Goal: Task Accomplishment & Management: Manage account settings

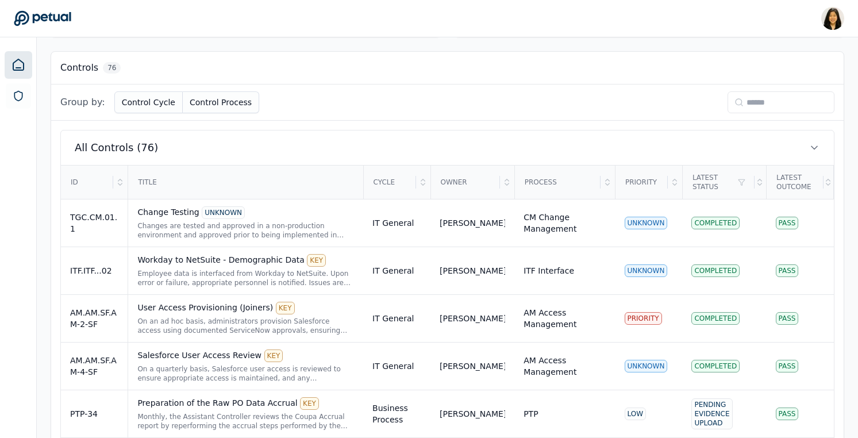
scroll to position [308, 0]
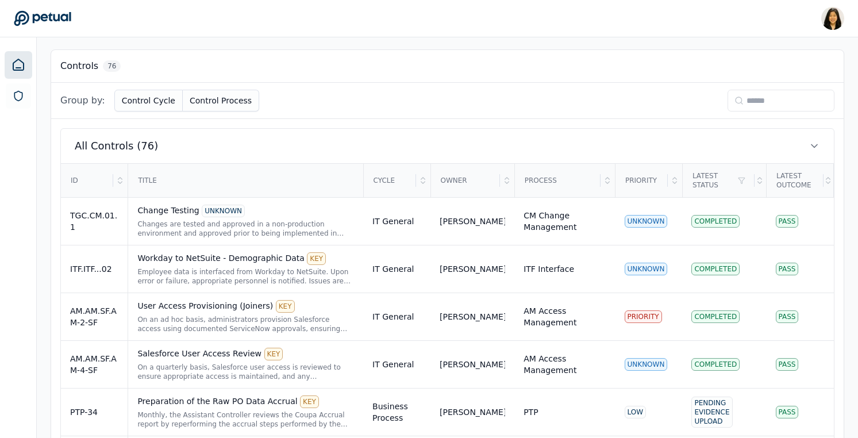
click at [652, 183] on div "Priority" at bounding box center [642, 180] width 52 height 32
click at [677, 180] on icon at bounding box center [674, 180] width 9 height 9
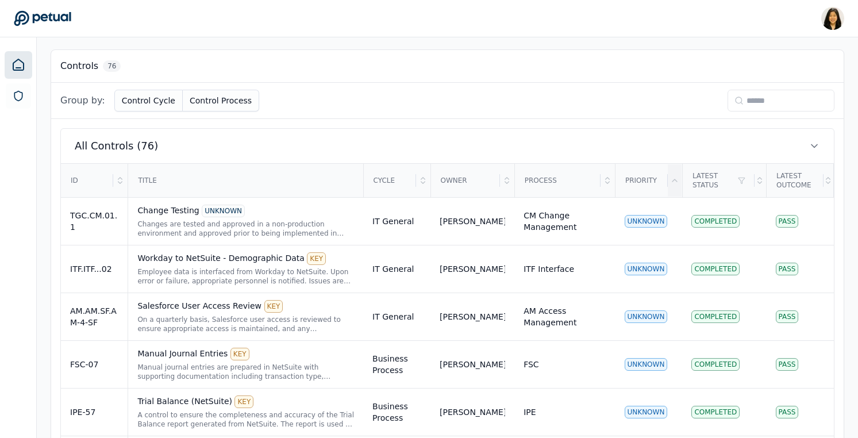
click at [675, 183] on icon at bounding box center [674, 180] width 9 height 9
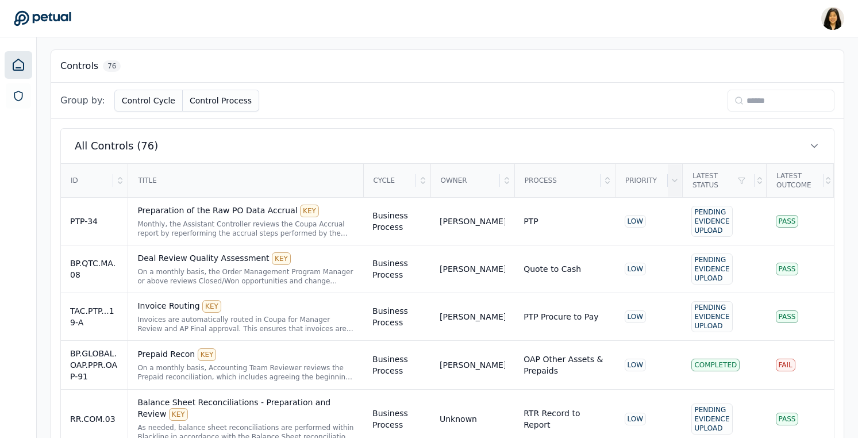
click at [766, 180] on th "Latest Outcome" at bounding box center [799, 181] width 67 height 34
click at [756, 180] on icon at bounding box center [759, 180] width 9 height 9
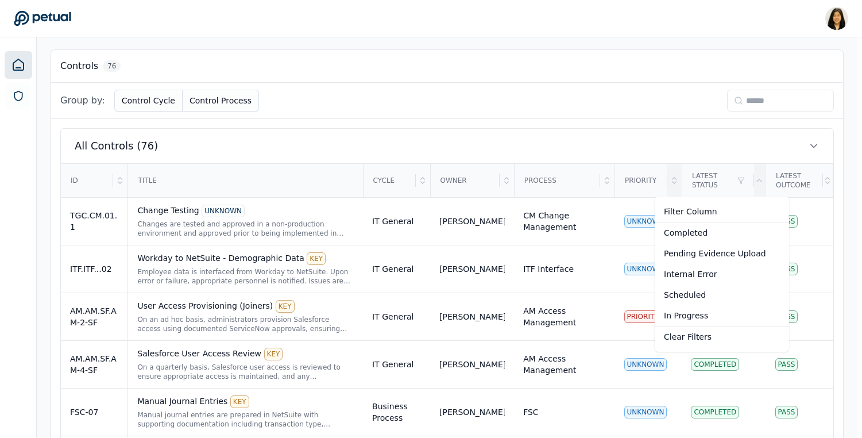
click at [710, 255] on div "Pending Evidence Upload" at bounding box center [722, 253] width 134 height 21
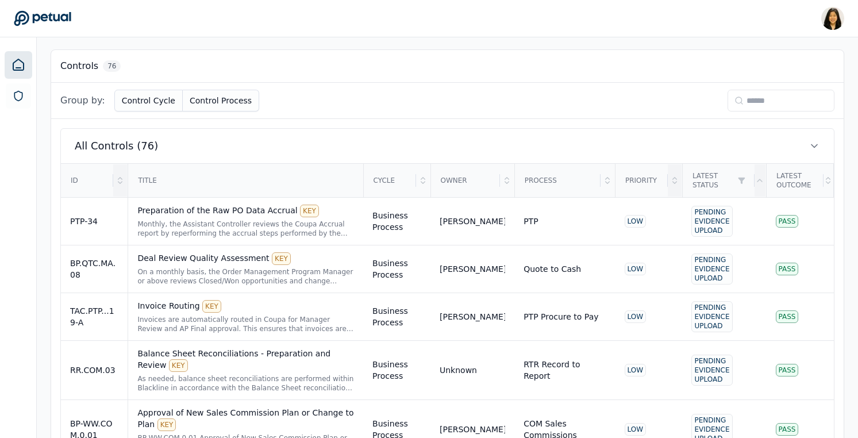
click at [121, 184] on icon at bounding box center [119, 180] width 9 height 9
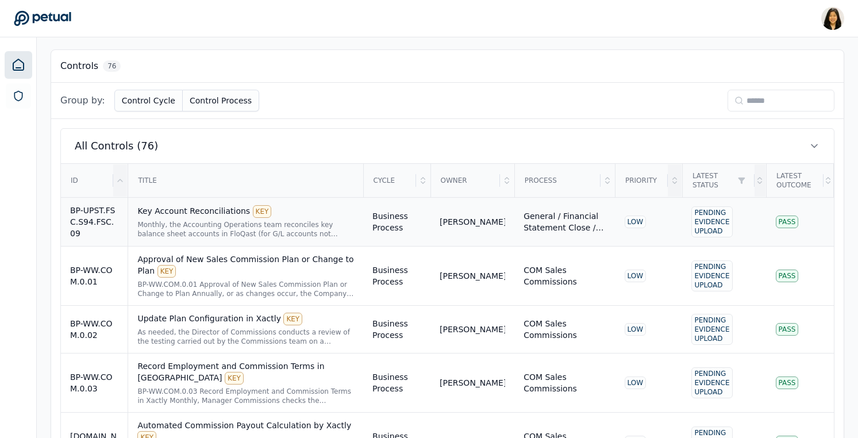
click at [114, 230] on div "BP-UPST.FSC.S94.FSC.09" at bounding box center [94, 221] width 48 height 34
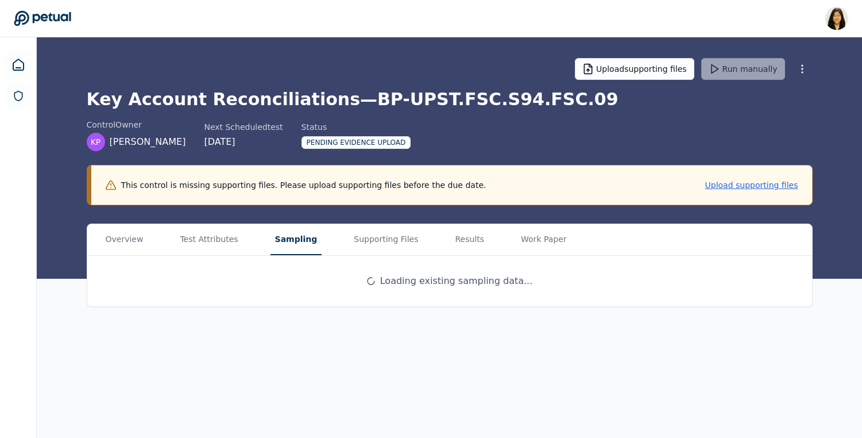
click at [289, 244] on button "Sampling" at bounding box center [297, 239] width 52 height 31
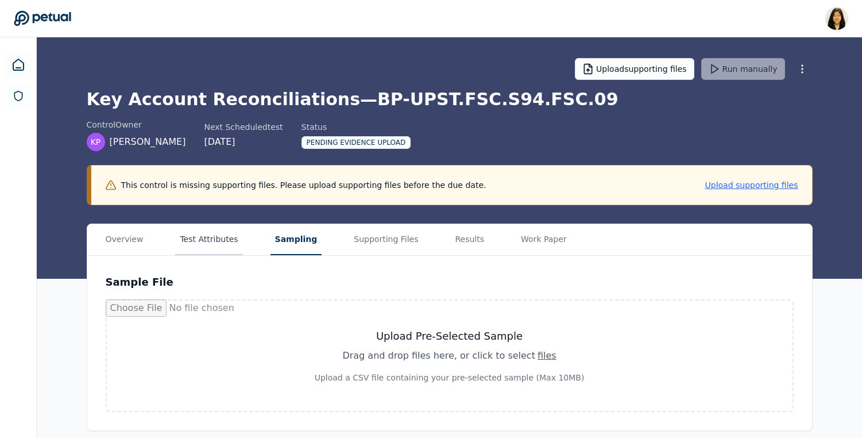
click at [217, 248] on button "Test Attributes" at bounding box center [208, 239] width 67 height 31
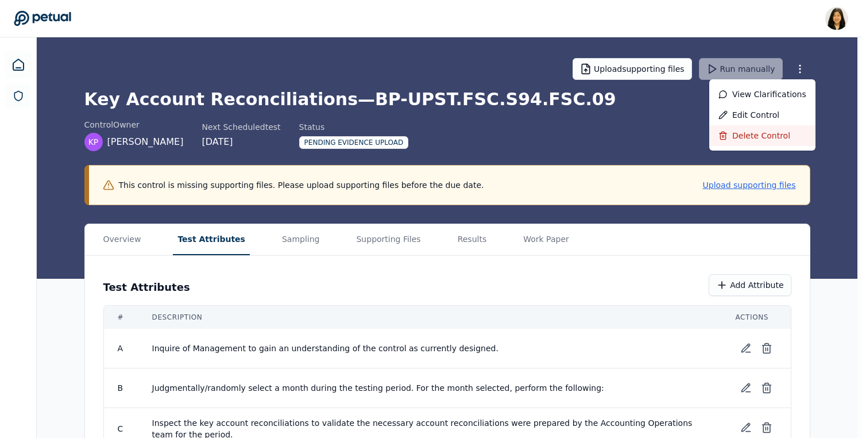
click at [774, 134] on div "Delete control" at bounding box center [762, 135] width 106 height 21
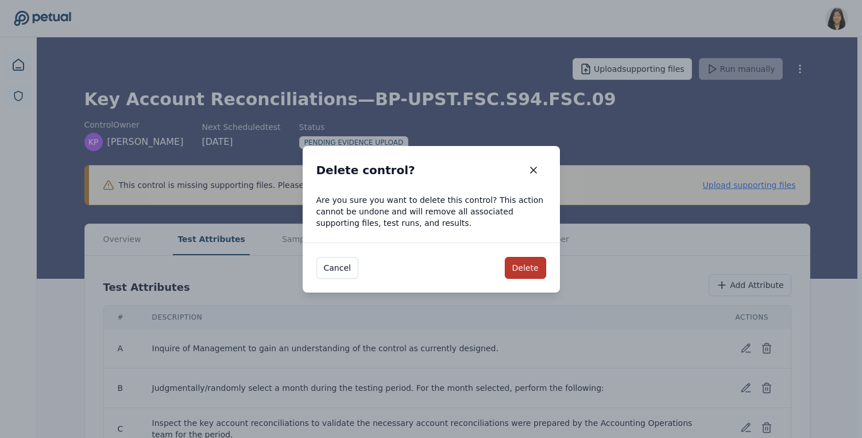
click at [535, 264] on button "Delete" at bounding box center [525, 268] width 41 height 22
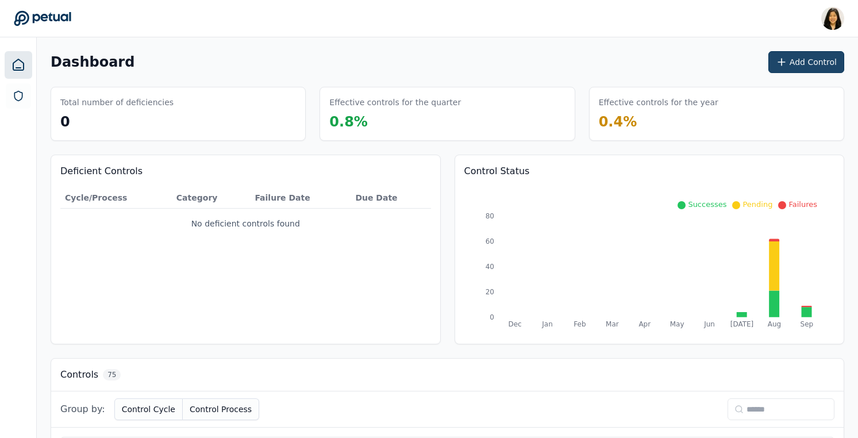
click at [802, 63] on button "Add Control" at bounding box center [806, 62] width 76 height 22
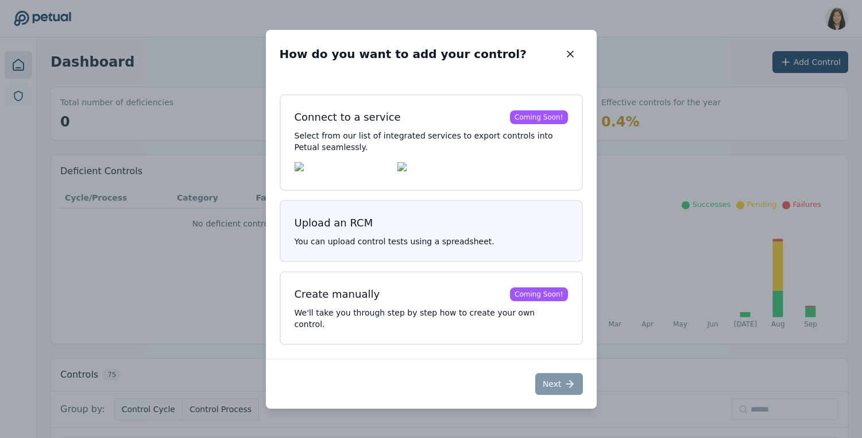
click at [443, 247] on p "You can upload control tests using a spreadsheet." at bounding box center [431, 240] width 273 height 11
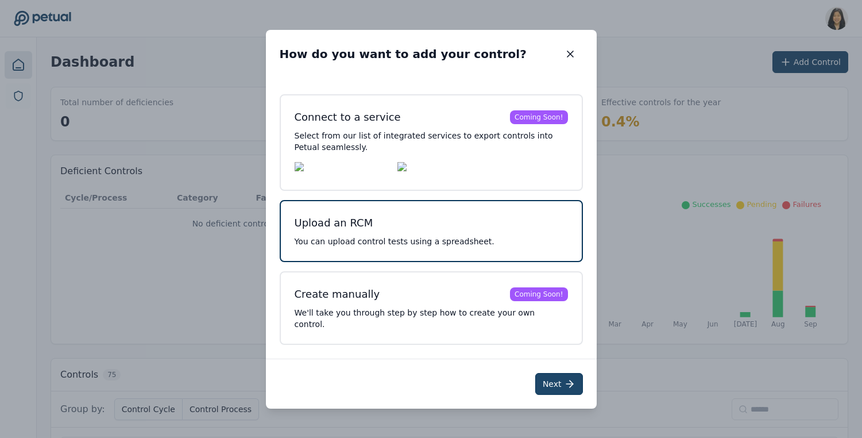
click at [568, 384] on icon at bounding box center [569, 383] width 11 height 11
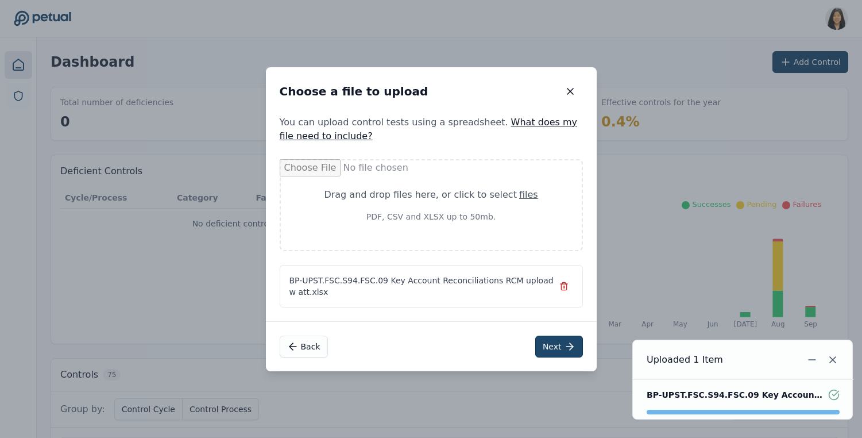
click at [551, 346] on button "Next" at bounding box center [559, 346] width 48 height 22
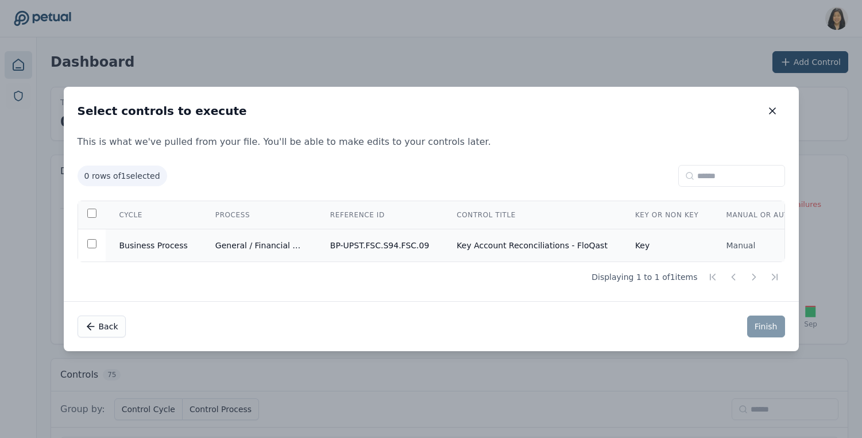
click at [393, 246] on td "BP-UPST.FSC.S94.FSC.09" at bounding box center [379, 245] width 127 height 33
click at [765, 326] on button "Finish" at bounding box center [766, 326] width 38 height 22
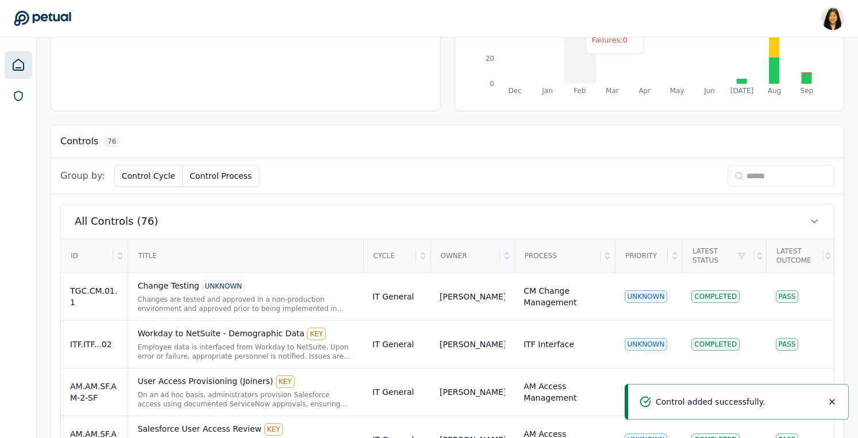
scroll to position [248, 0]
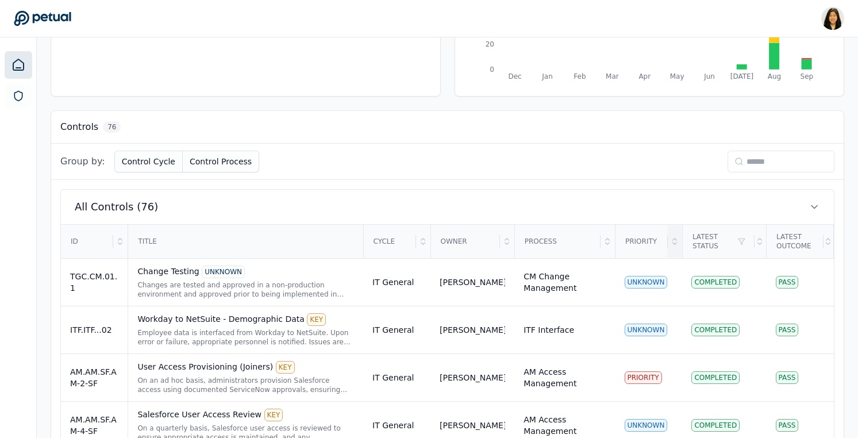
click at [676, 240] on icon at bounding box center [674, 241] width 9 height 9
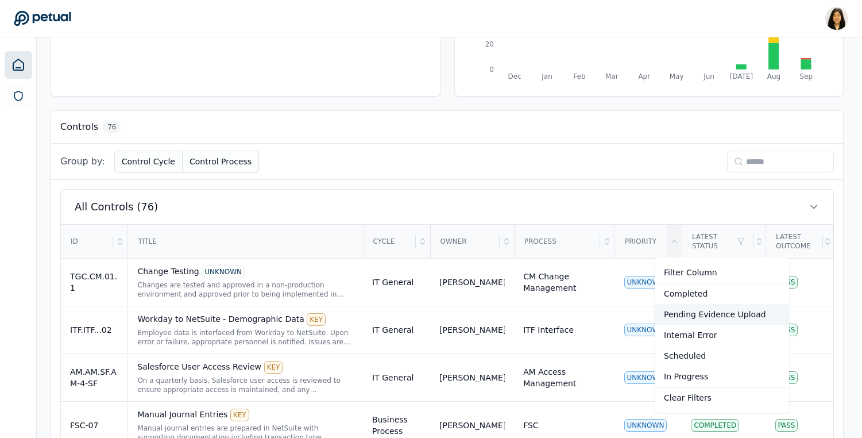
click at [722, 311] on div "Pending Evidence Upload" at bounding box center [722, 314] width 134 height 21
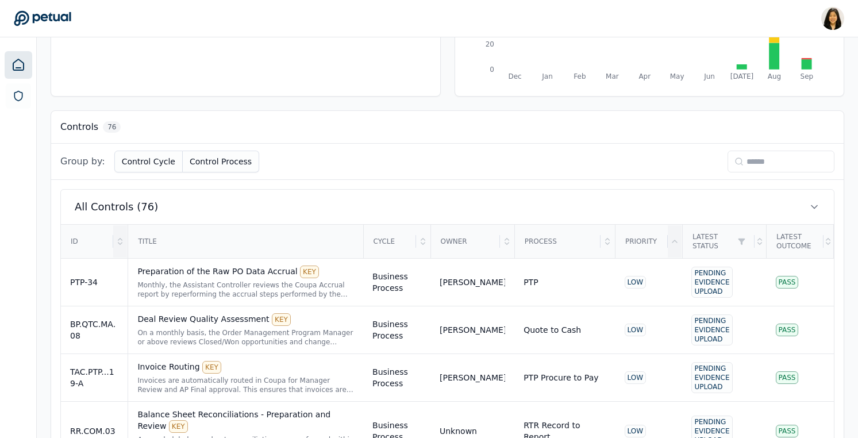
click at [120, 241] on icon at bounding box center [119, 241] width 9 height 9
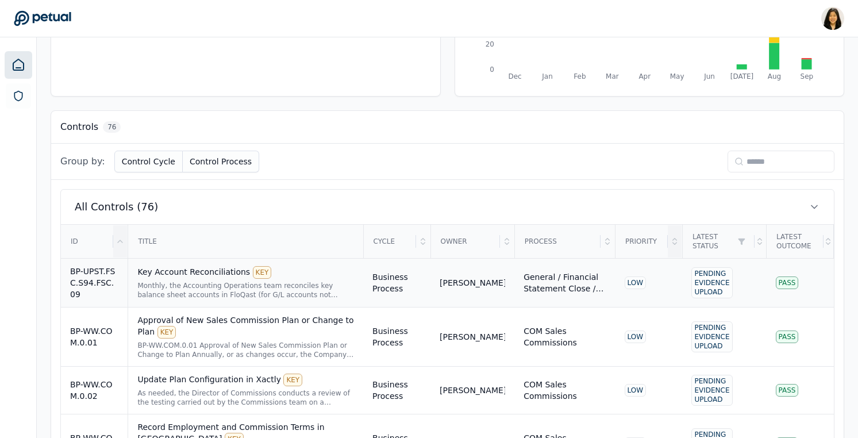
click at [191, 286] on div "Monthly, the Accounting Operations team reconciles key balance sheet accounts i…" at bounding box center [245, 290] width 217 height 18
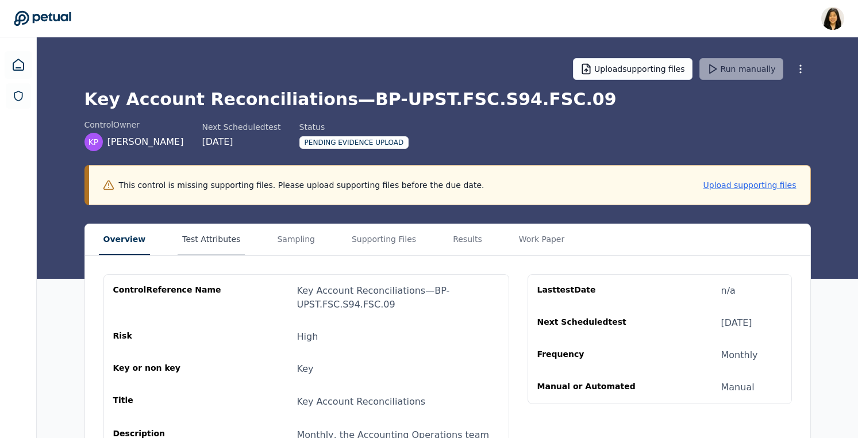
click at [216, 238] on button "Test Attributes" at bounding box center [210, 239] width 67 height 31
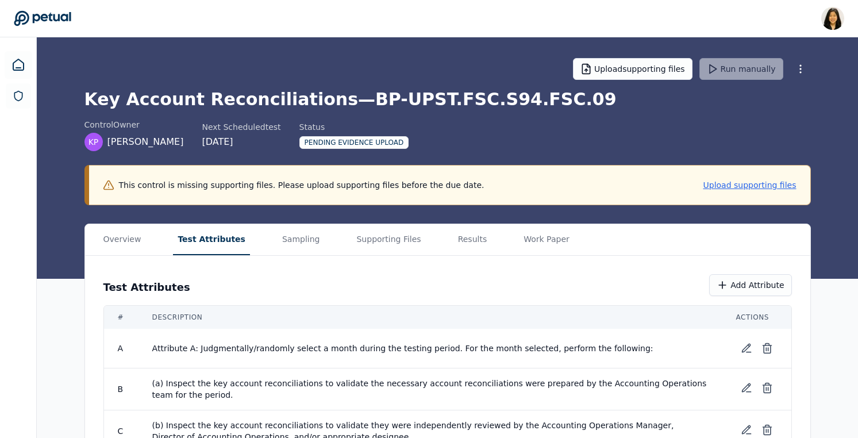
click at [808, 56] on div "Upload supporting files Run manually" at bounding box center [447, 69] width 726 height 40
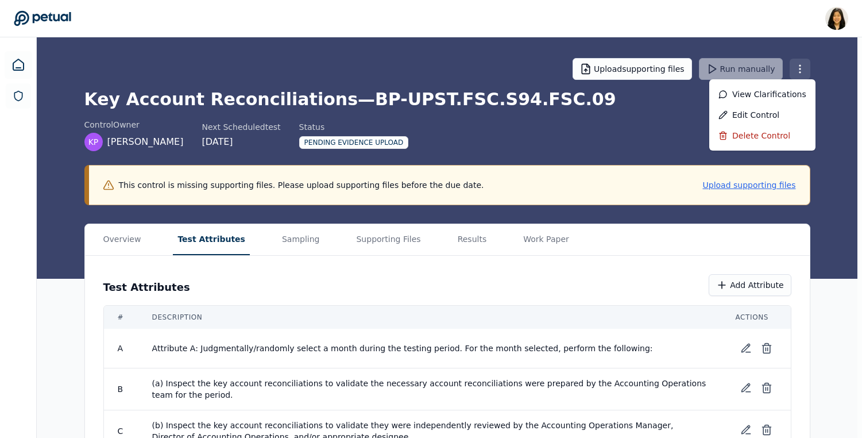
click at [806, 71] on html "Renee Park renee.park@petual.ai Sign out Upload supporting files Run manually K…" at bounding box center [431, 439] width 862 height 879
click at [771, 133] on div "Delete control" at bounding box center [762, 135] width 106 height 21
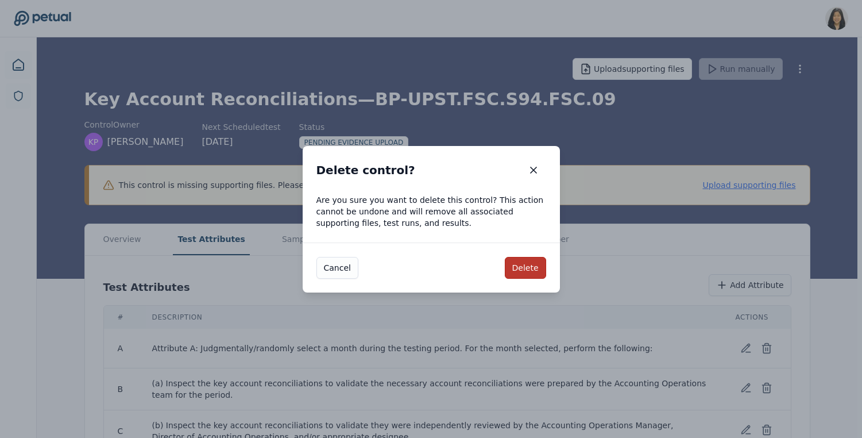
click at [536, 268] on button "Delete" at bounding box center [525, 268] width 41 height 22
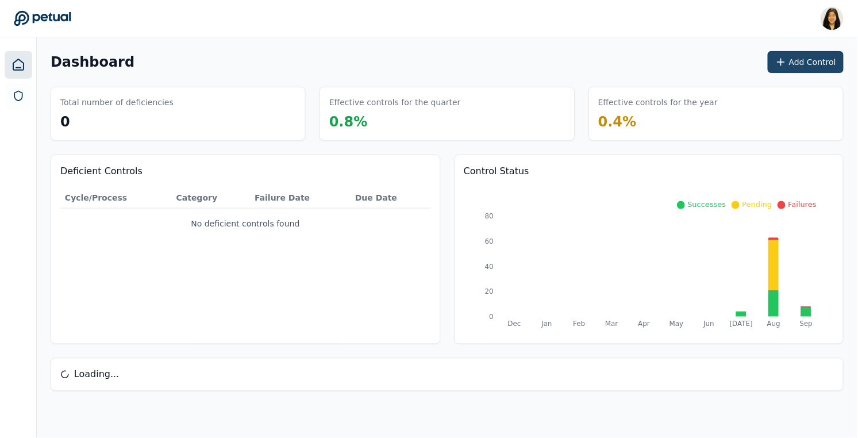
click at [787, 58] on icon at bounding box center [780, 61] width 11 height 11
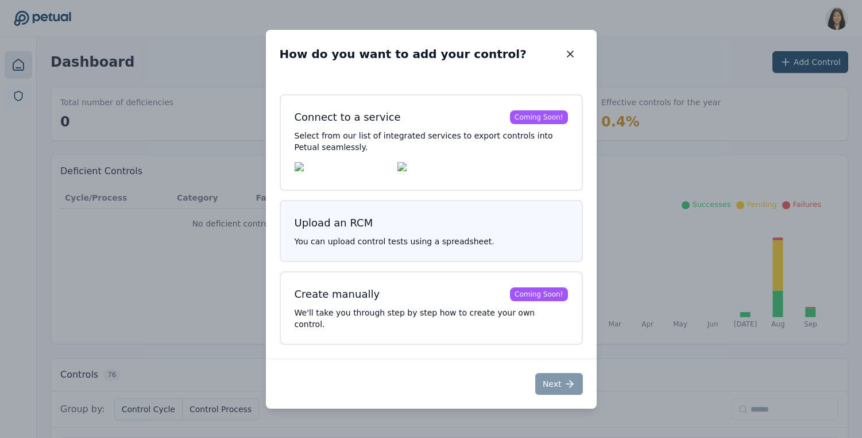
click at [377, 217] on button "Upload an RCM You can upload control tests using a spreadsheet." at bounding box center [431, 231] width 303 height 62
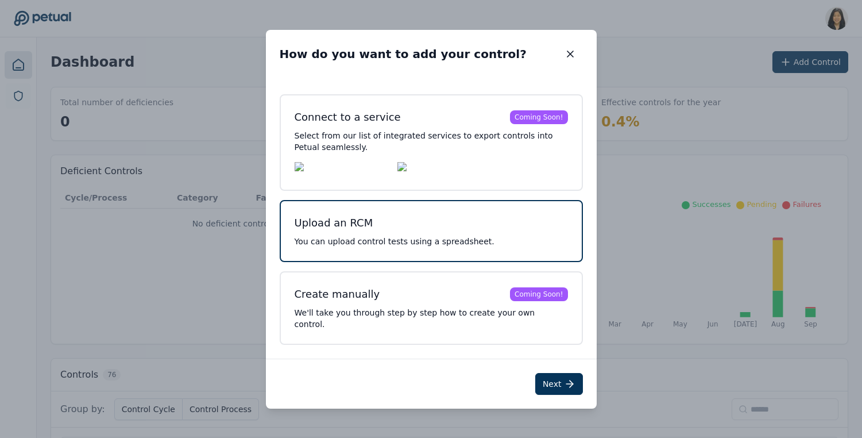
click at [349, 242] on button "Upload an RCM You can upload control tests using a spreadsheet." at bounding box center [431, 231] width 303 height 62
click at [561, 376] on button "Next" at bounding box center [559, 384] width 48 height 22
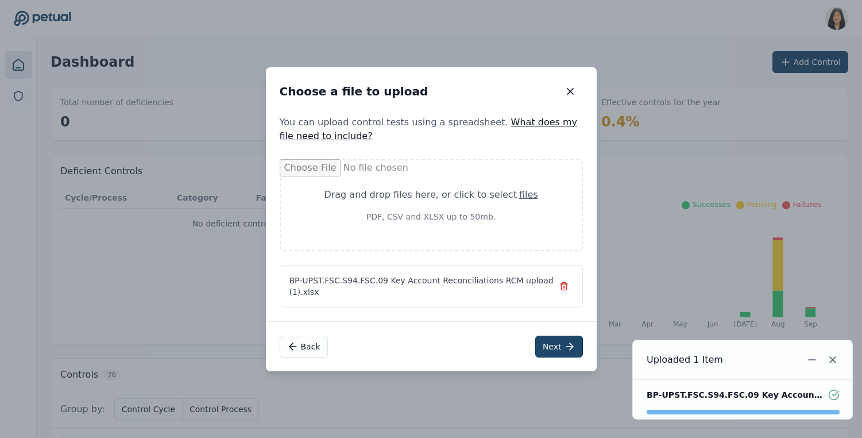
click at [556, 346] on button "Next" at bounding box center [559, 346] width 48 height 22
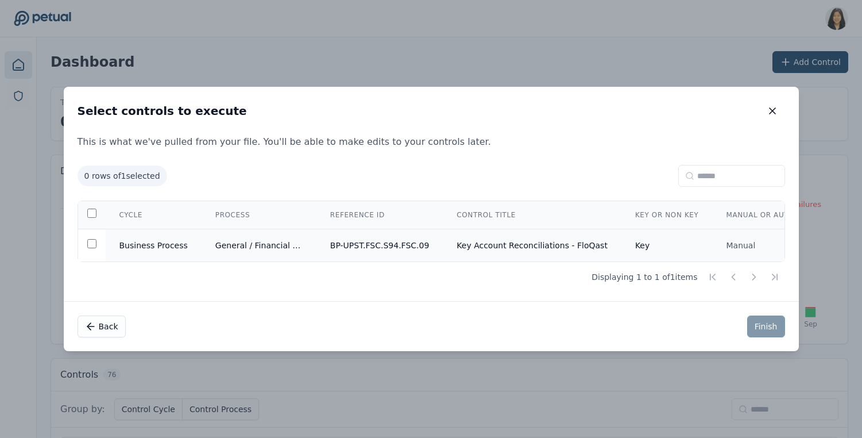
click at [725, 245] on td "Manual" at bounding box center [773, 245] width 122 height 33
click at [759, 331] on button "Finish" at bounding box center [766, 326] width 38 height 22
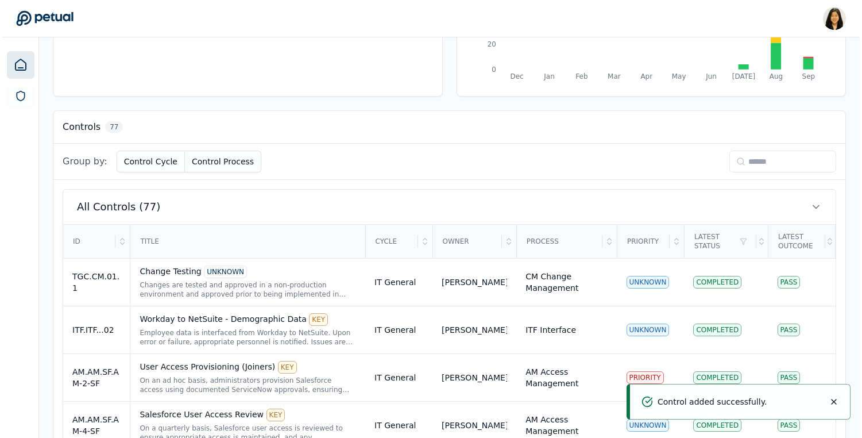
scroll to position [252, 0]
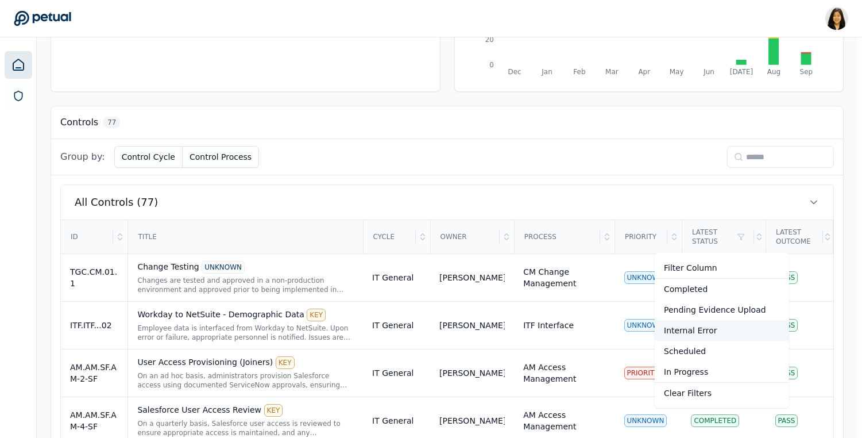
click at [702, 329] on div "Internal Error" at bounding box center [722, 330] width 134 height 21
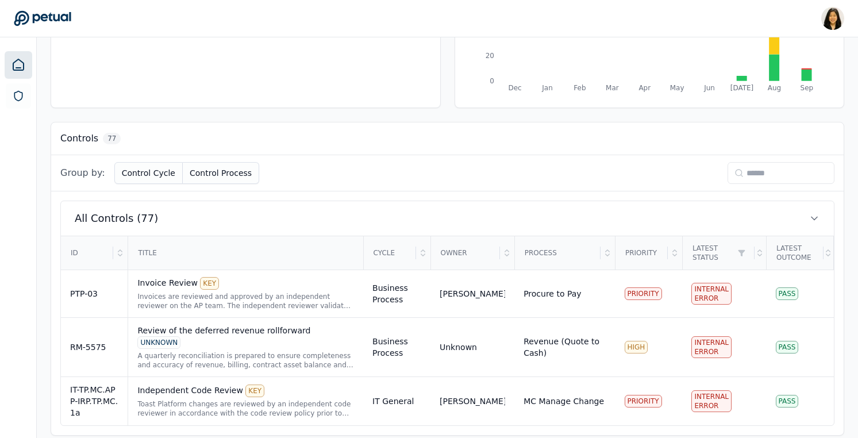
click at [97, 257] on div "ID" at bounding box center [87, 253] width 52 height 32
click at [123, 252] on icon at bounding box center [119, 252] width 9 height 9
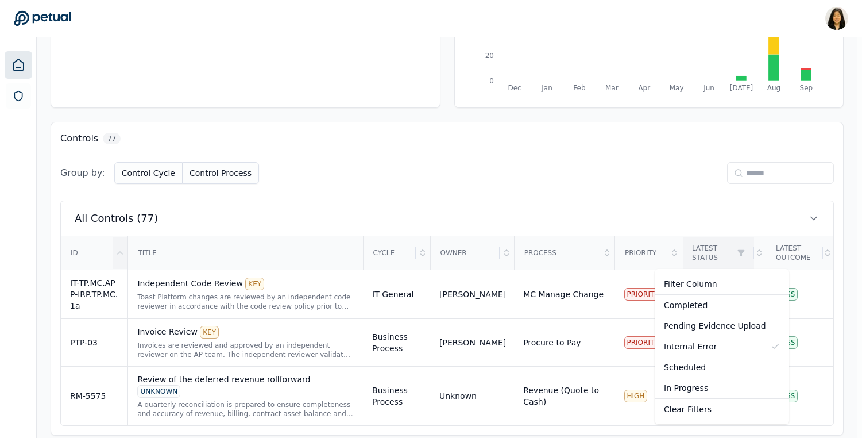
click at [737, 256] on html "Renee Park renee.park@petual.ai Sign out Dashboard Add Control Total number of …" at bounding box center [431, 106] width 862 height 685
click at [729, 326] on div "Pending Evidence Upload" at bounding box center [722, 325] width 134 height 21
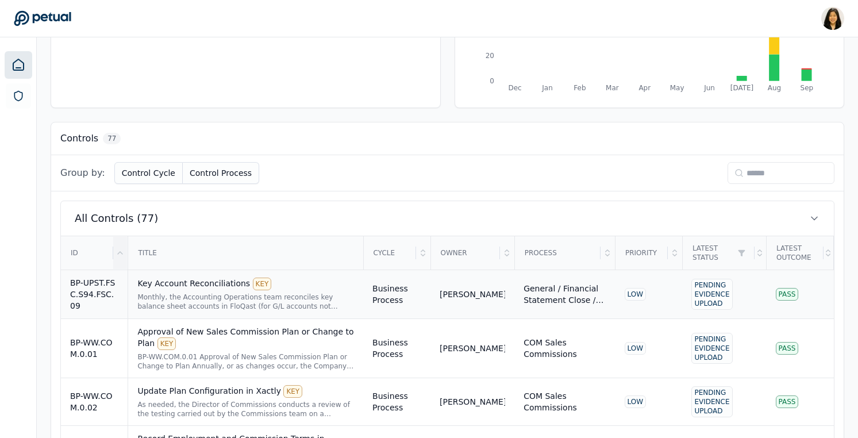
click at [106, 292] on div "BP-UPST.FSC.S94.FSC.09" at bounding box center [94, 294] width 48 height 34
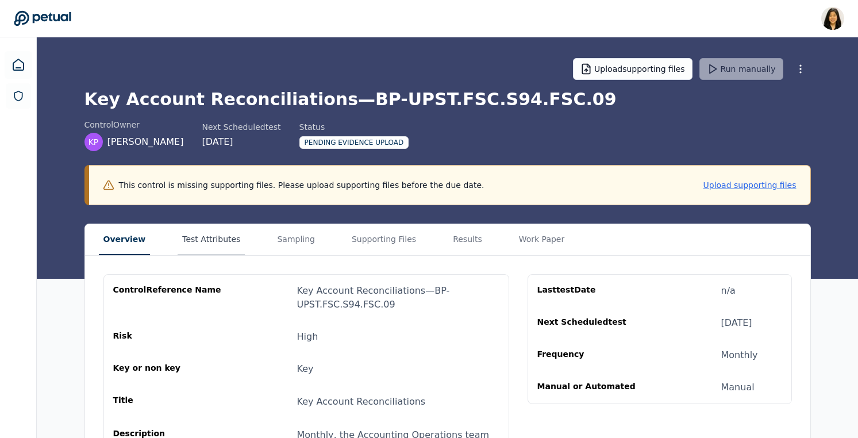
click at [213, 243] on button "Test Attributes" at bounding box center [210, 239] width 67 height 31
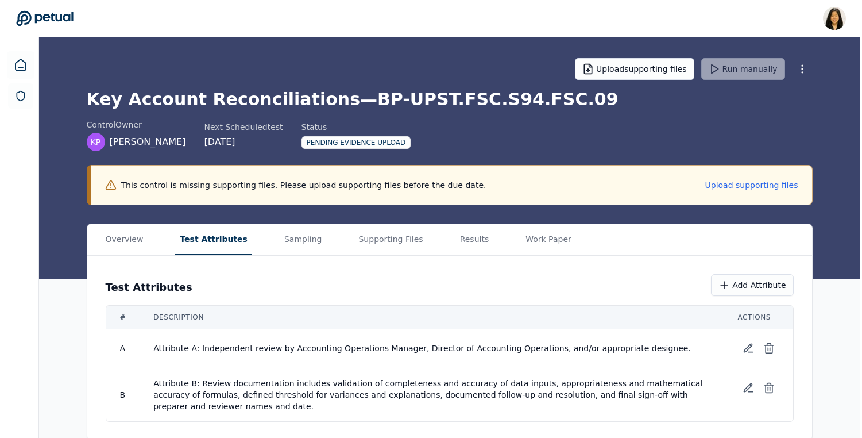
scroll to position [3, 0]
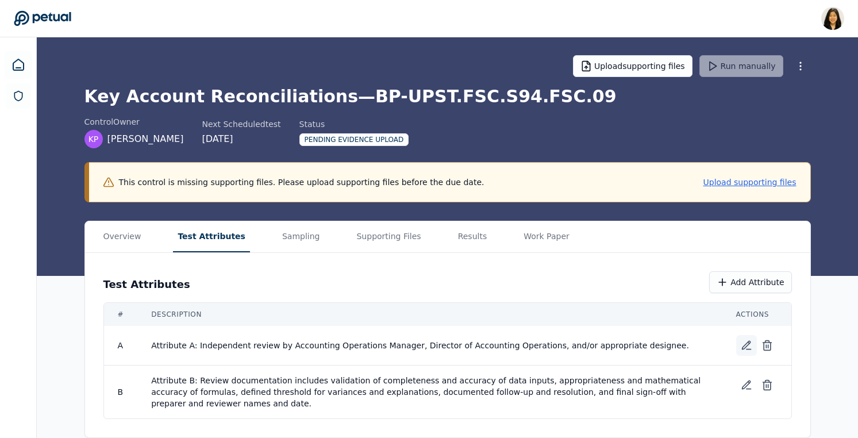
click at [747, 346] on icon at bounding box center [745, 344] width 11 height 11
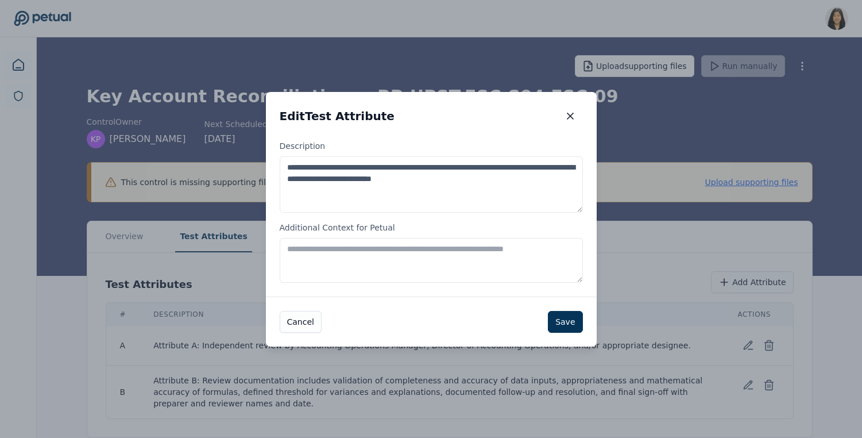
click at [343, 171] on textarea "**********" at bounding box center [431, 184] width 303 height 56
paste textarea "**********"
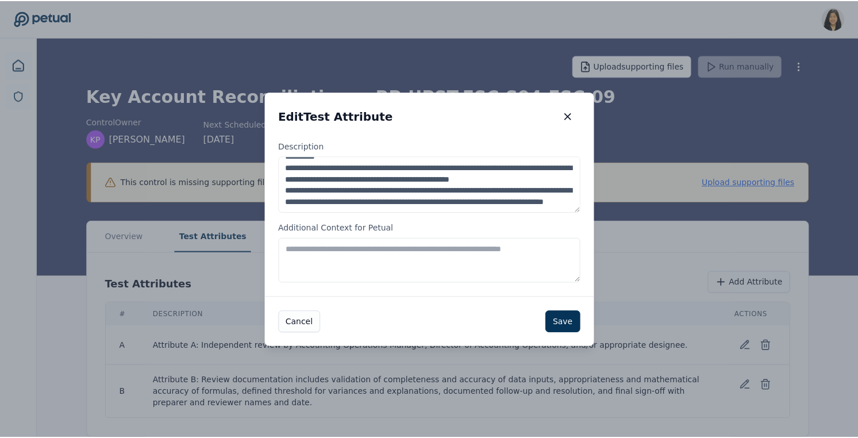
scroll to position [46, 0]
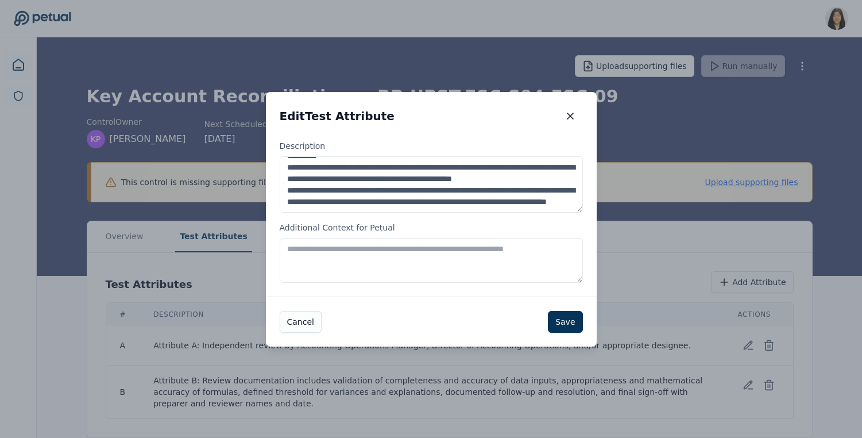
type textarea "**********"
click at [576, 318] on button "Save" at bounding box center [565, 322] width 34 height 22
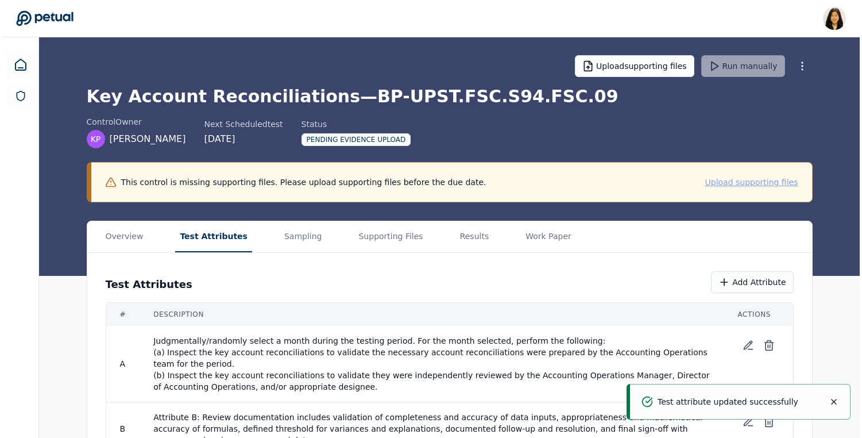
scroll to position [40, 0]
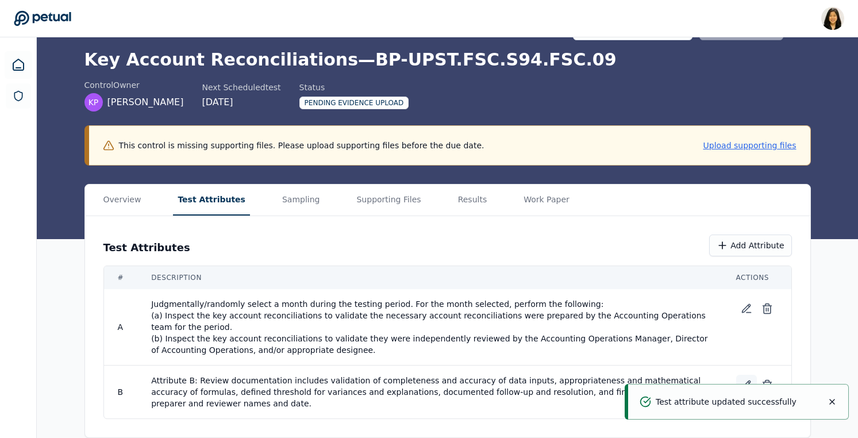
click at [748, 378] on button at bounding box center [746, 384] width 21 height 21
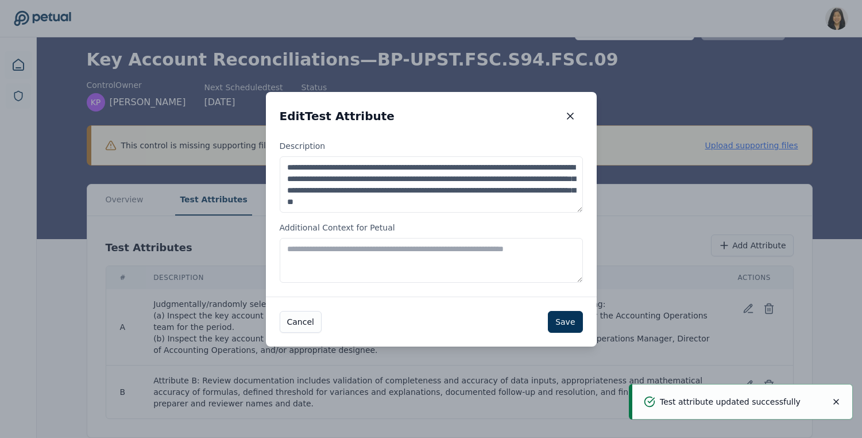
click at [382, 188] on textarea "**********" at bounding box center [431, 184] width 303 height 56
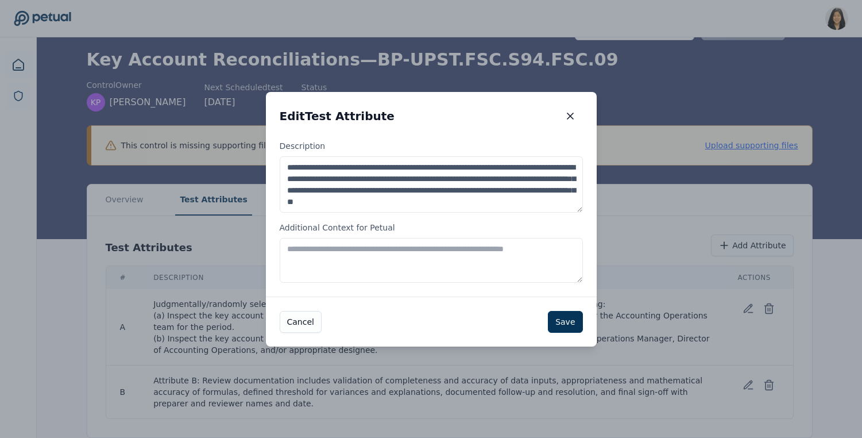
paste textarea "**********"
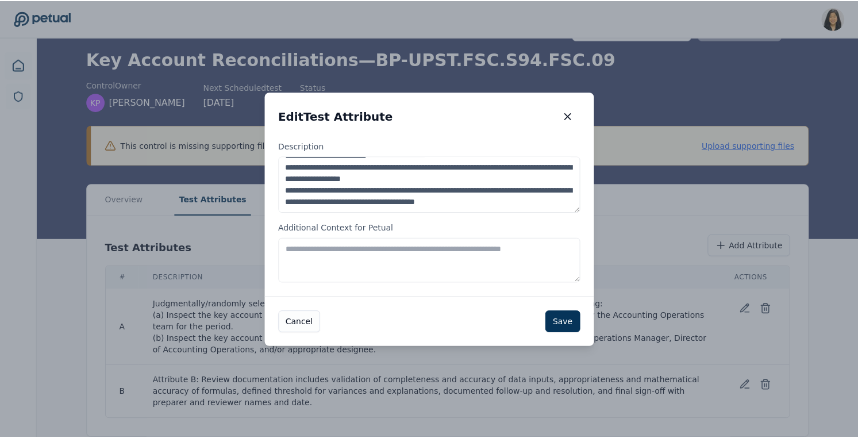
scroll to position [241, 0]
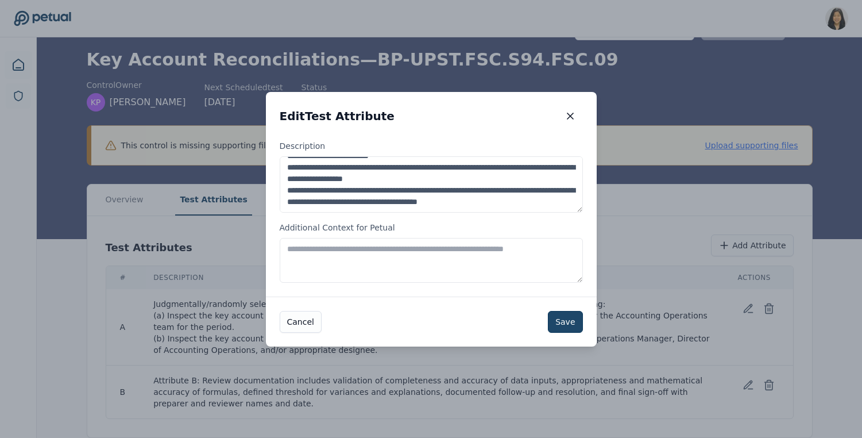
type textarea "**********"
click at [567, 322] on button "Save" at bounding box center [565, 322] width 34 height 22
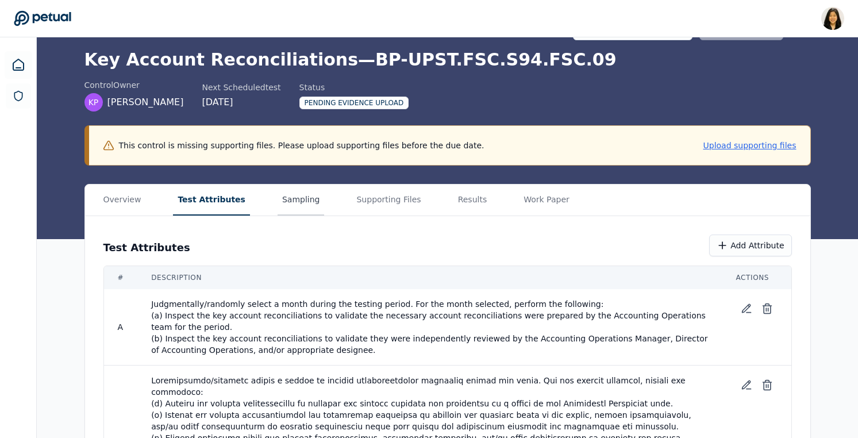
scroll to position [0, 0]
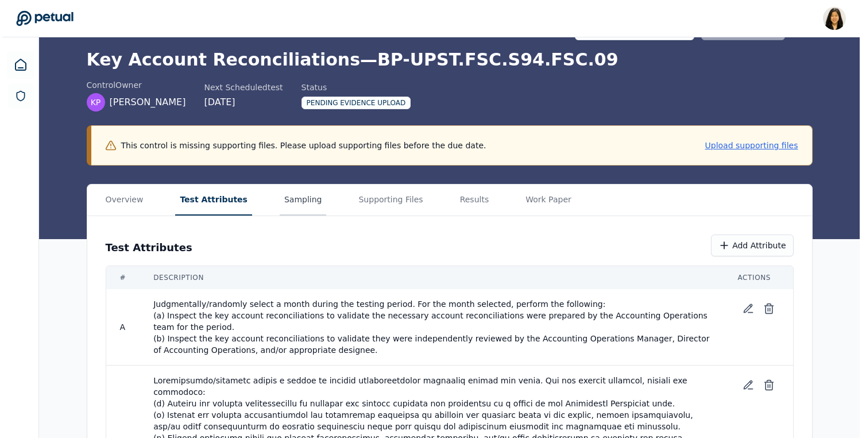
click at [288, 202] on main "Upload supporting files Run manually Key Account Reconciliations — BP-UPST.FSC.…" at bounding box center [447, 287] width 821 height 578
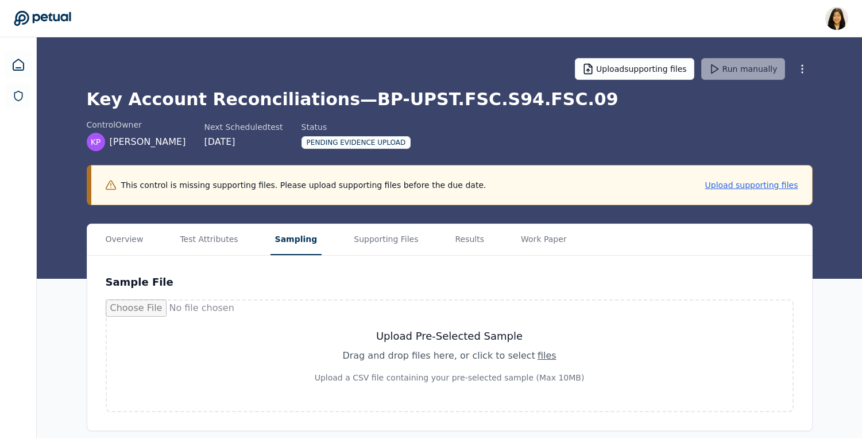
click at [284, 236] on button "Sampling" at bounding box center [297, 239] width 52 height 31
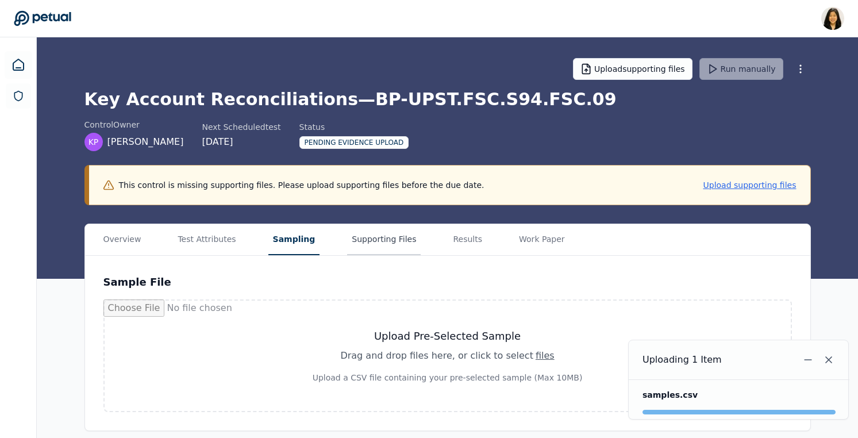
click at [365, 249] on button "Supporting Files" at bounding box center [384, 239] width 74 height 31
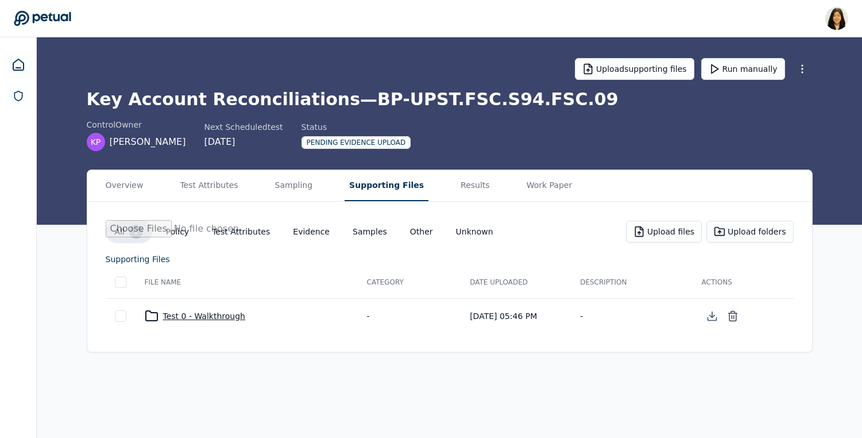
click at [192, 315] on div "Test 0 - Walkthrough" at bounding box center [247, 316] width 204 height 14
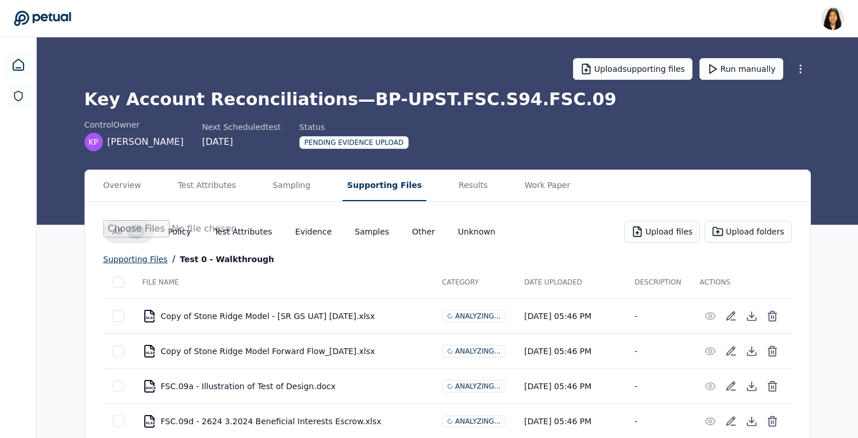
click at [133, 252] on div "supporting files" at bounding box center [135, 259] width 64 height 14
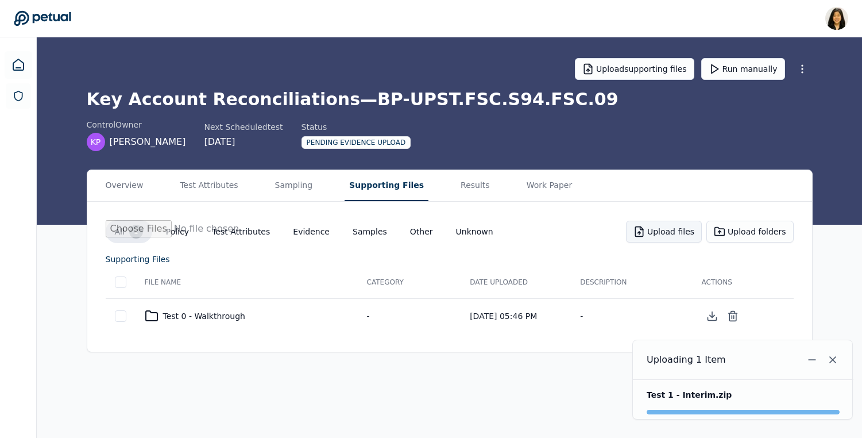
click at [685, 238] on button "Upload files" at bounding box center [664, 232] width 76 height 22
click at [723, 227] on icon at bounding box center [719, 231] width 11 height 11
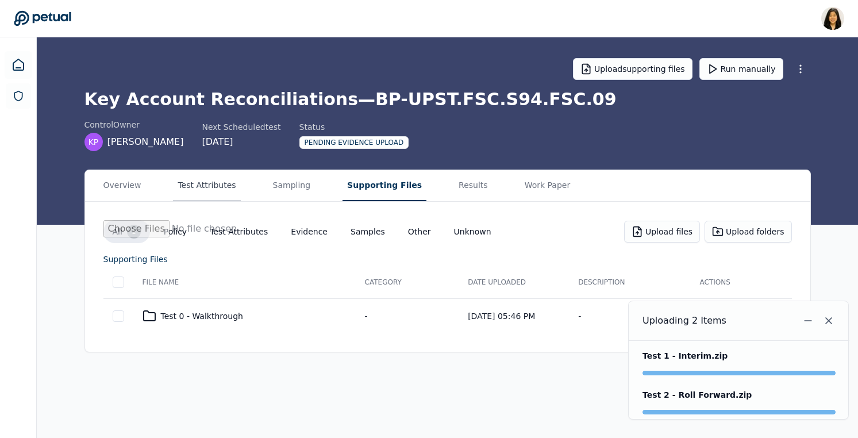
click at [204, 186] on button "Test Attributes" at bounding box center [206, 185] width 67 height 31
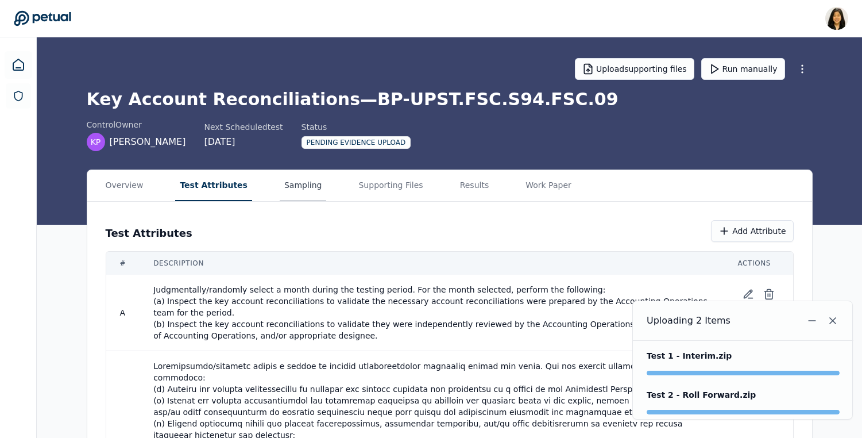
click at [280, 181] on button "Sampling" at bounding box center [303, 185] width 47 height 31
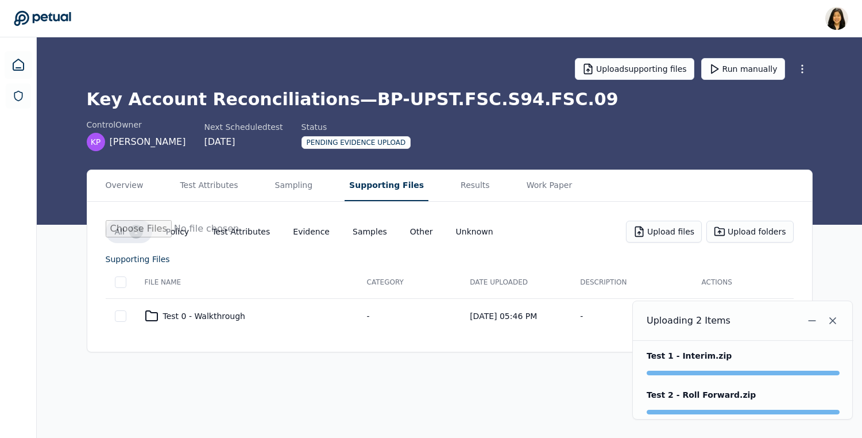
click at [377, 191] on button "Supporting Files" at bounding box center [387, 185] width 84 height 31
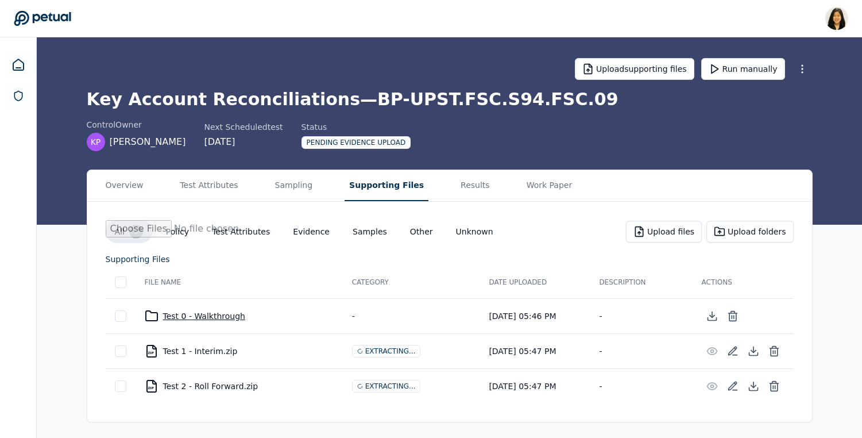
click at [227, 315] on div "Test 0 - Walkthrough" at bounding box center [239, 316] width 189 height 14
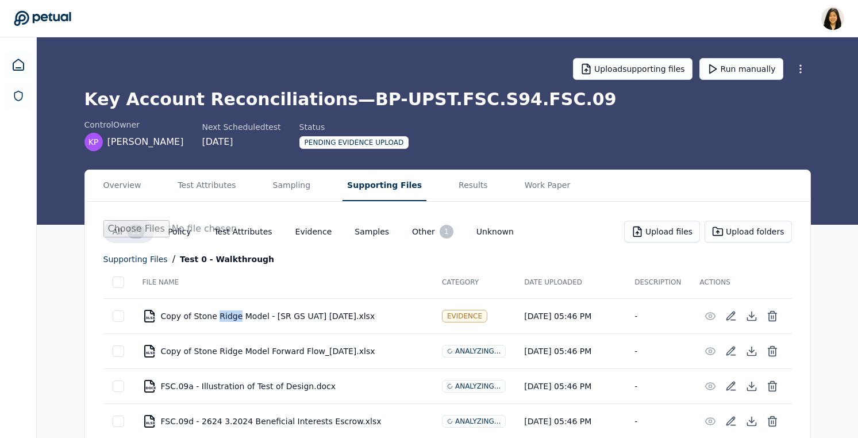
click at [227, 315] on div "XLSX Copy of Stone Ridge Model - [SR GS UAT] 2024-04-03.xlsx" at bounding box center [282, 316] width 281 height 14
click at [297, 284] on th "File Name" at bounding box center [282, 282] width 299 height 32
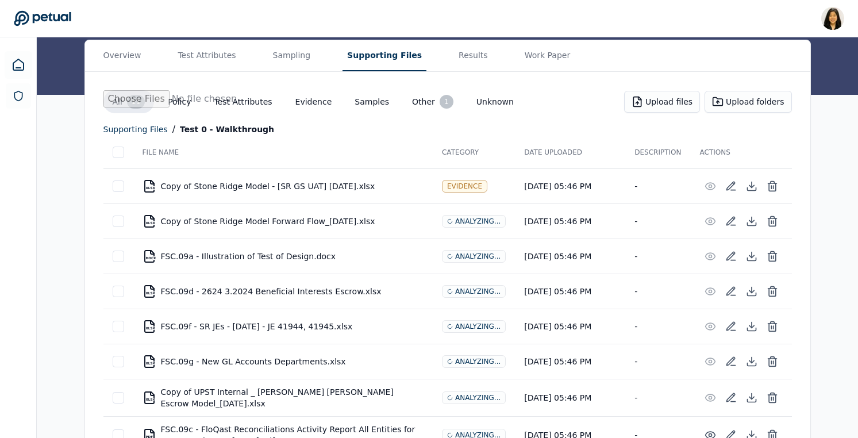
scroll to position [111, 0]
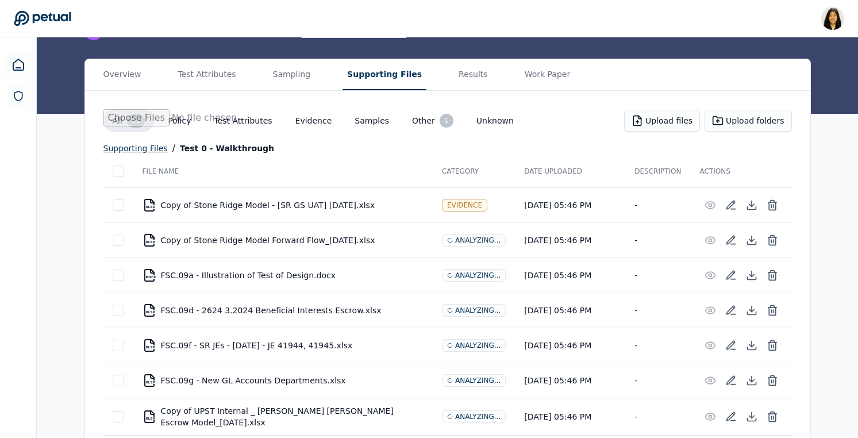
click at [123, 147] on div "supporting files" at bounding box center [135, 148] width 64 height 14
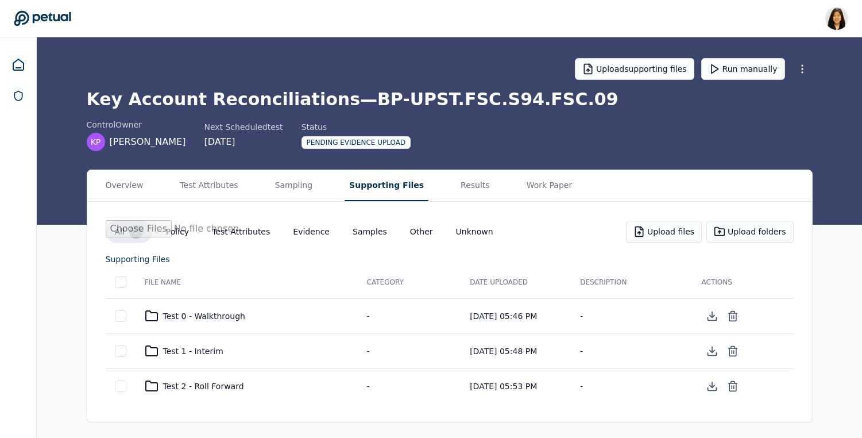
click at [218, 329] on td "Test 0 - Walkthrough" at bounding box center [247, 315] width 222 height 35
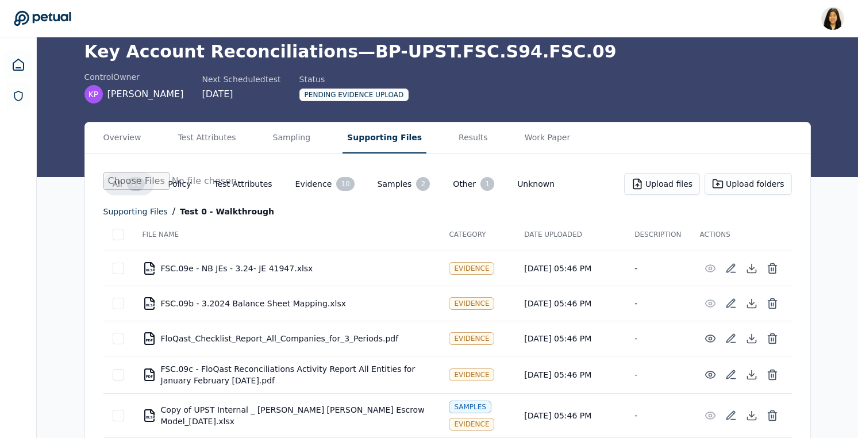
scroll to position [29, 0]
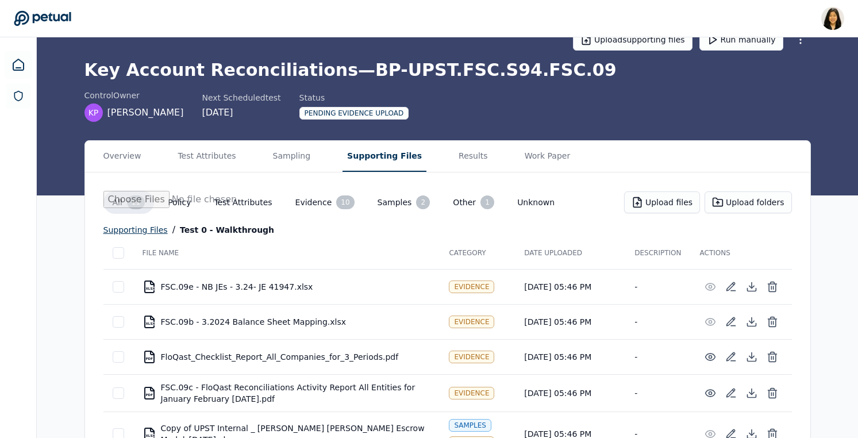
click at [150, 226] on div "supporting files" at bounding box center [135, 230] width 64 height 14
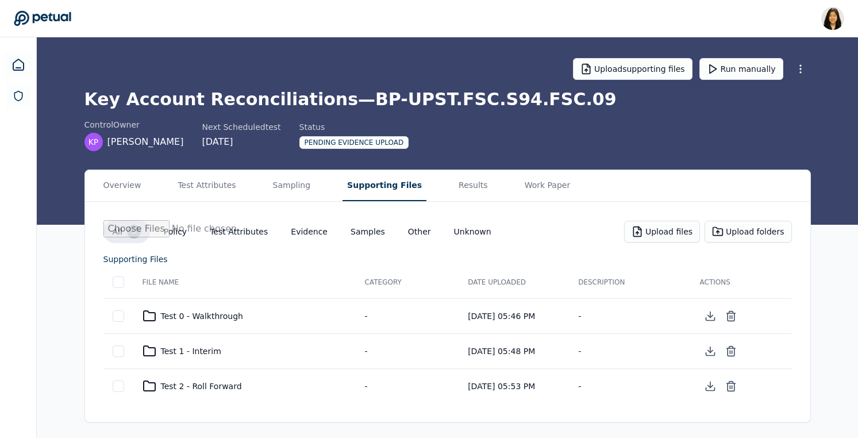
scroll to position [0, 0]
click at [228, 341] on td "Test 1 - Interim" at bounding box center [247, 350] width 222 height 35
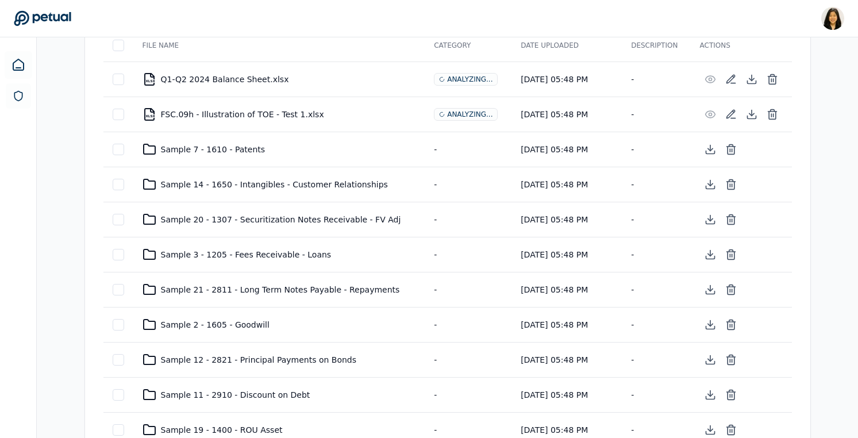
scroll to position [172, 0]
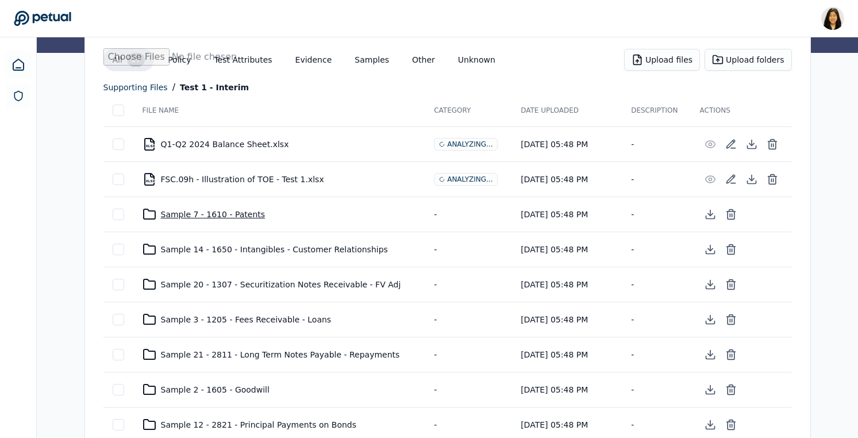
click at [215, 214] on div "Sample 7 - 1610 - Patents" at bounding box center [278, 214] width 273 height 14
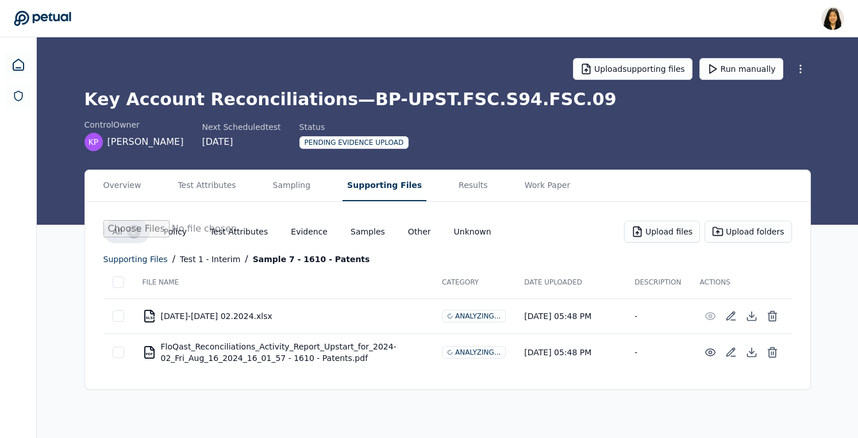
scroll to position [0, 0]
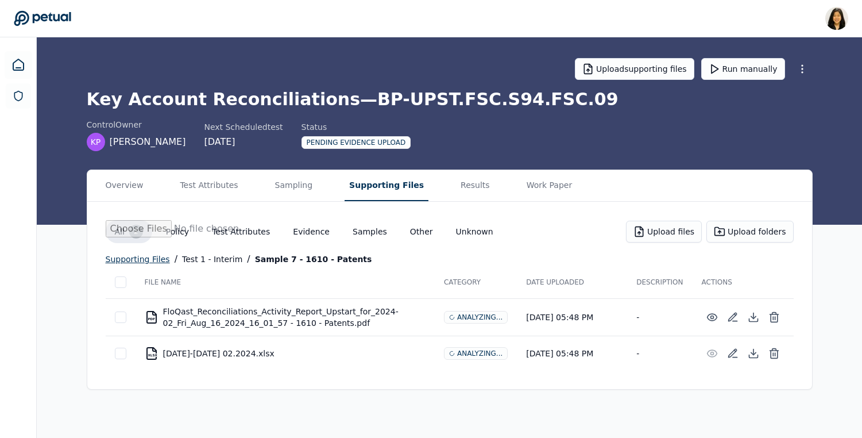
click at [130, 262] on div "supporting files" at bounding box center [138, 259] width 64 height 14
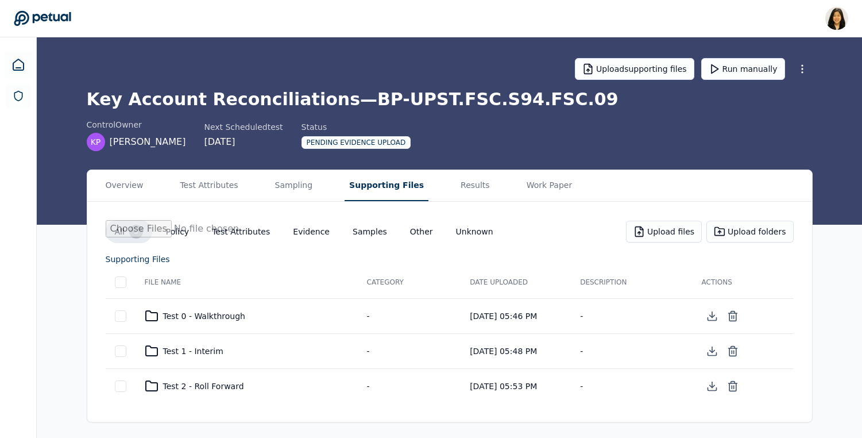
click at [455, 227] on button "Unknown" at bounding box center [475, 231] width 56 height 21
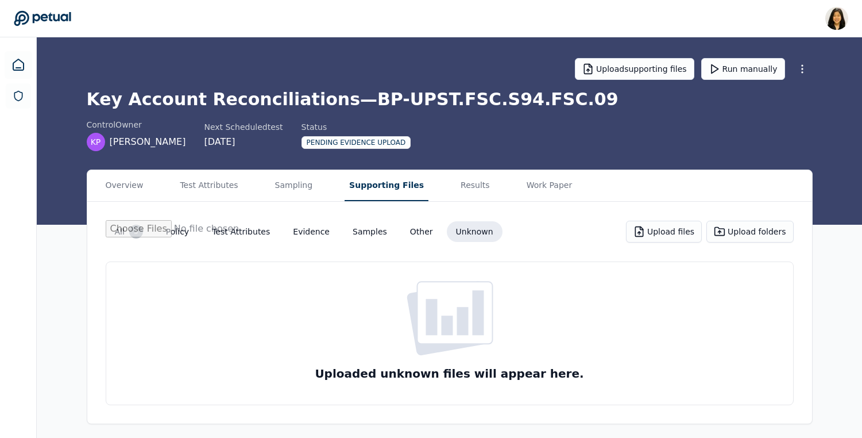
click at [414, 234] on button "Other" at bounding box center [421, 231] width 41 height 21
click at [359, 233] on button "Samples" at bounding box center [369, 231] width 53 height 21
click at [301, 233] on button "Evidence" at bounding box center [311, 231] width 55 height 21
click at [249, 230] on button "Test Attributes" at bounding box center [241, 231] width 76 height 21
click at [173, 230] on button "Policy" at bounding box center [177, 231] width 41 height 21
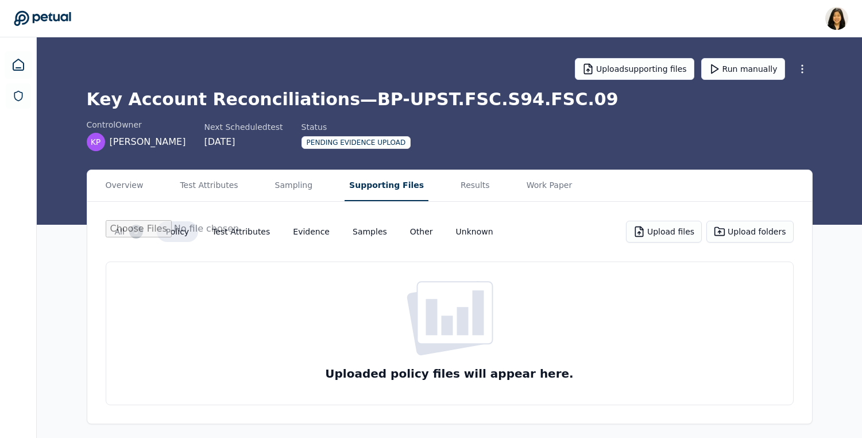
click at [129, 231] on div "3" at bounding box center [136, 232] width 14 height 14
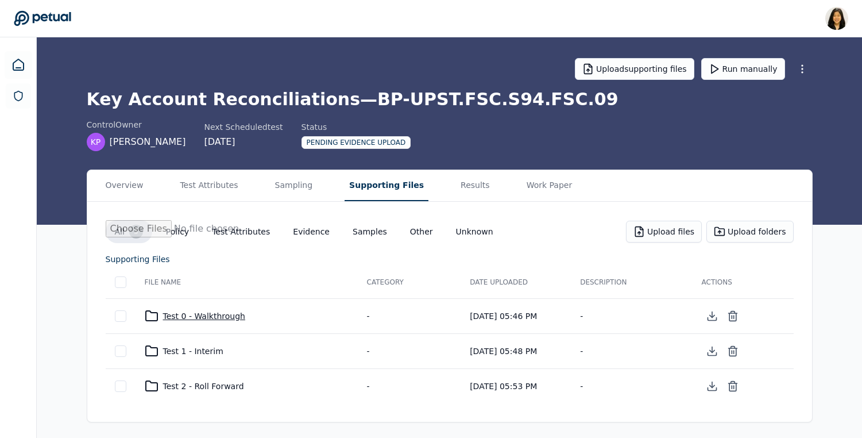
click at [222, 316] on div "Test 0 - Walkthrough" at bounding box center [247, 316] width 204 height 14
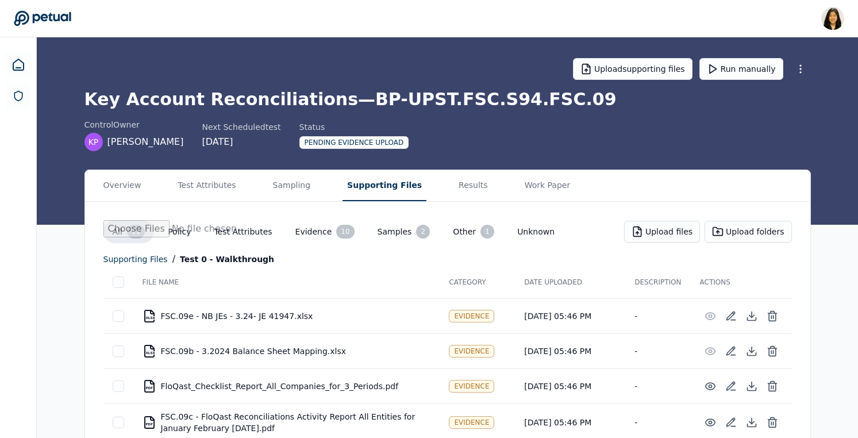
click at [396, 231] on button "Samples 2" at bounding box center [403, 231] width 71 height 23
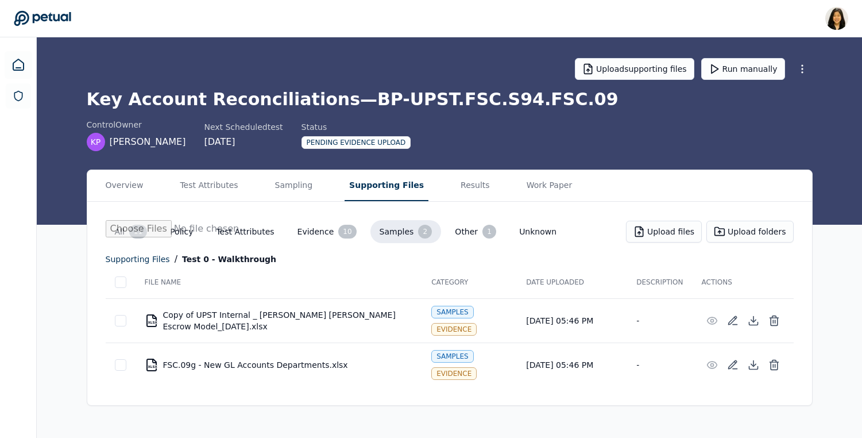
click at [449, 228] on button "Other 1" at bounding box center [476, 231] width 60 height 23
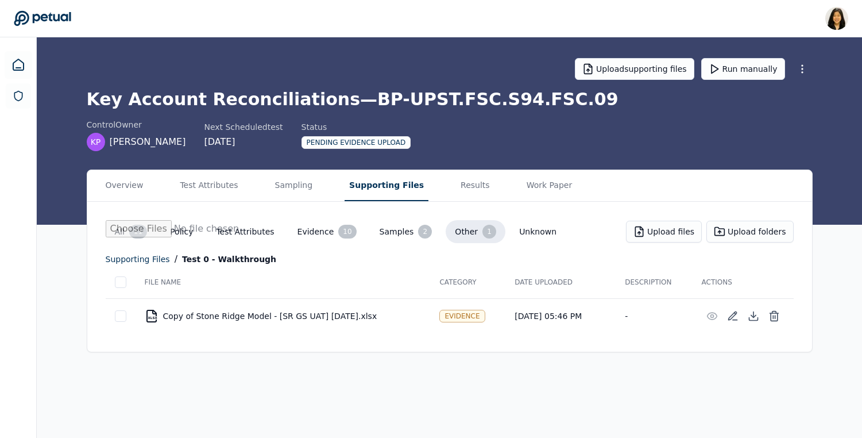
click at [338, 231] on div "10" at bounding box center [347, 232] width 18 height 14
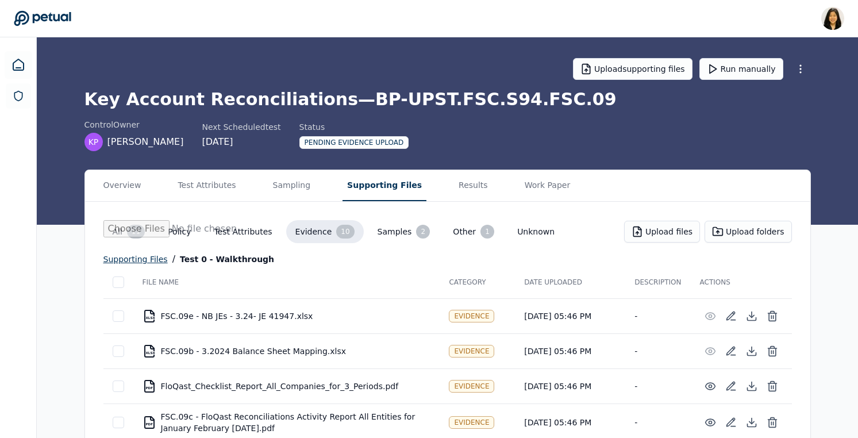
click at [146, 260] on div "supporting files" at bounding box center [135, 259] width 64 height 14
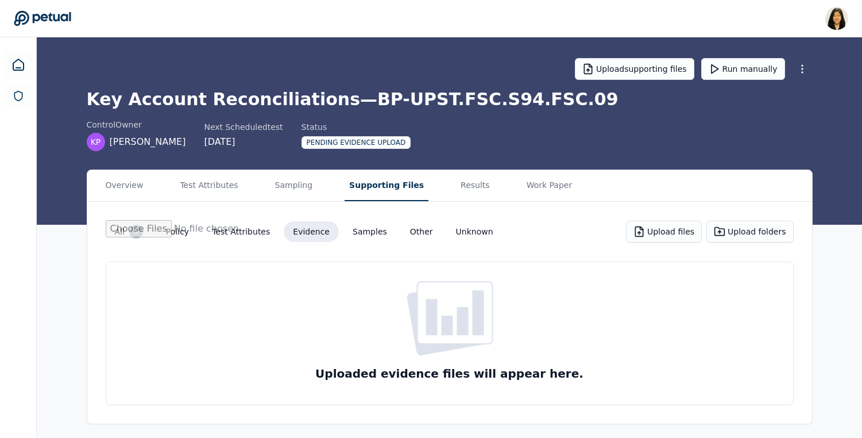
click at [128, 235] on button "All 3" at bounding box center [129, 231] width 47 height 23
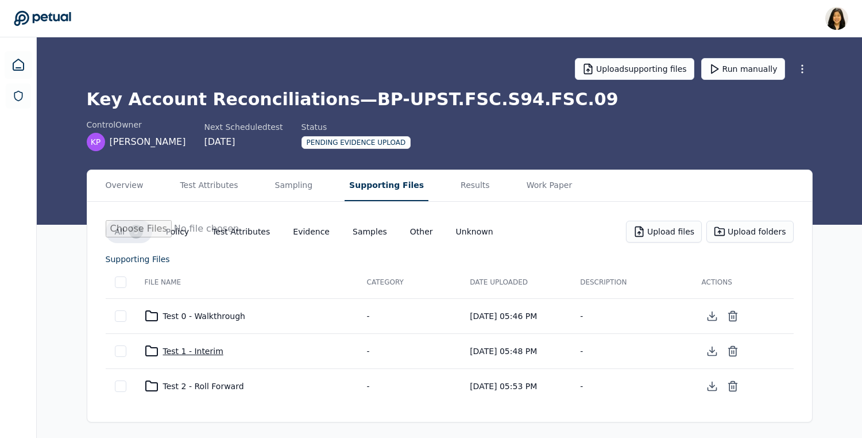
click at [198, 352] on div "Test 1 - Interim" at bounding box center [247, 351] width 204 height 14
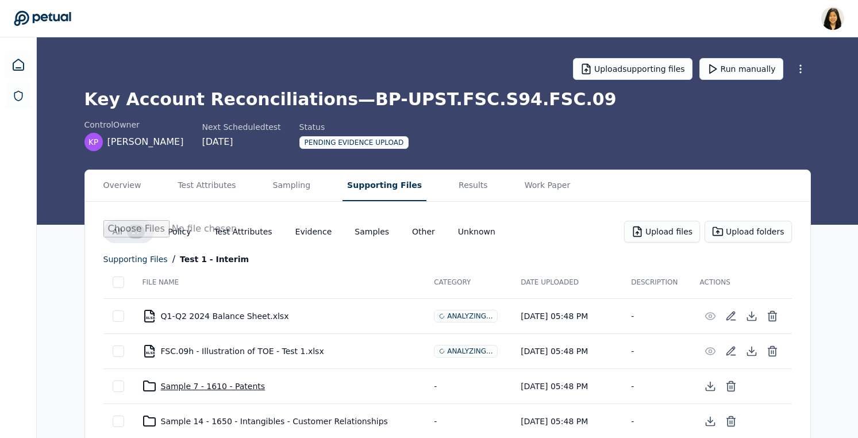
click at [240, 385] on div "Sample 7 - 1610 - Patents" at bounding box center [278, 386] width 273 height 14
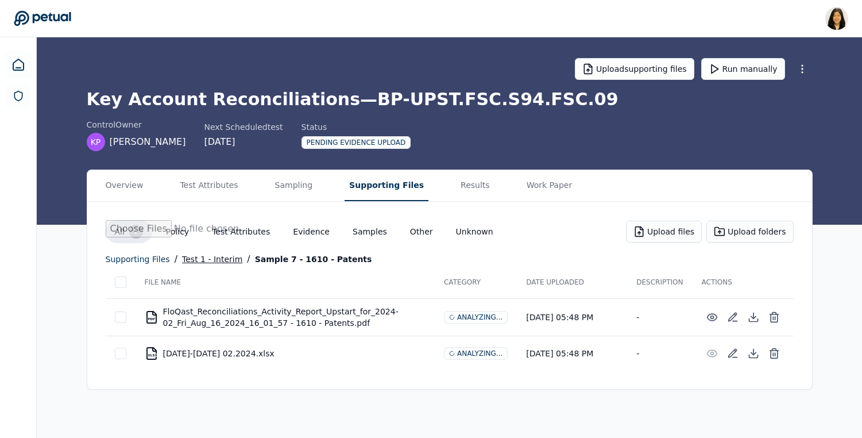
click at [190, 263] on div "Test 1 - Interim" at bounding box center [212, 259] width 60 height 14
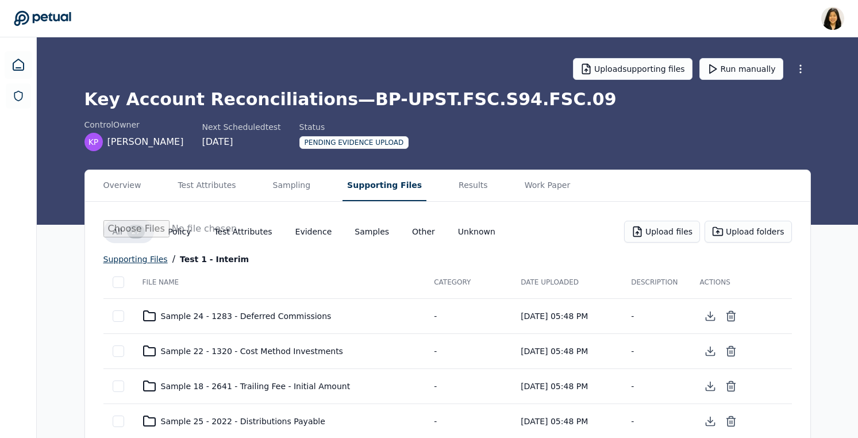
click at [137, 257] on div "supporting files" at bounding box center [135, 259] width 64 height 14
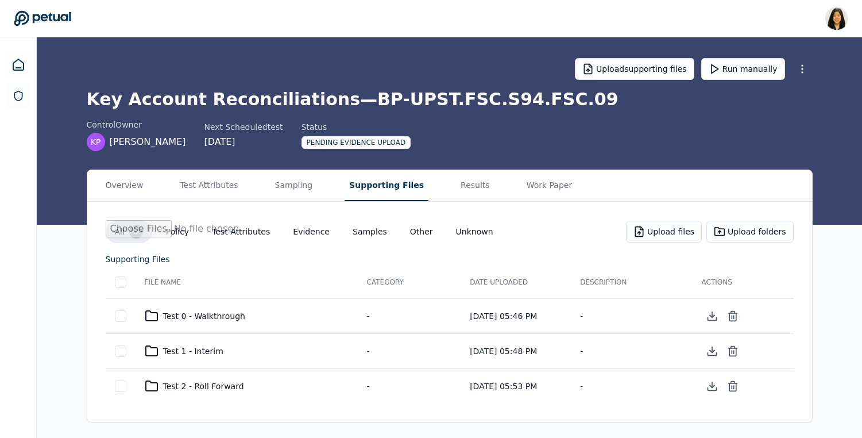
click at [225, 307] on td "Test 0 - Walkthrough" at bounding box center [247, 315] width 222 height 35
click at [225, 316] on div "Test 0 - Walkthrough" at bounding box center [247, 316] width 204 height 14
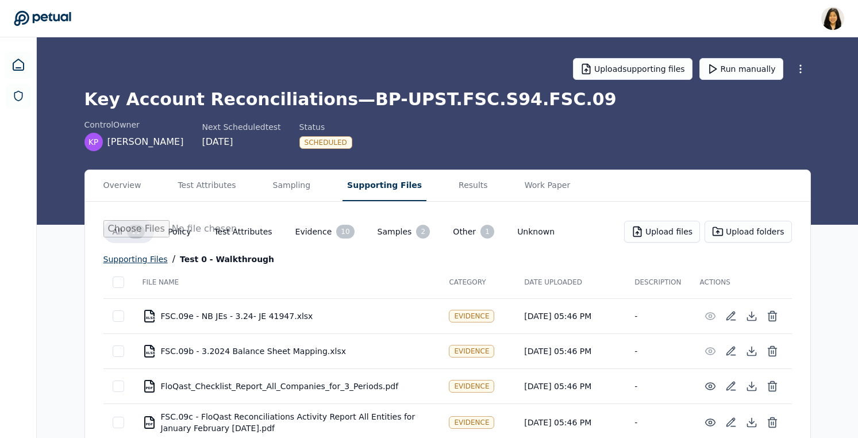
click at [152, 258] on div "supporting files" at bounding box center [135, 259] width 64 height 14
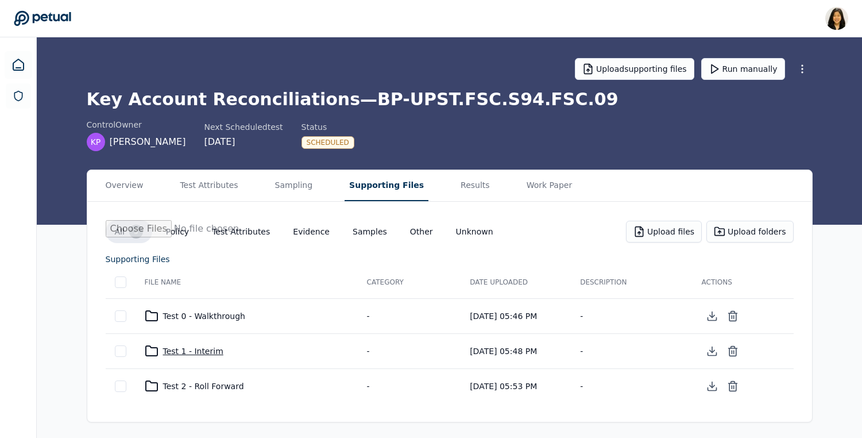
click at [183, 352] on div "Test 1 - Interim" at bounding box center [247, 351] width 204 height 14
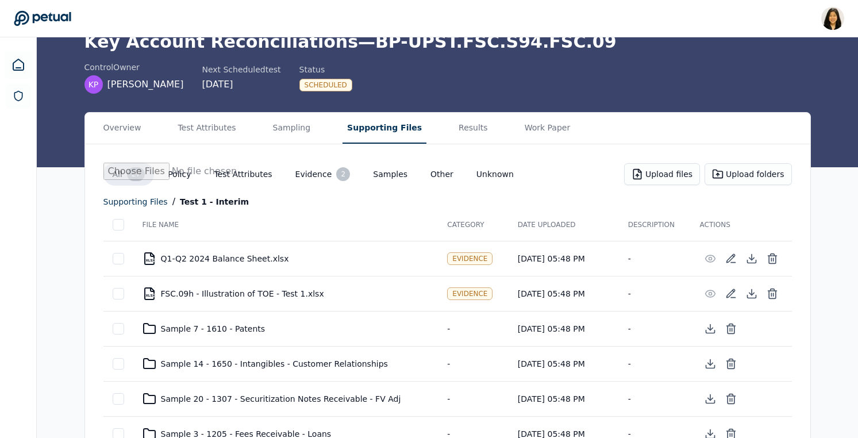
scroll to position [87, 0]
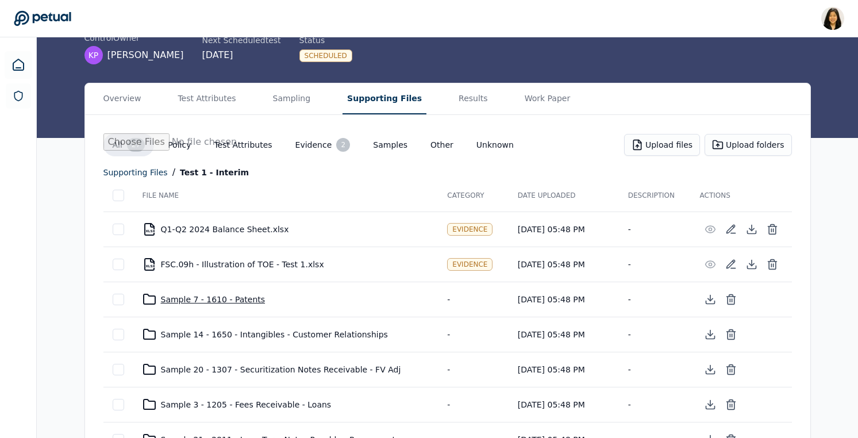
click at [187, 300] on div "Sample 7 - 1610 - Patents" at bounding box center [285, 299] width 287 height 14
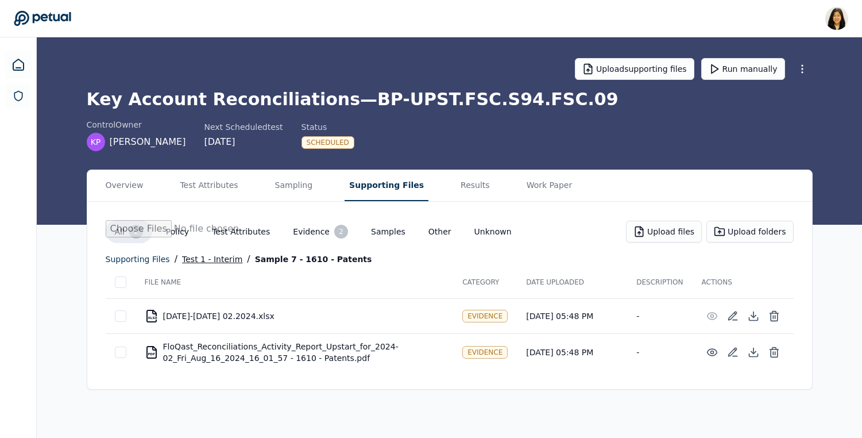
click at [199, 258] on div "Test 1 - Interim" at bounding box center [212, 259] width 60 height 14
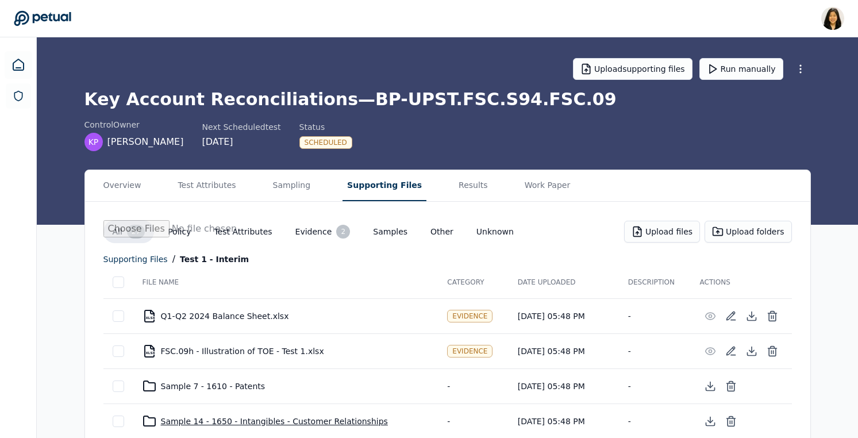
click at [199, 419] on div "Sample 14 - 1650 - Intangibles - Customer Relationships" at bounding box center [285, 421] width 287 height 14
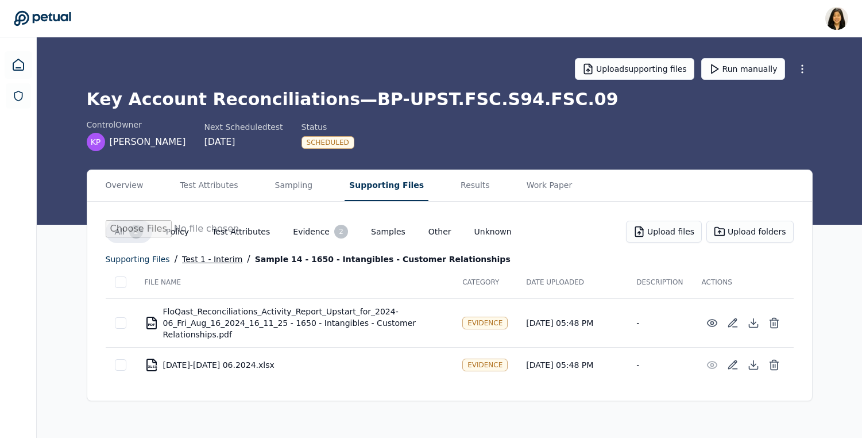
click at [186, 258] on div "Test 1 - Interim" at bounding box center [212, 259] width 60 height 14
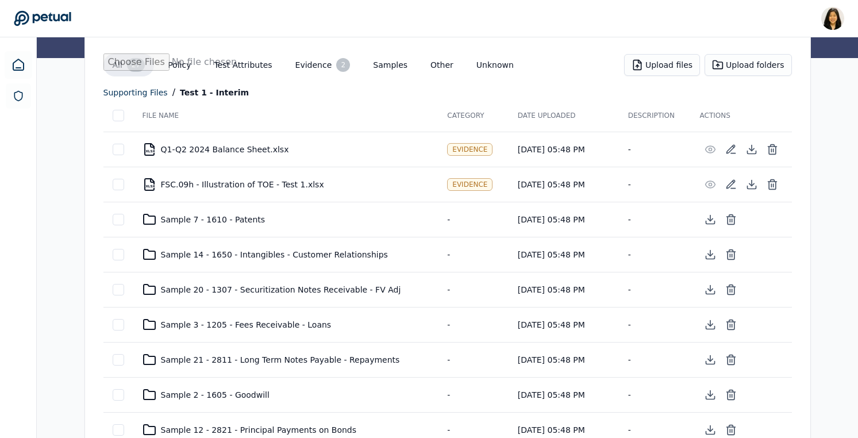
scroll to position [192, 0]
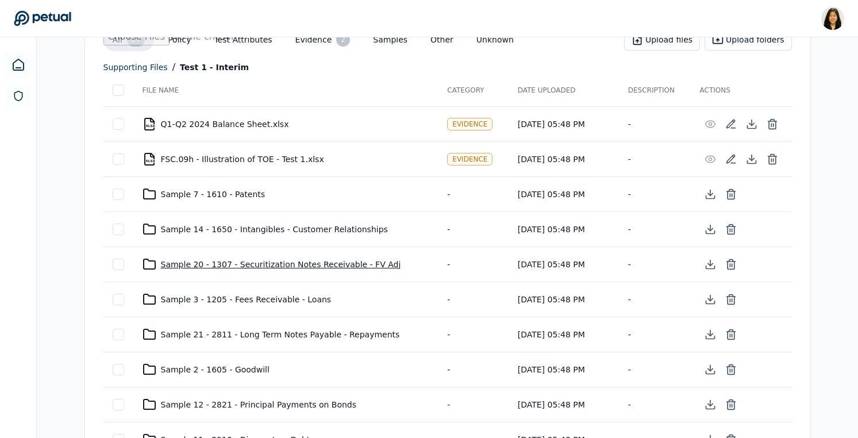
click at [195, 262] on div "Sample 20 - 1307 - Securitization Notes Receivable - FV Adj" at bounding box center [285, 264] width 287 height 14
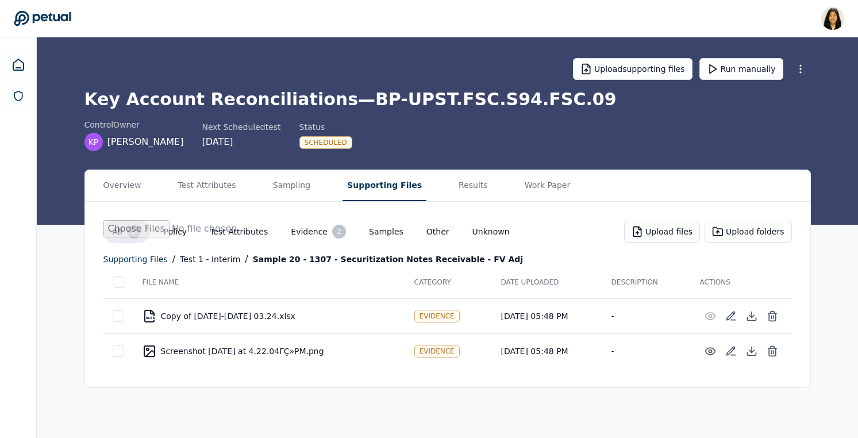
scroll to position [0, 0]
click at [188, 256] on div "Test 1 - Interim" at bounding box center [212, 259] width 60 height 14
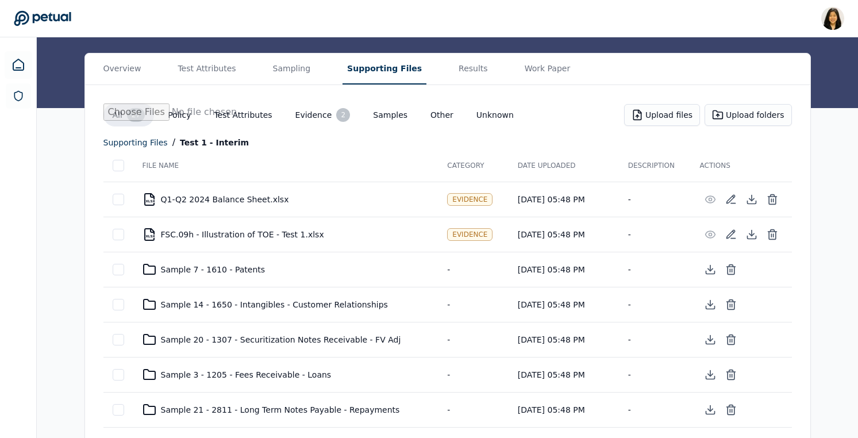
scroll to position [173, 0]
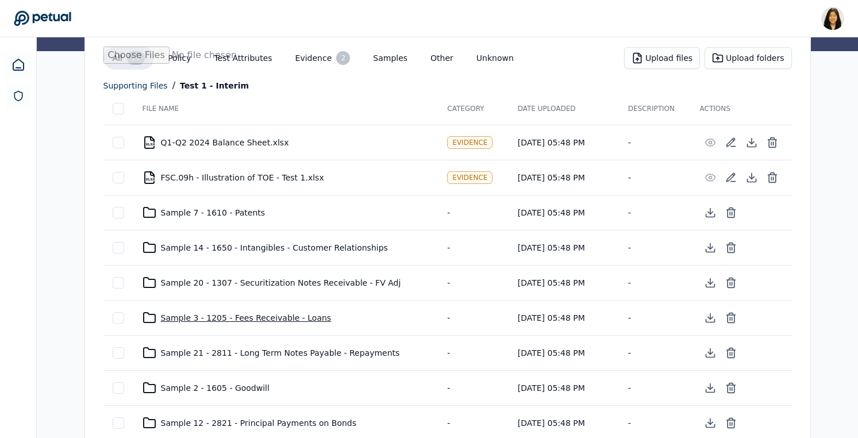
click at [208, 315] on div "Sample 3 - 1205 - Fees Receivable - Loans" at bounding box center [285, 318] width 287 height 14
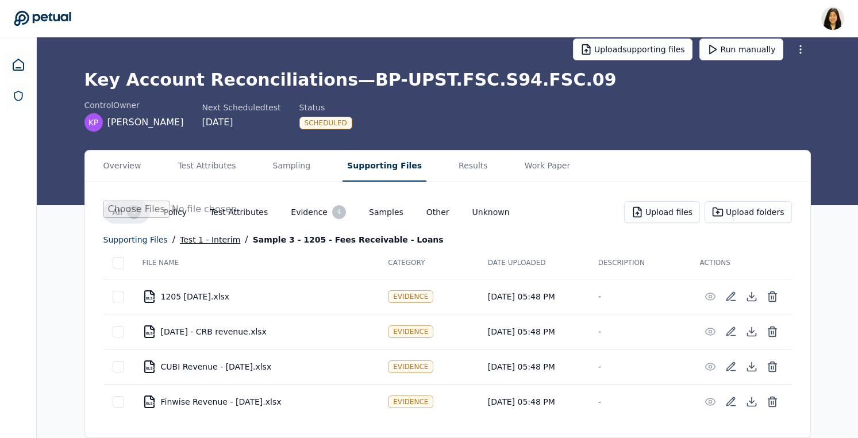
click at [195, 240] on div "Test 1 - Interim" at bounding box center [210, 240] width 60 height 14
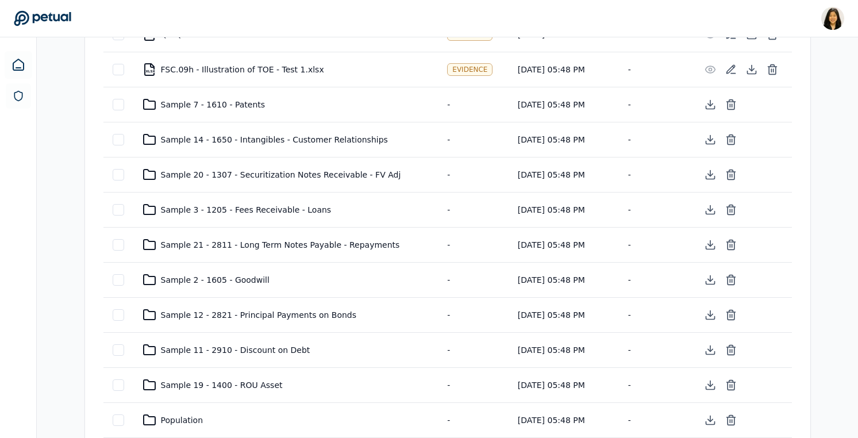
scroll to position [342, 0]
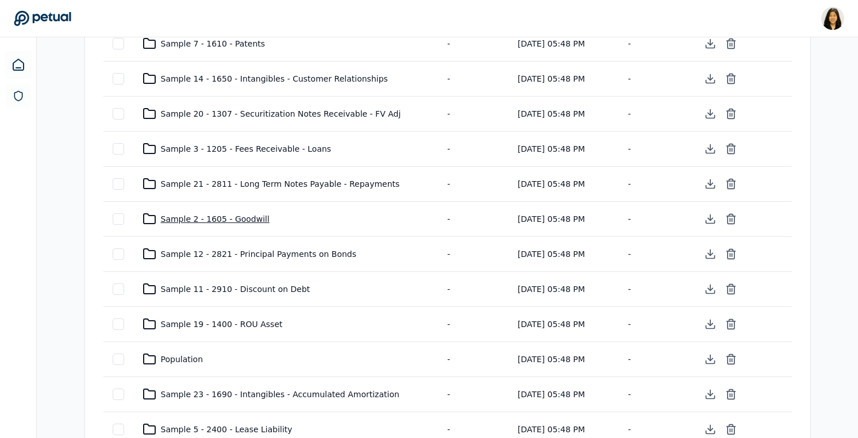
click at [187, 215] on div "Sample 2 - 1605 - Goodwill" at bounding box center [285, 219] width 287 height 14
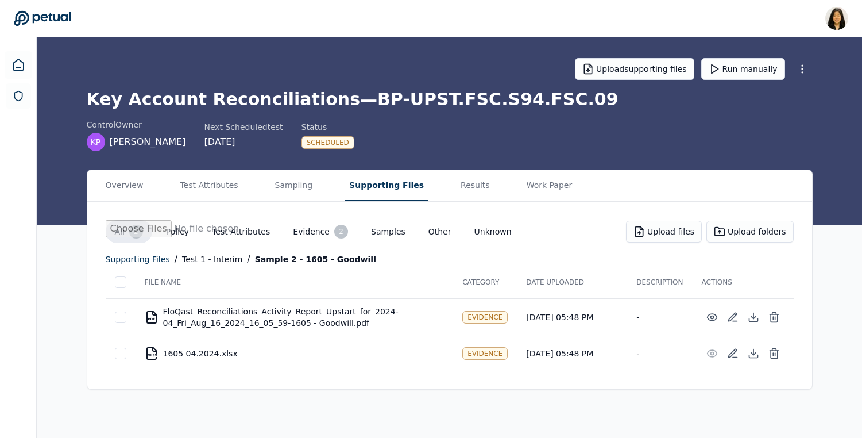
click at [235, 229] on button "Test Attributes" at bounding box center [241, 231] width 76 height 21
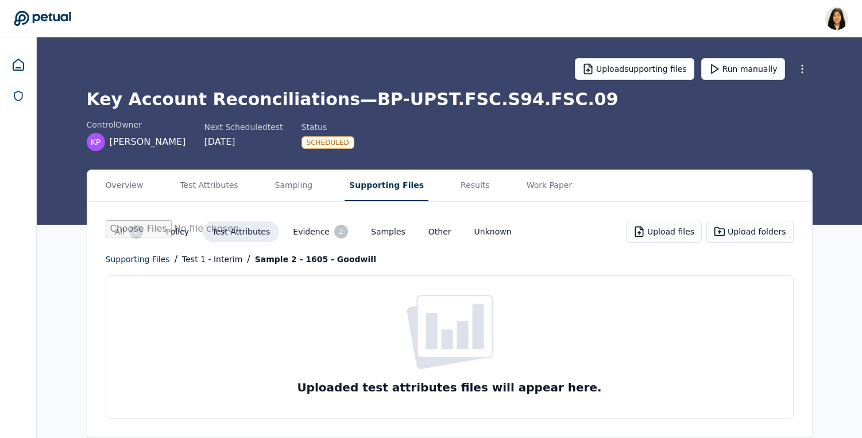
click at [135, 232] on div "2" at bounding box center [136, 232] width 14 height 14
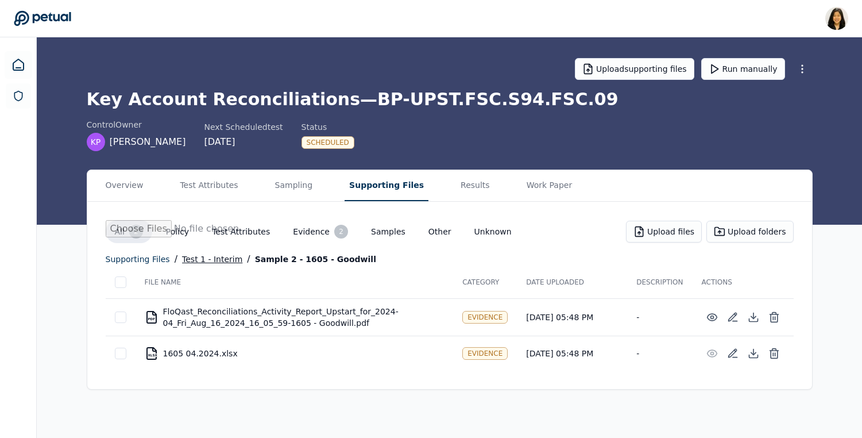
click at [196, 257] on div "Test 1 - Interim" at bounding box center [212, 259] width 60 height 14
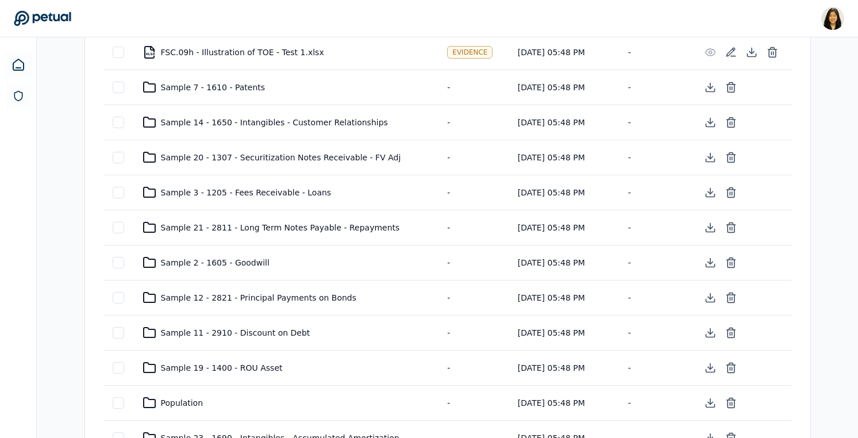
scroll to position [304, 0]
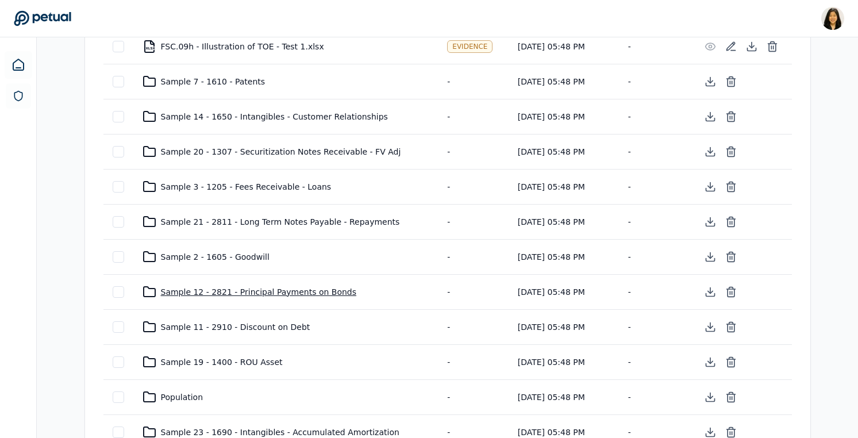
click at [233, 292] on div "Sample 12 - 2821 - Principal Payments on Bonds" at bounding box center [285, 292] width 287 height 14
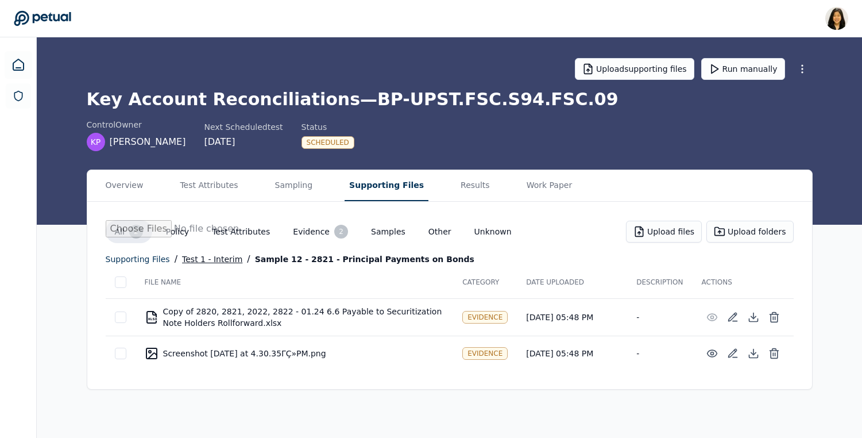
click at [218, 259] on div "Test 1 - Interim" at bounding box center [212, 259] width 60 height 14
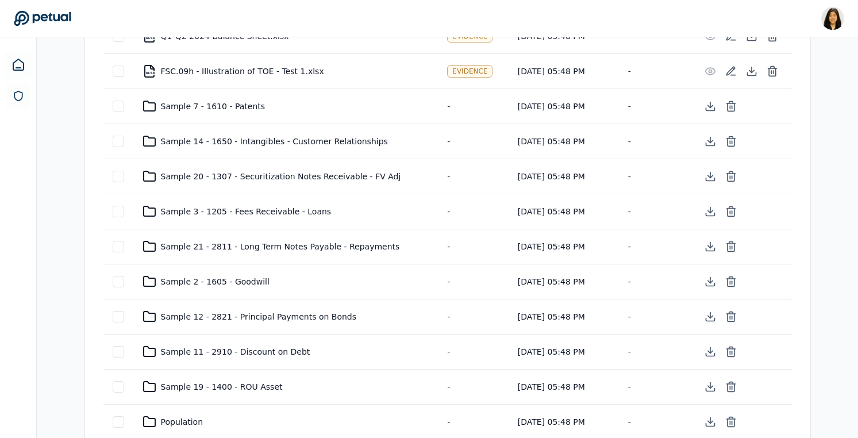
scroll to position [283, 0]
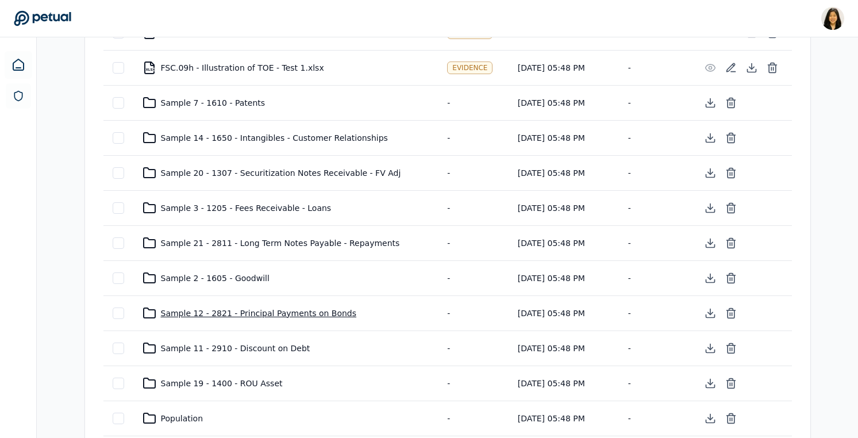
click at [230, 310] on div "Sample 12 - 2821 - Principal Payments on Bonds" at bounding box center [285, 313] width 287 height 14
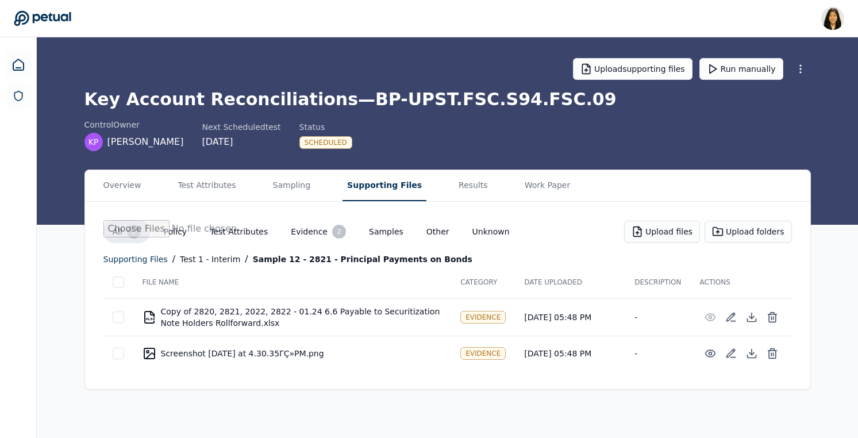
scroll to position [0, 0]
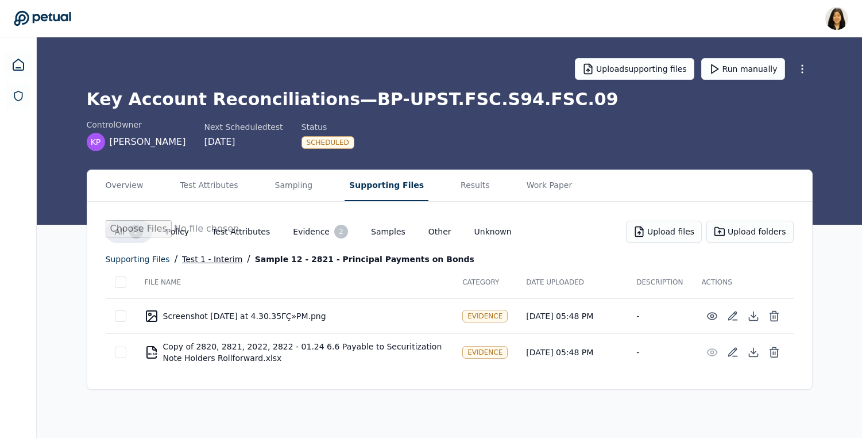
click at [215, 256] on div "Test 1 - Interim" at bounding box center [212, 259] width 60 height 14
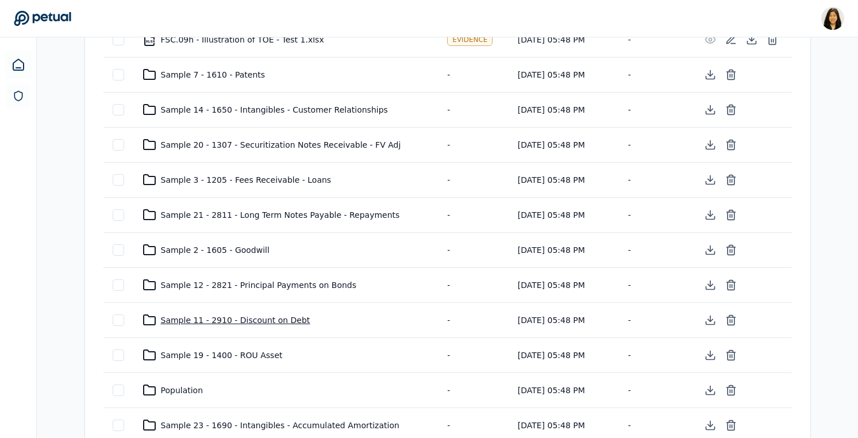
click at [182, 321] on div "Sample 11 - 2910 - Discount on Debt" at bounding box center [285, 320] width 287 height 14
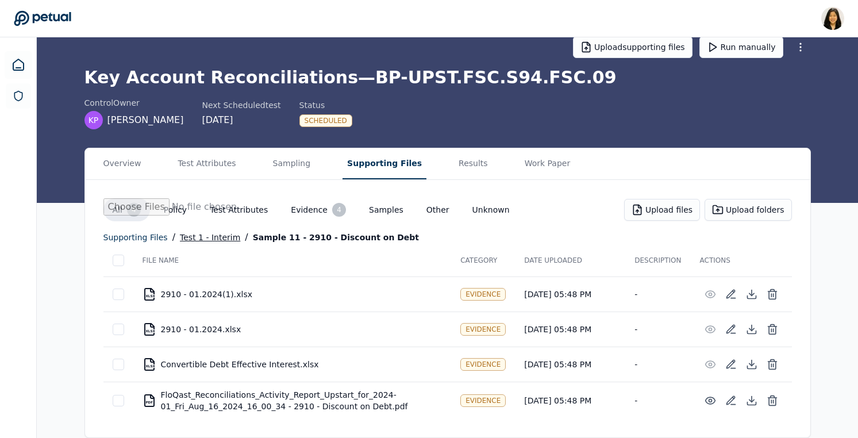
click at [205, 236] on div "Test 1 - Interim" at bounding box center [210, 237] width 60 height 14
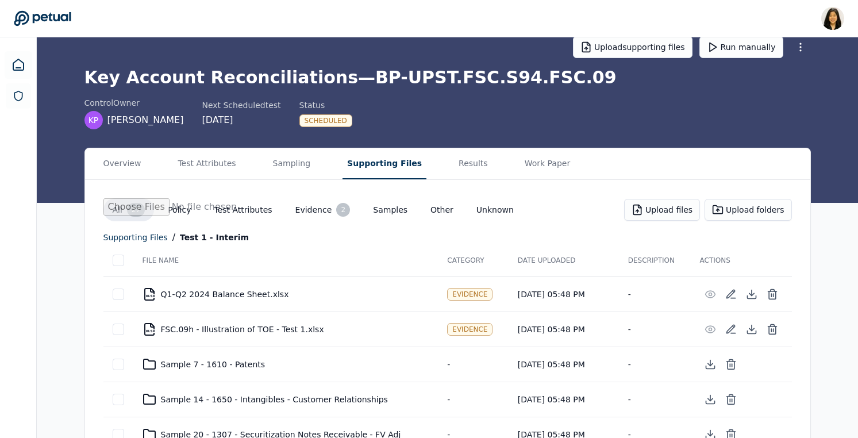
scroll to position [311, 0]
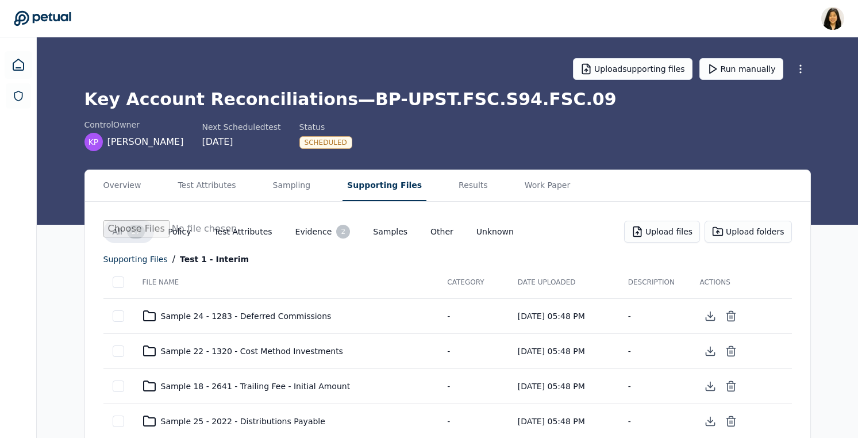
click at [162, 279] on th "File Name" at bounding box center [285, 282] width 305 height 32
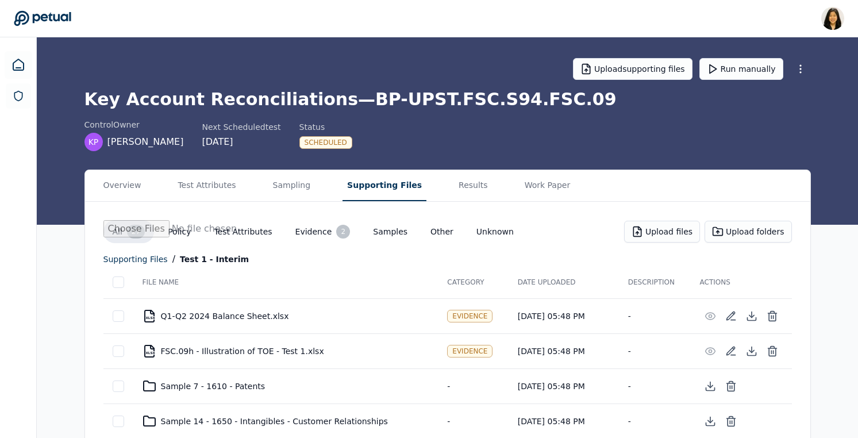
click at [113, 232] on button "All 27" at bounding box center [128, 231] width 51 height 23
click at [120, 258] on div "supporting files" at bounding box center [135, 259] width 64 height 14
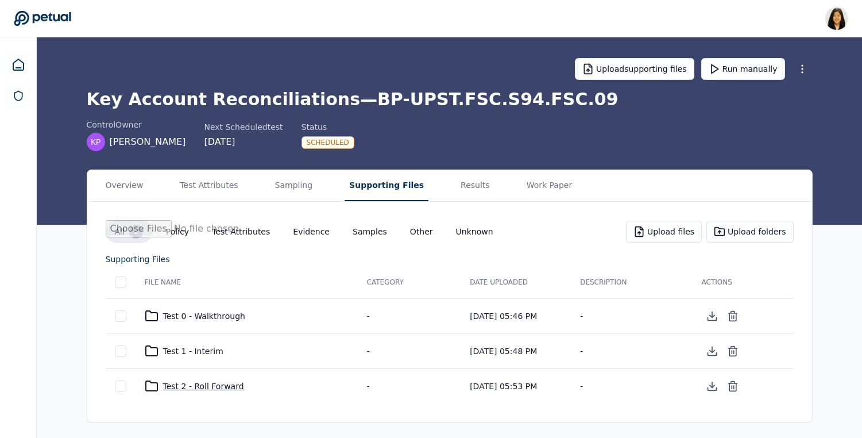
click at [199, 384] on div "Test 2 - Roll Forward" at bounding box center [247, 386] width 204 height 14
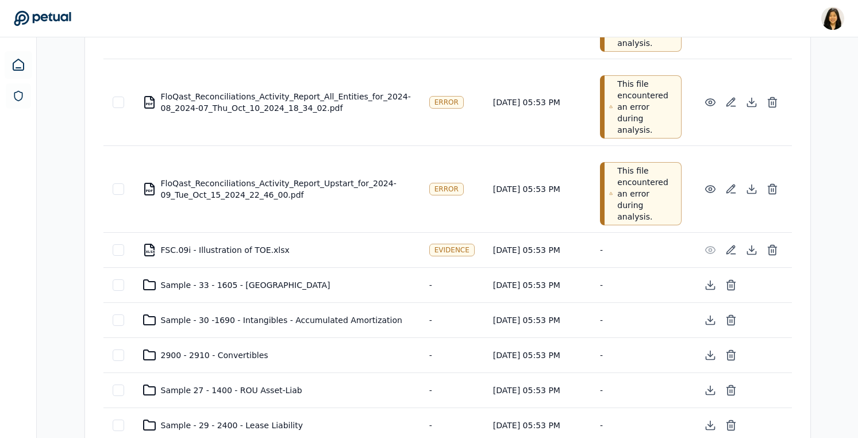
scroll to position [506, 0]
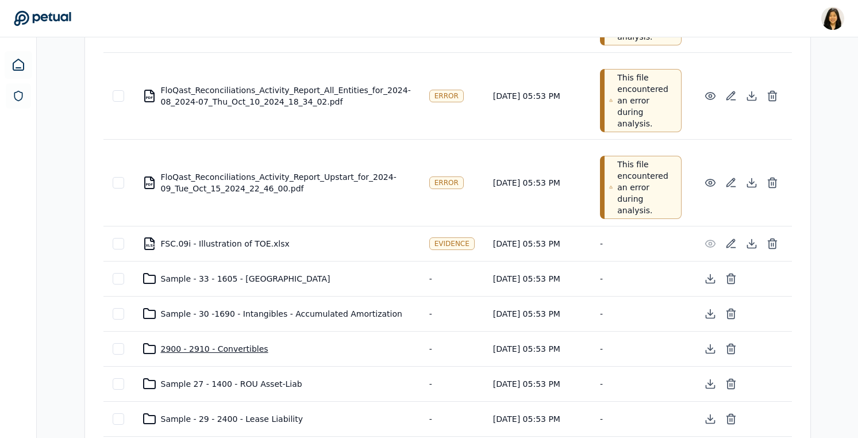
click at [215, 342] on div "2900 - 2910 - Convertibles" at bounding box center [276, 349] width 268 height 14
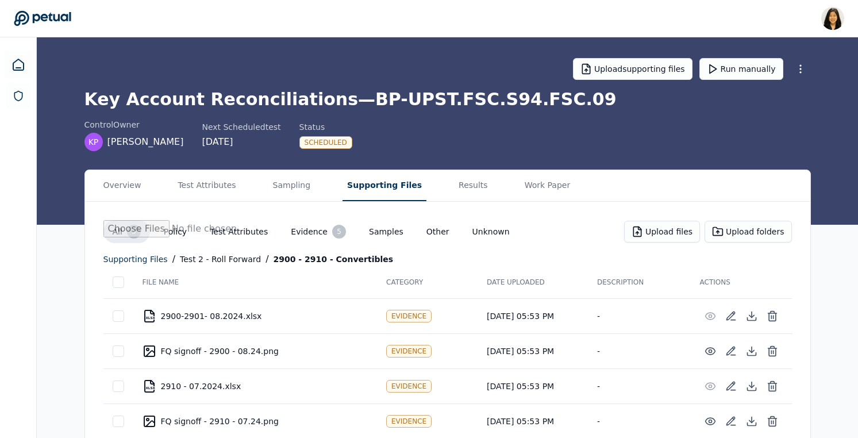
scroll to position [55, 0]
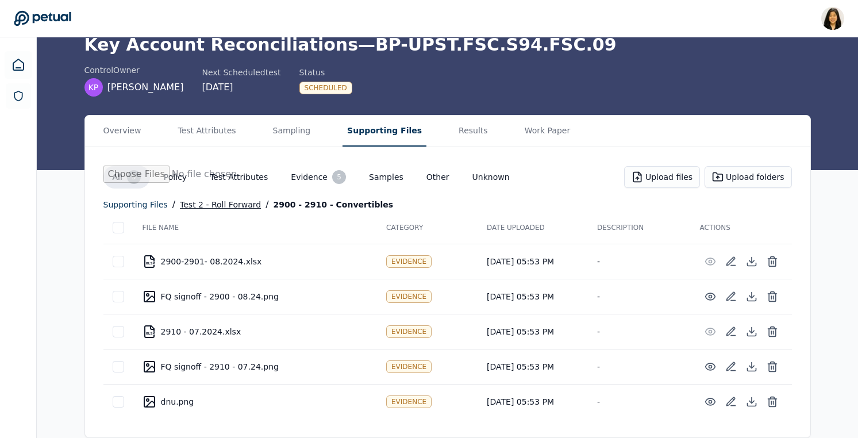
click at [199, 203] on div "Test 2 - Roll Forward" at bounding box center [220, 205] width 81 height 14
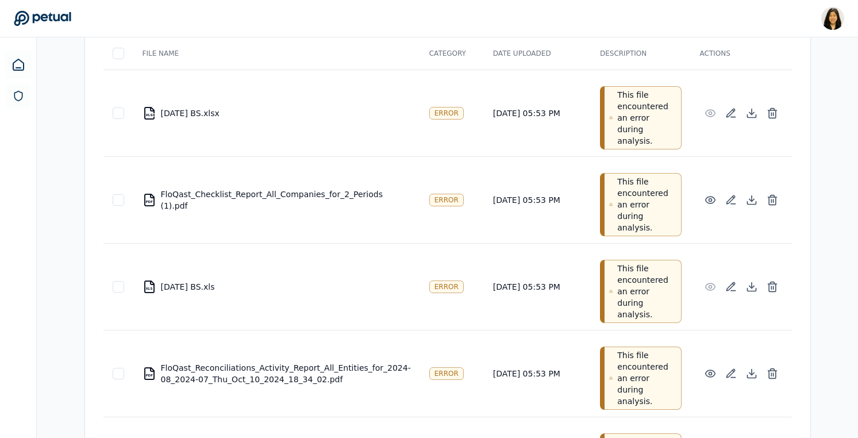
scroll to position [232, 0]
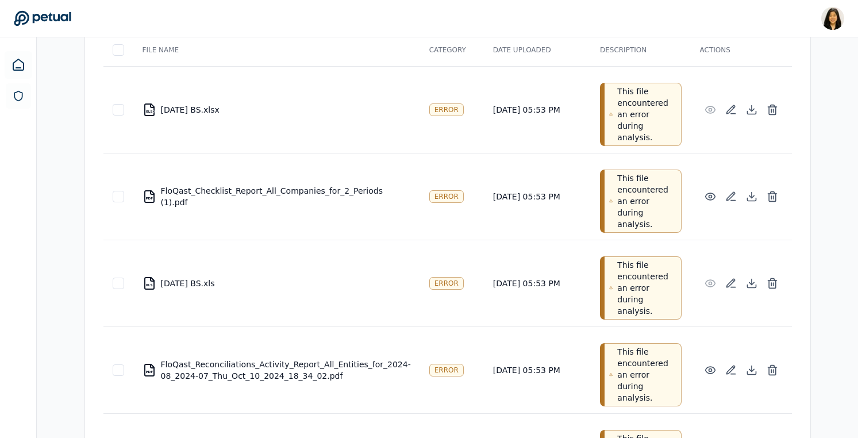
click at [119, 277] on div at bounding box center [118, 282] width 11 height 11
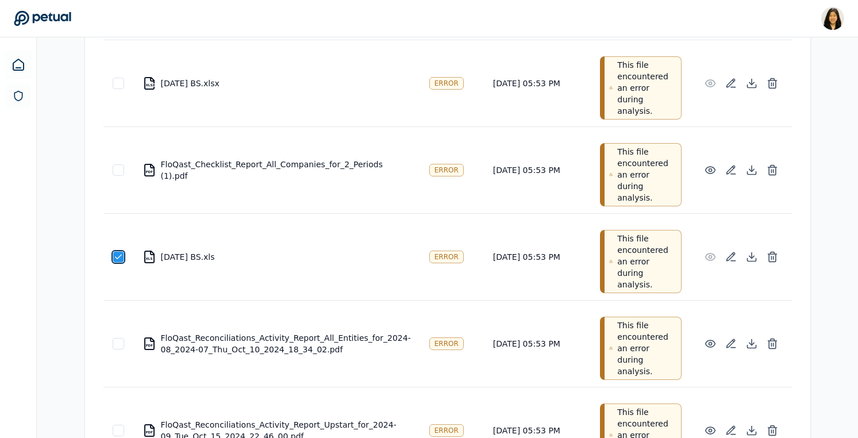
scroll to position [267, 0]
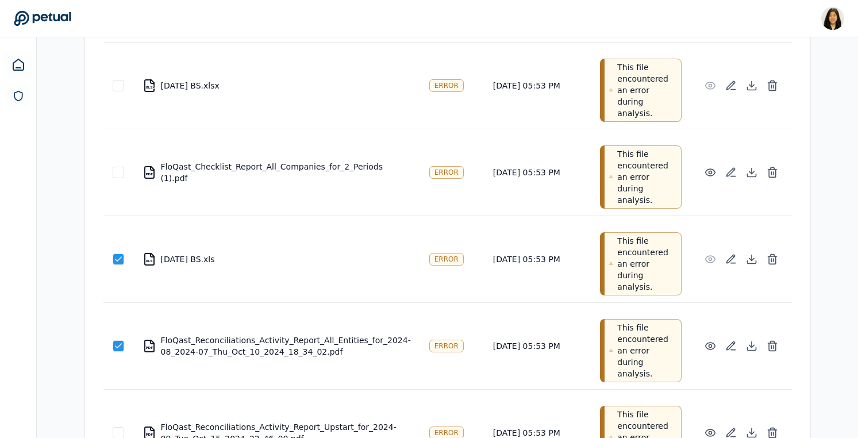
click at [113, 427] on label at bounding box center [118, 432] width 11 height 11
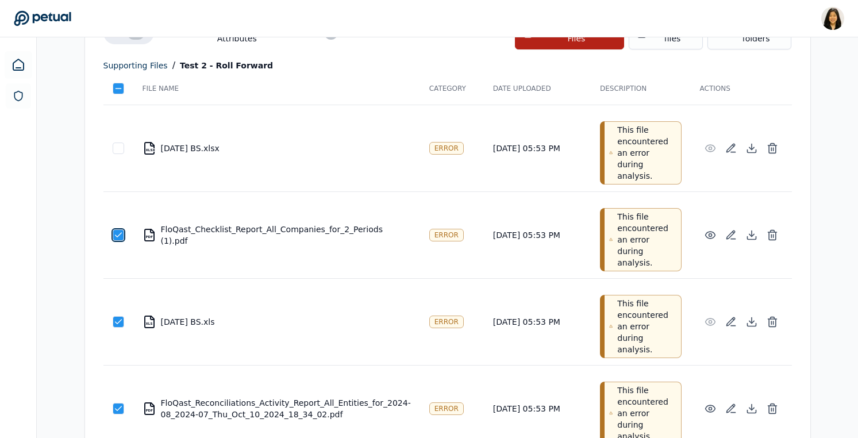
scroll to position [203, 0]
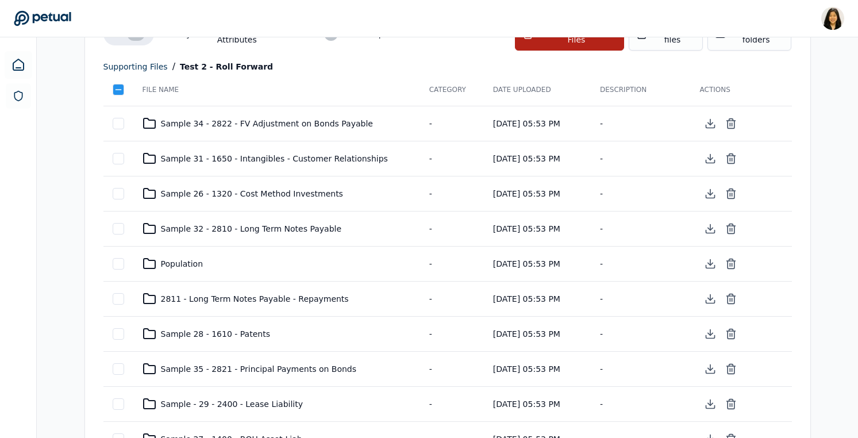
click at [120, 141] on td at bounding box center [118, 158] width 30 height 35
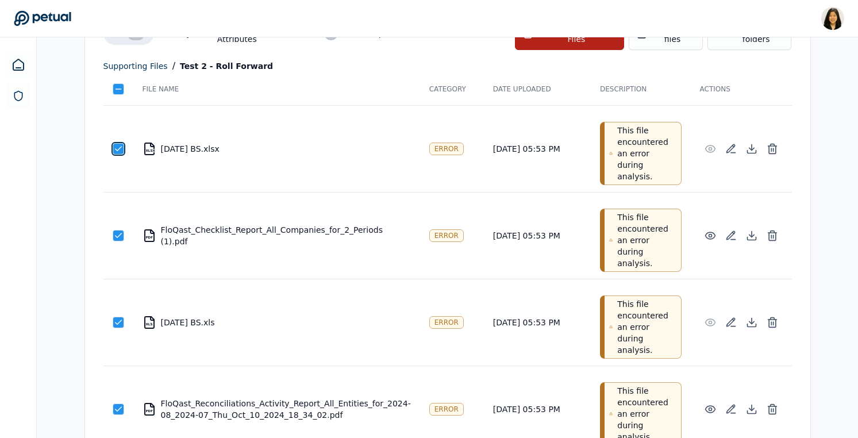
scroll to position [0, 0]
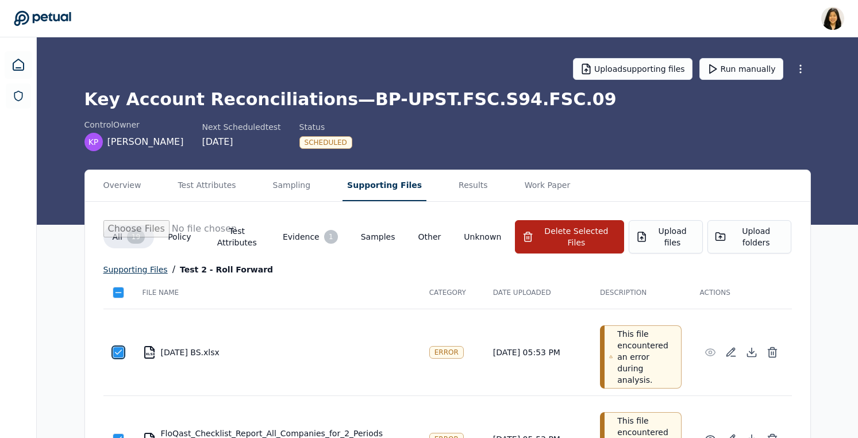
click at [146, 262] on div "supporting files" at bounding box center [135, 269] width 64 height 14
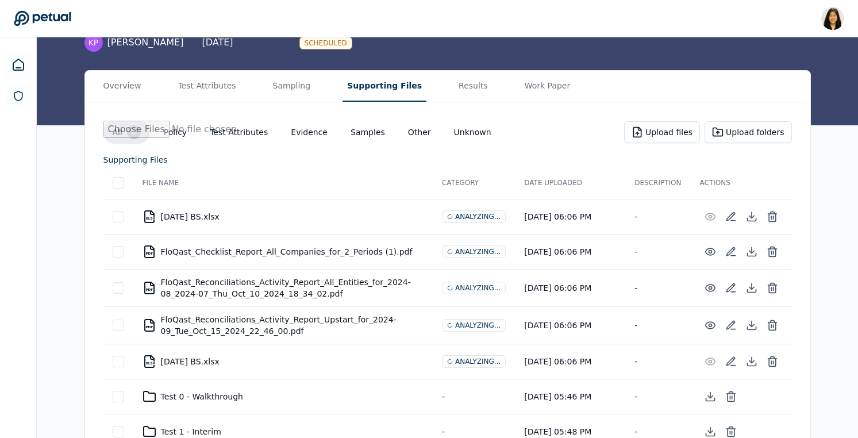
scroll to position [164, 0]
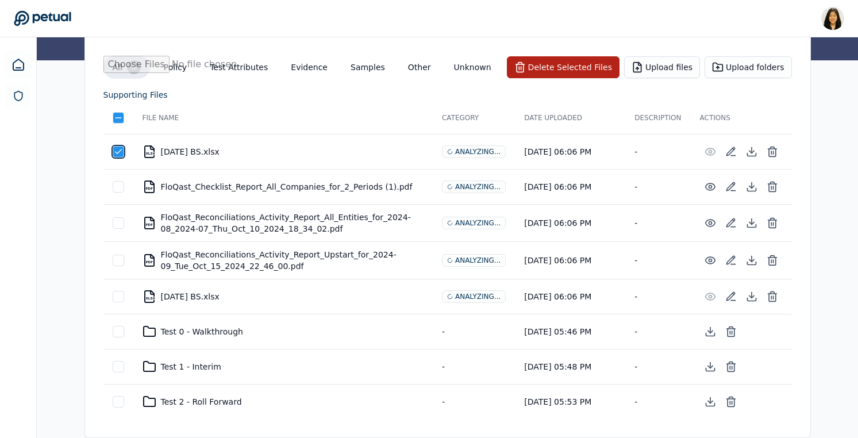
click at [117, 191] on div at bounding box center [118, 186] width 11 height 11
click at [598, 68] on button "Delete Selected Files" at bounding box center [563, 67] width 113 height 22
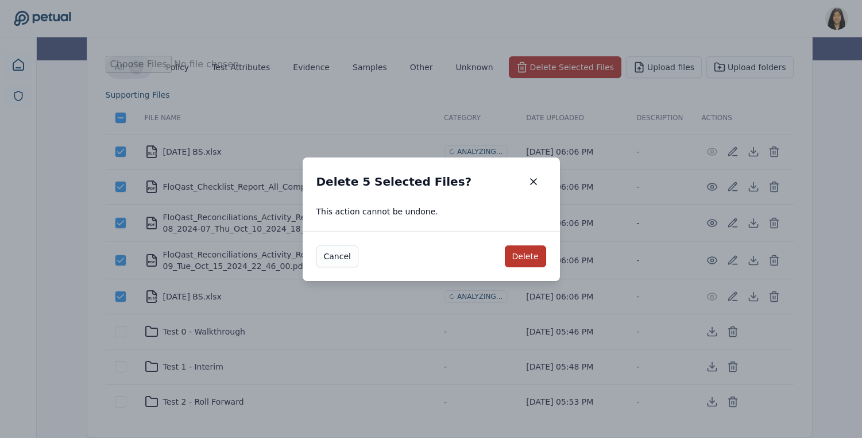
click at [524, 258] on button "Delete" at bounding box center [525, 256] width 41 height 22
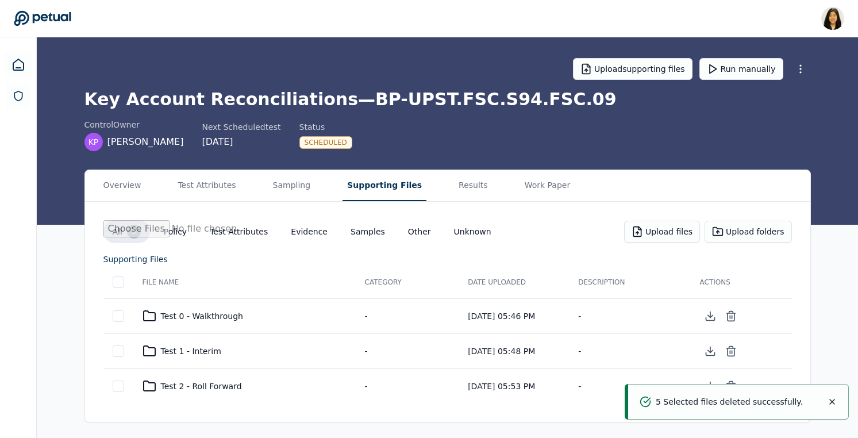
scroll to position [0, 0]
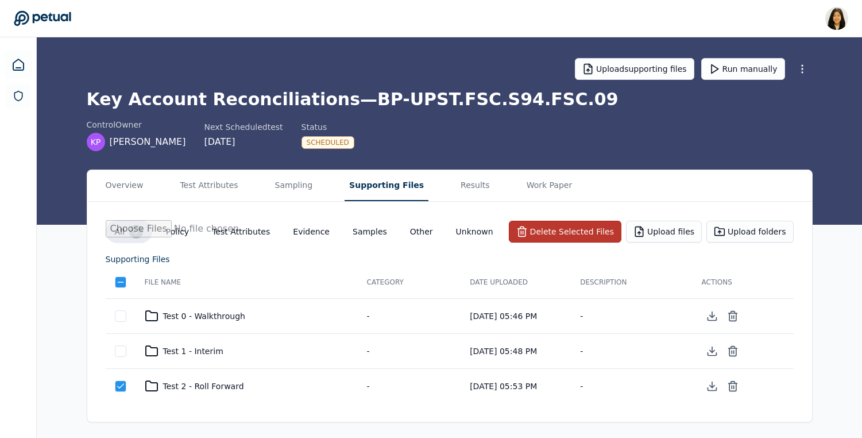
click at [587, 226] on button "Delete Selected Files" at bounding box center [565, 232] width 113 height 22
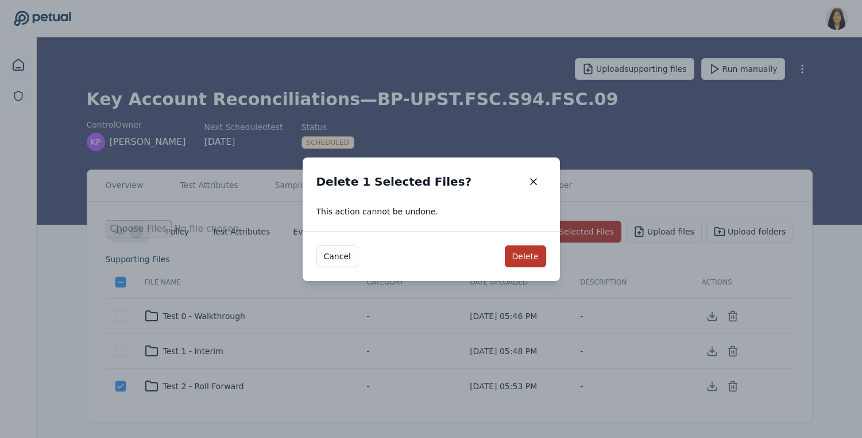
click at [524, 254] on button "Delete" at bounding box center [525, 256] width 41 height 22
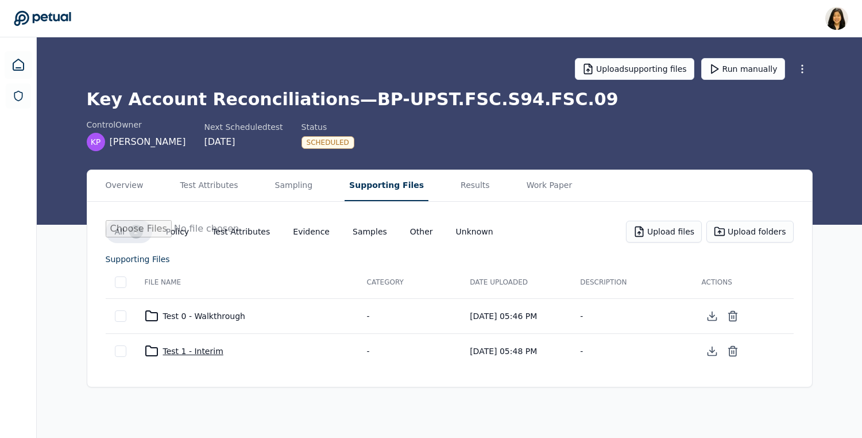
click at [196, 350] on div "Test 1 - Interim" at bounding box center [247, 351] width 204 height 14
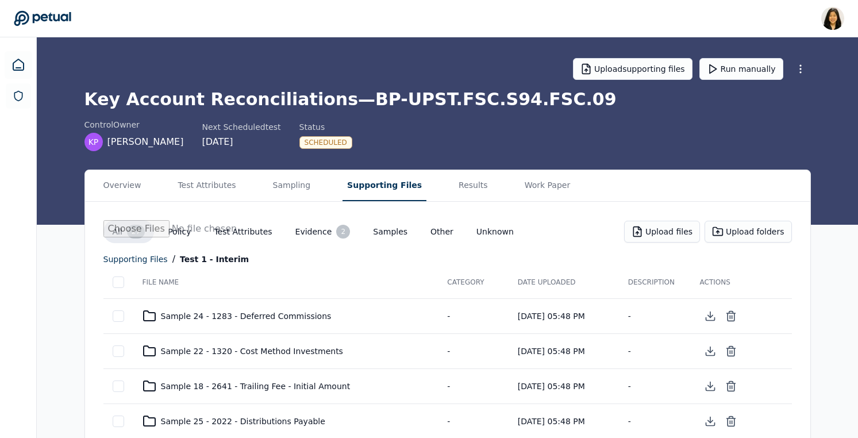
click at [263, 312] on div "Sample 24 - 1283 - Deferred Commissions" at bounding box center [285, 316] width 287 height 14
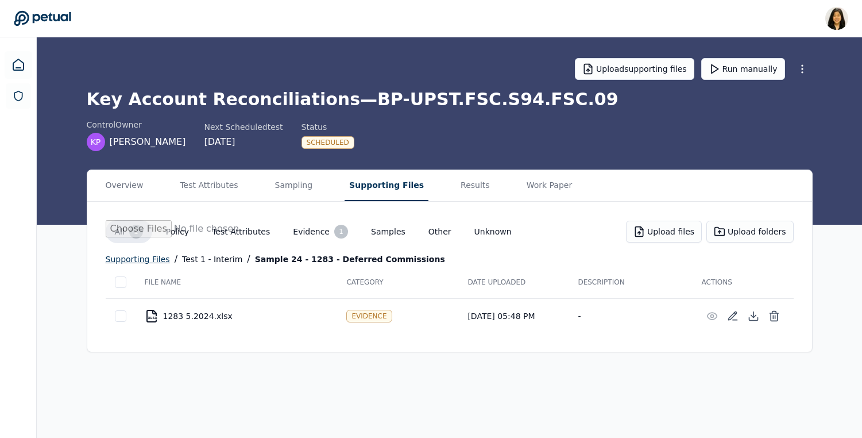
click at [144, 260] on div "supporting files" at bounding box center [138, 259] width 64 height 14
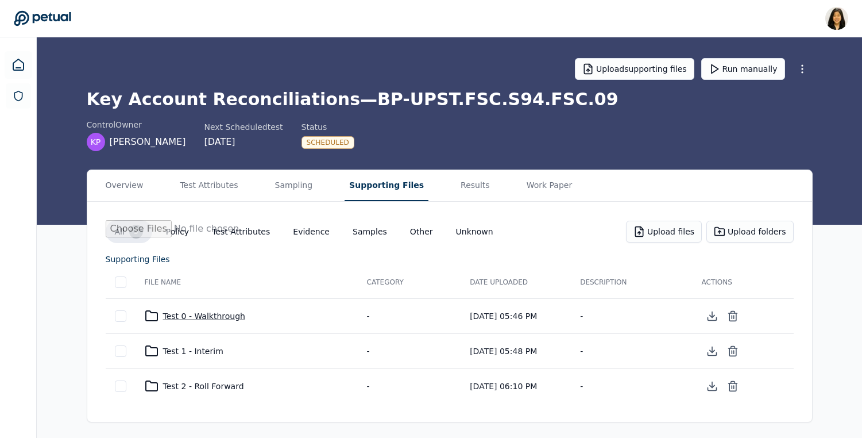
click at [220, 311] on div "Test 0 - Walkthrough" at bounding box center [247, 316] width 204 height 14
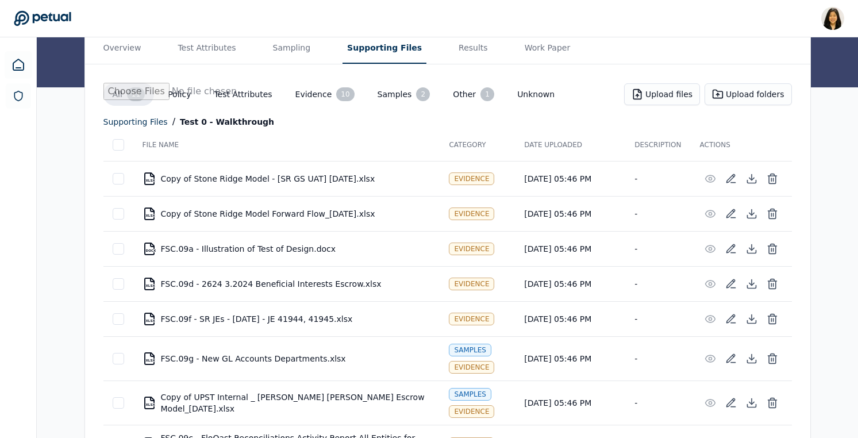
scroll to position [122, 0]
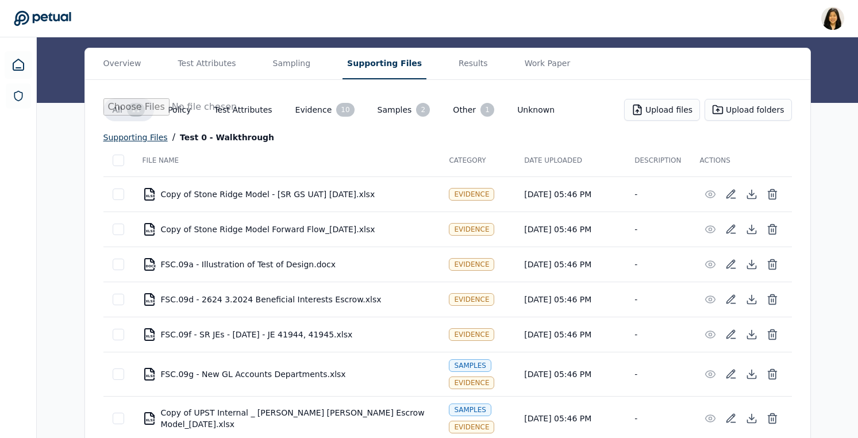
click at [146, 134] on div "supporting files" at bounding box center [135, 137] width 64 height 14
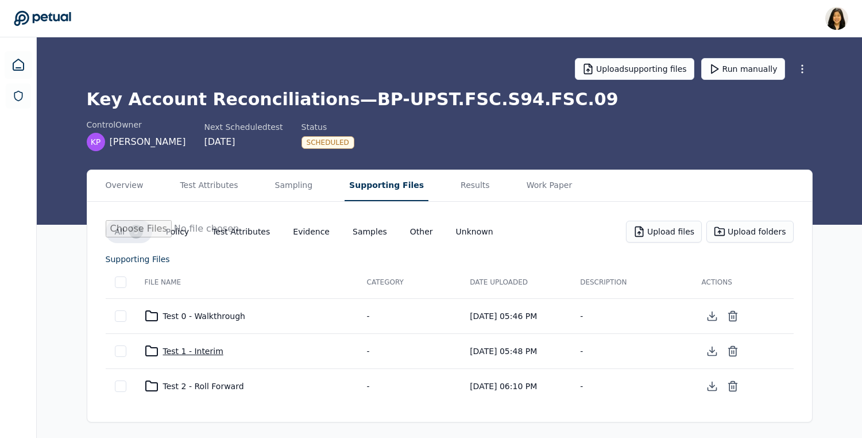
click at [199, 349] on div "Test 1 - Interim" at bounding box center [247, 351] width 204 height 14
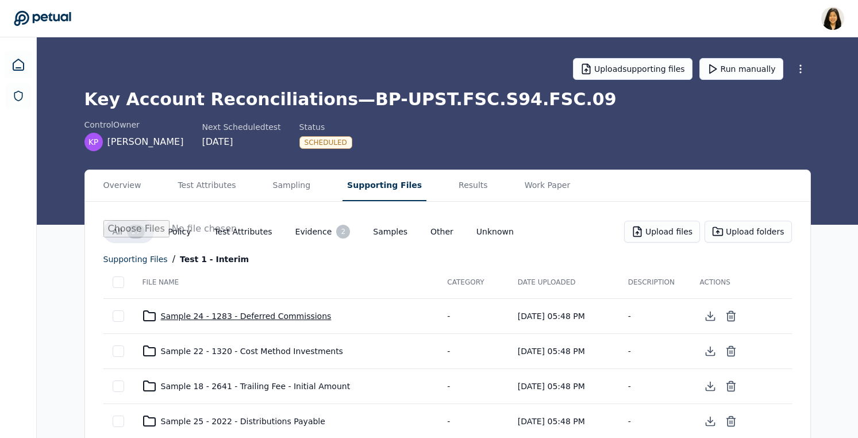
click at [194, 319] on div "Sample 24 - 1283 - Deferred Commissions" at bounding box center [285, 316] width 287 height 14
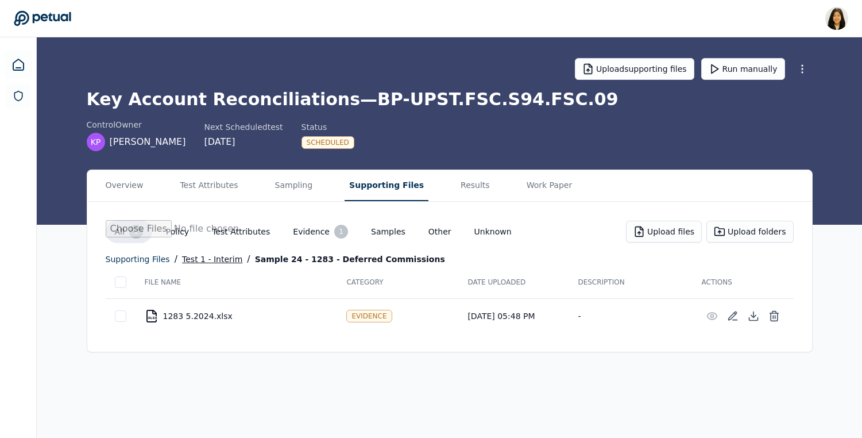
click at [199, 260] on div "Test 1 - Interim" at bounding box center [212, 259] width 60 height 14
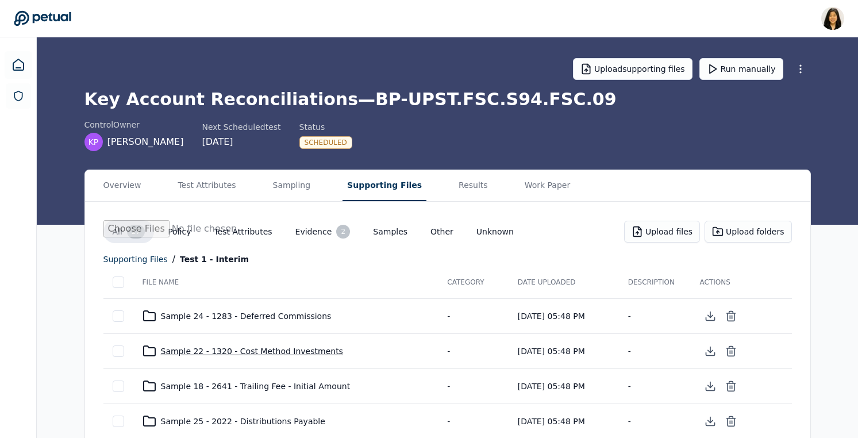
click at [196, 351] on div "Sample 22 - 1320 - Cost Method Investments" at bounding box center [285, 351] width 287 height 14
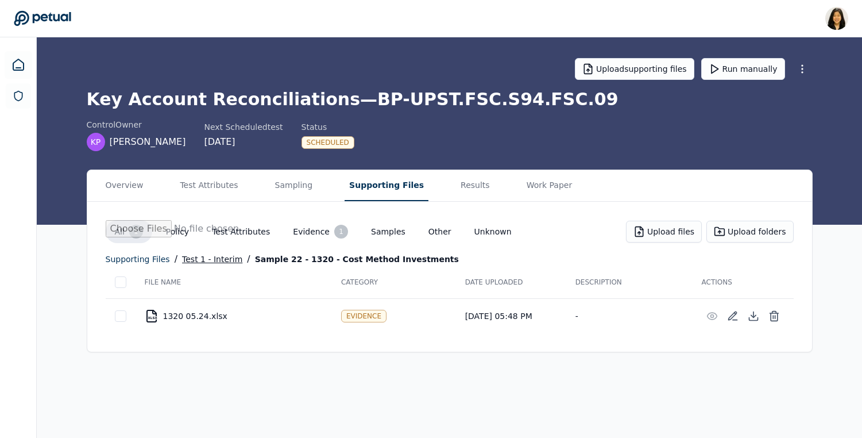
click at [203, 258] on div "Test 1 - Interim" at bounding box center [212, 259] width 60 height 14
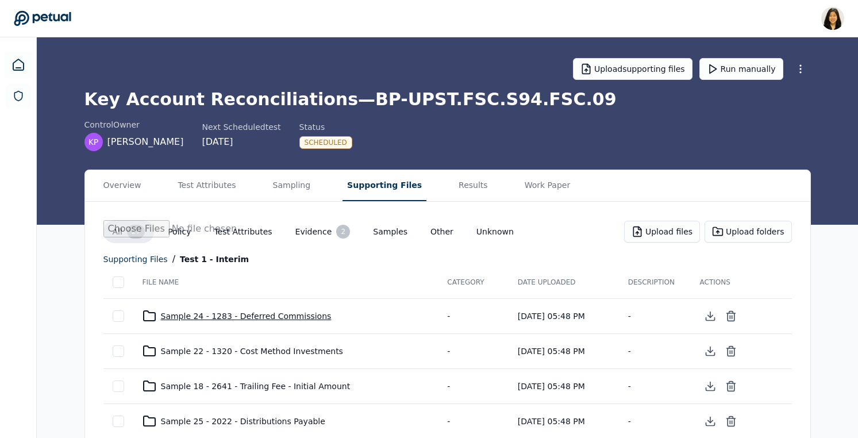
click at [207, 319] on div "Sample 24 - 1283 - Deferred Commissions" at bounding box center [285, 316] width 287 height 14
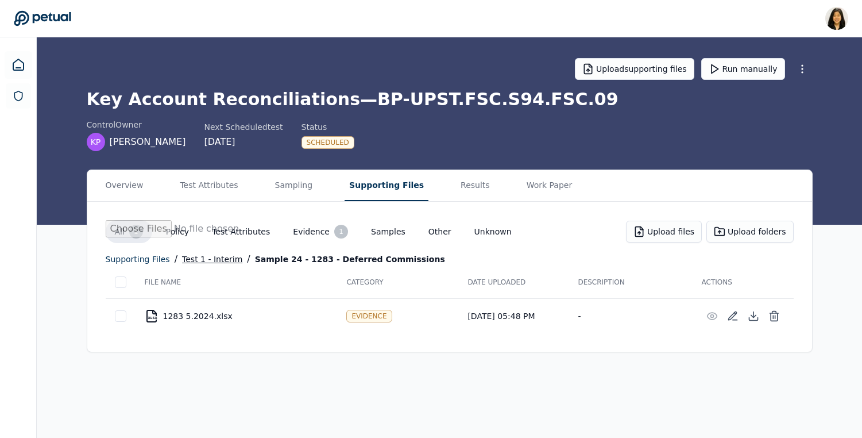
click at [190, 256] on div "Test 1 - Interim" at bounding box center [212, 259] width 60 height 14
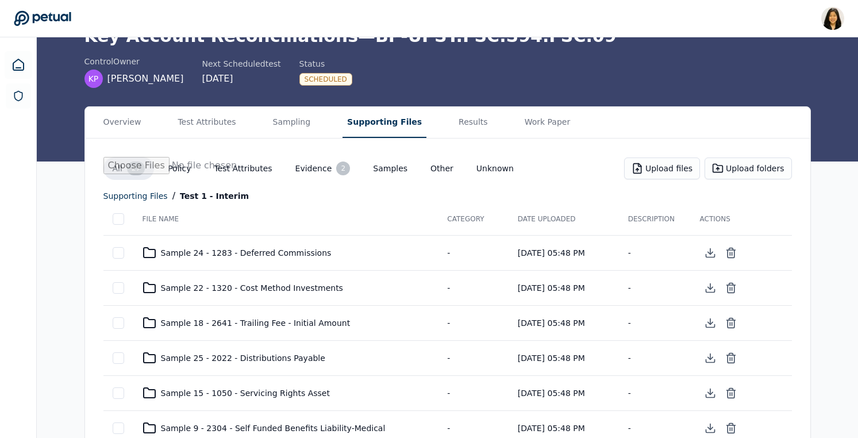
scroll to position [87, 0]
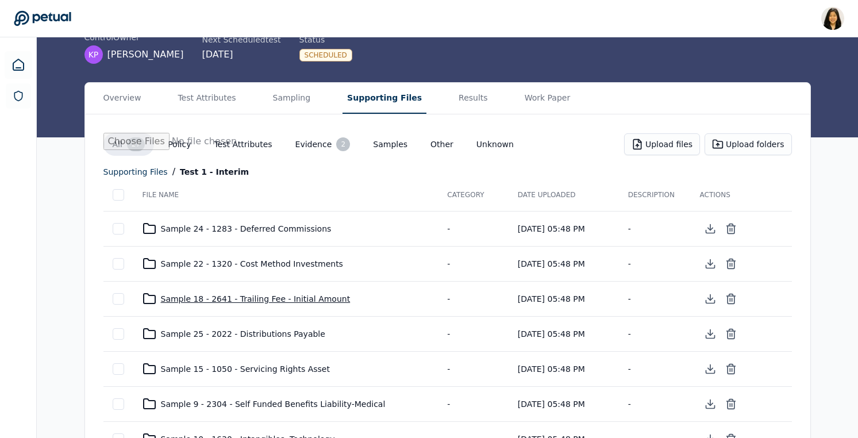
click at [187, 297] on div "Sample 18 - 2641 - Trailing Fee - Initial Amount" at bounding box center [285, 299] width 287 height 14
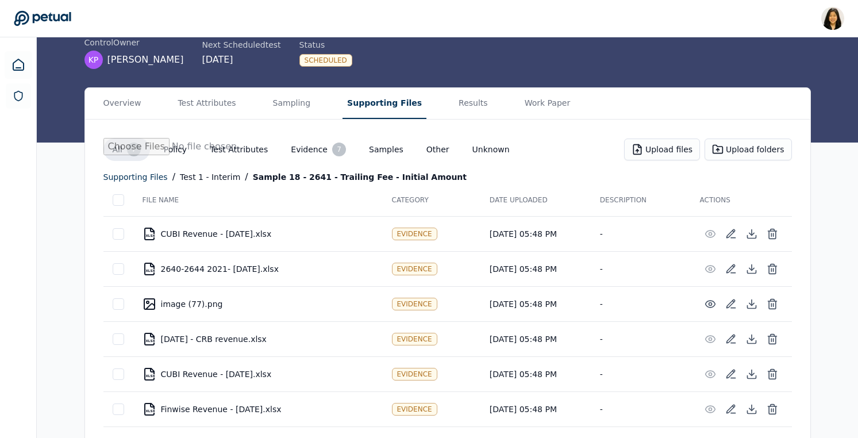
scroll to position [125, 0]
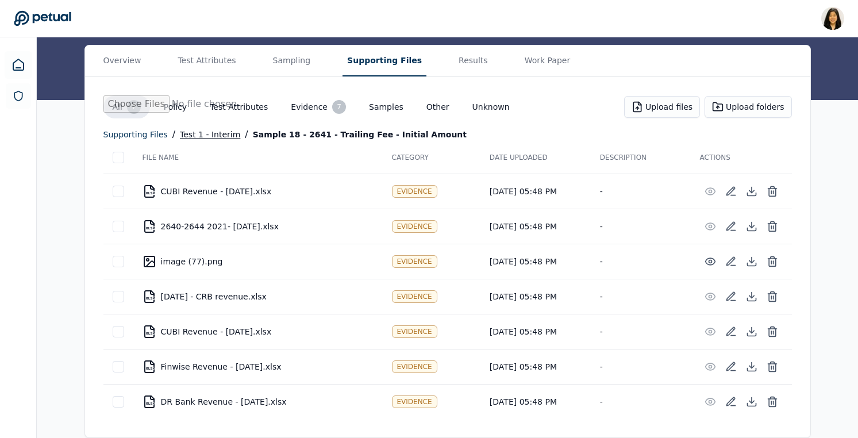
click at [193, 133] on div "Test 1 - Interim" at bounding box center [210, 135] width 60 height 14
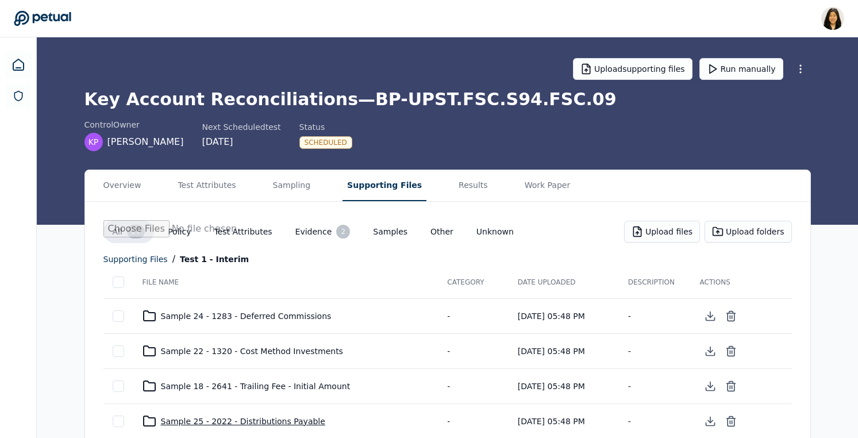
click at [208, 423] on div "Sample 25 - 2022 - Distributions Payable" at bounding box center [285, 421] width 287 height 14
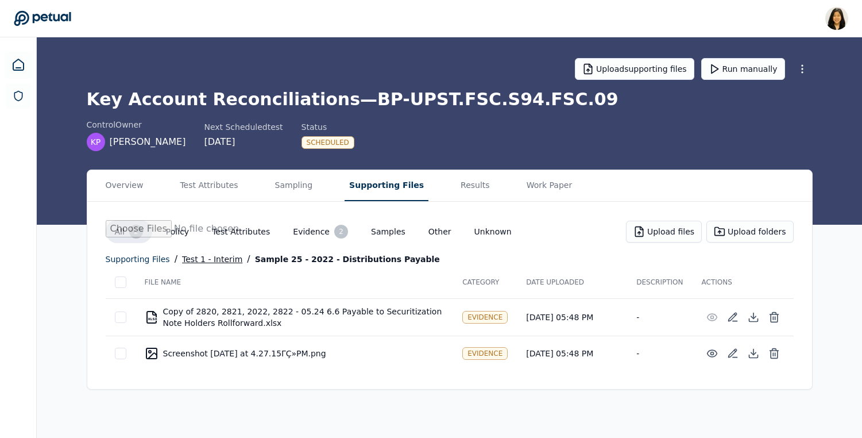
click at [205, 258] on div "Test 1 - Interim" at bounding box center [212, 259] width 60 height 14
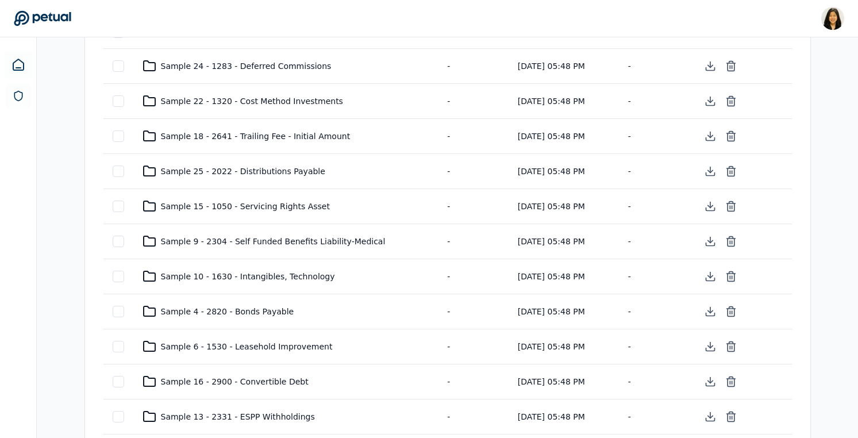
scroll to position [261, 0]
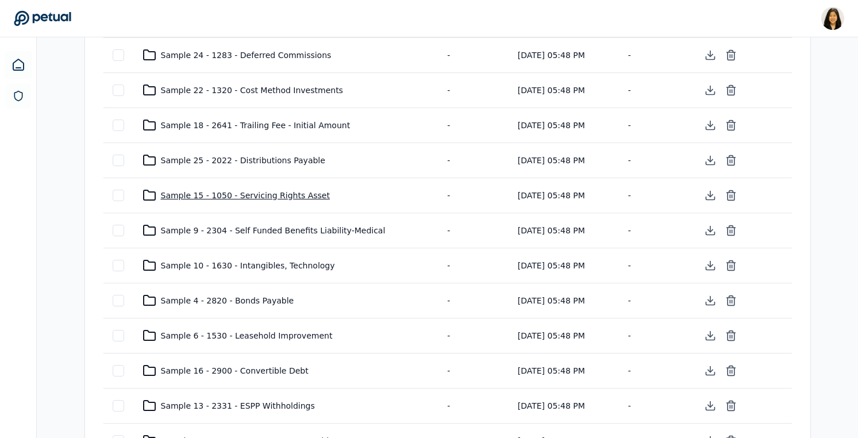
click at [195, 195] on div "Sample 15 - 1050 - Servicing Rights Asset" at bounding box center [285, 195] width 287 height 14
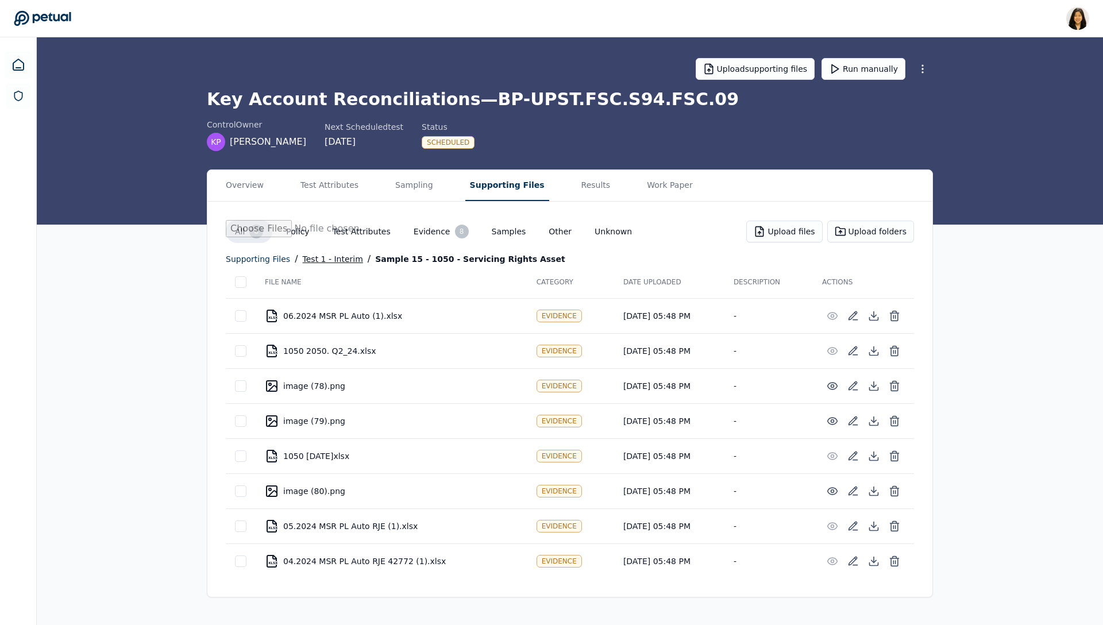
click at [341, 262] on div "Test 1 - Interim" at bounding box center [333, 259] width 60 height 14
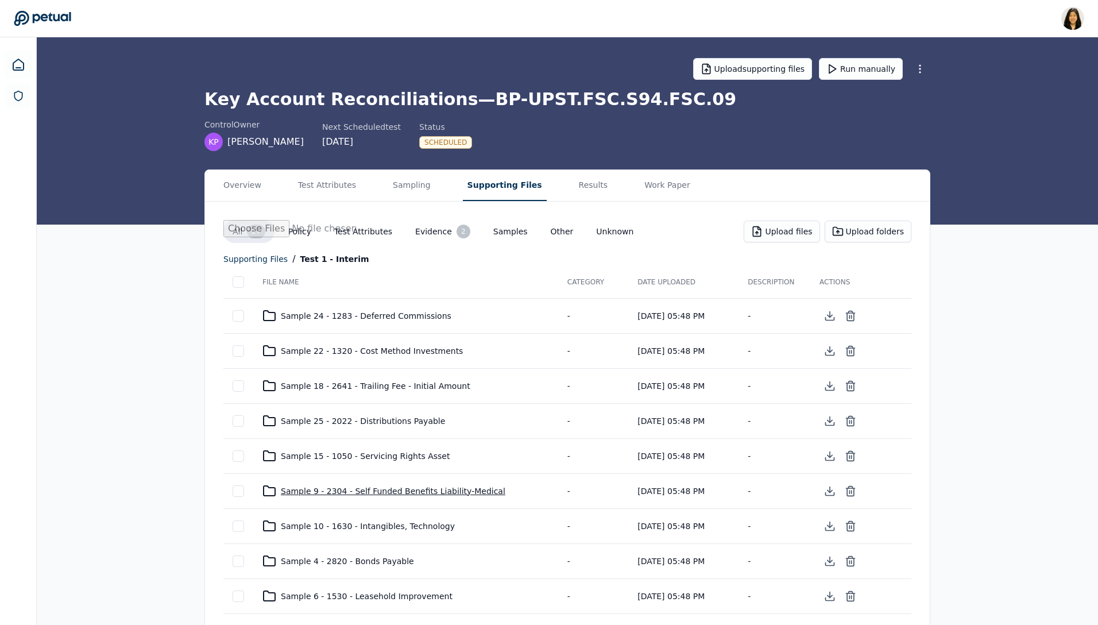
click at [333, 437] on div "Sample 9 - 2304 - Self Funded Benefits Liability-Medical" at bounding box center [405, 491] width 287 height 14
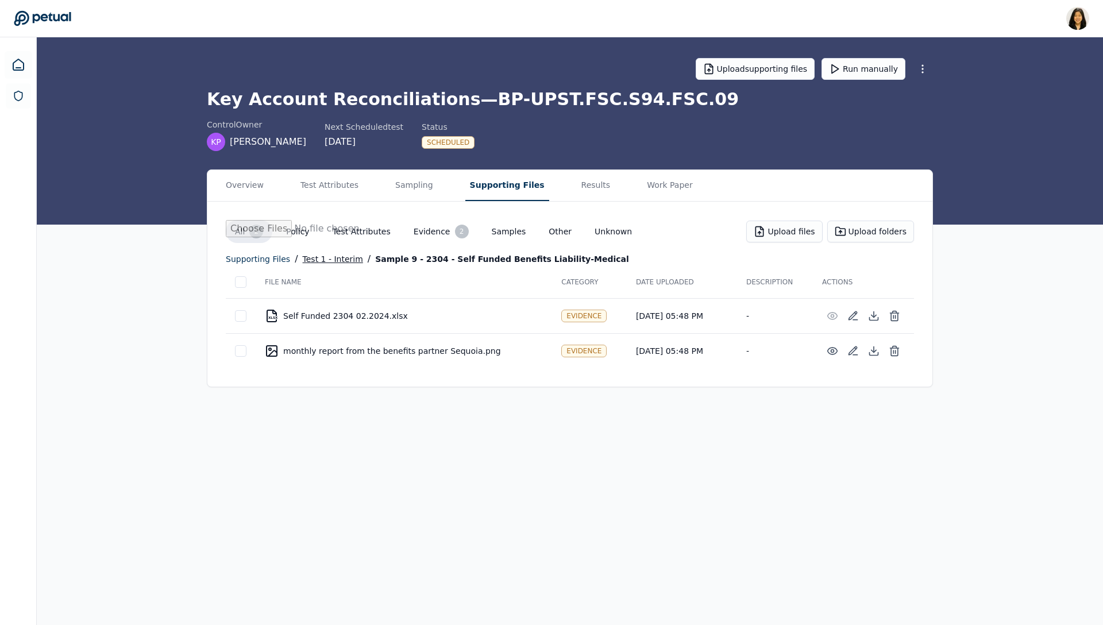
click at [323, 258] on div "Test 1 - Interim" at bounding box center [333, 259] width 60 height 14
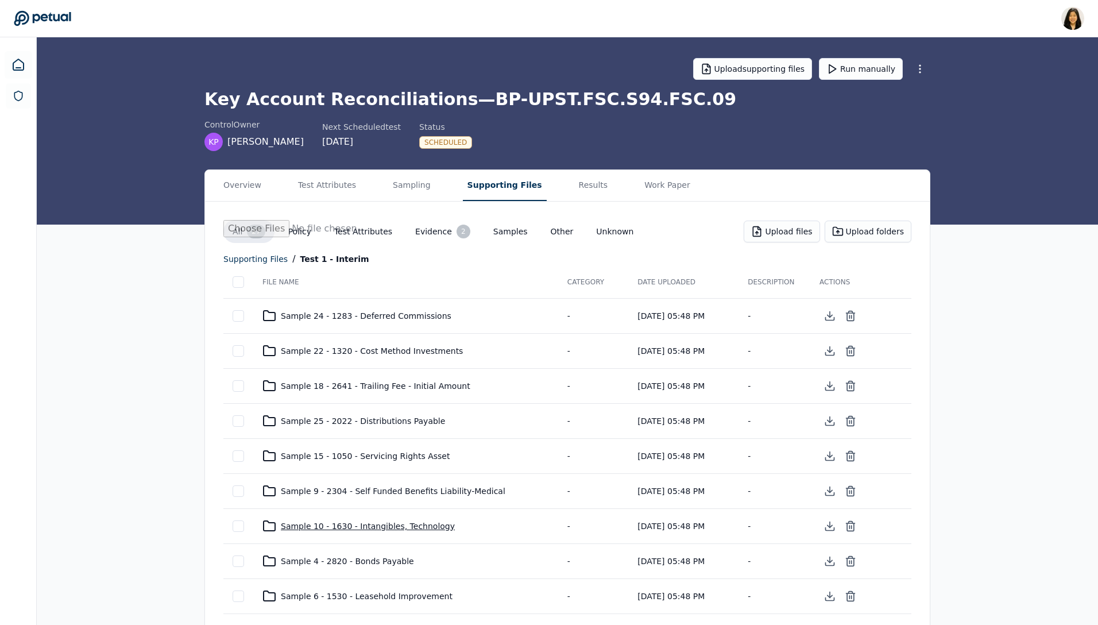
click at [333, 437] on div "Sample 10 - 1630 - Intangibles, Technology" at bounding box center [405, 526] width 287 height 14
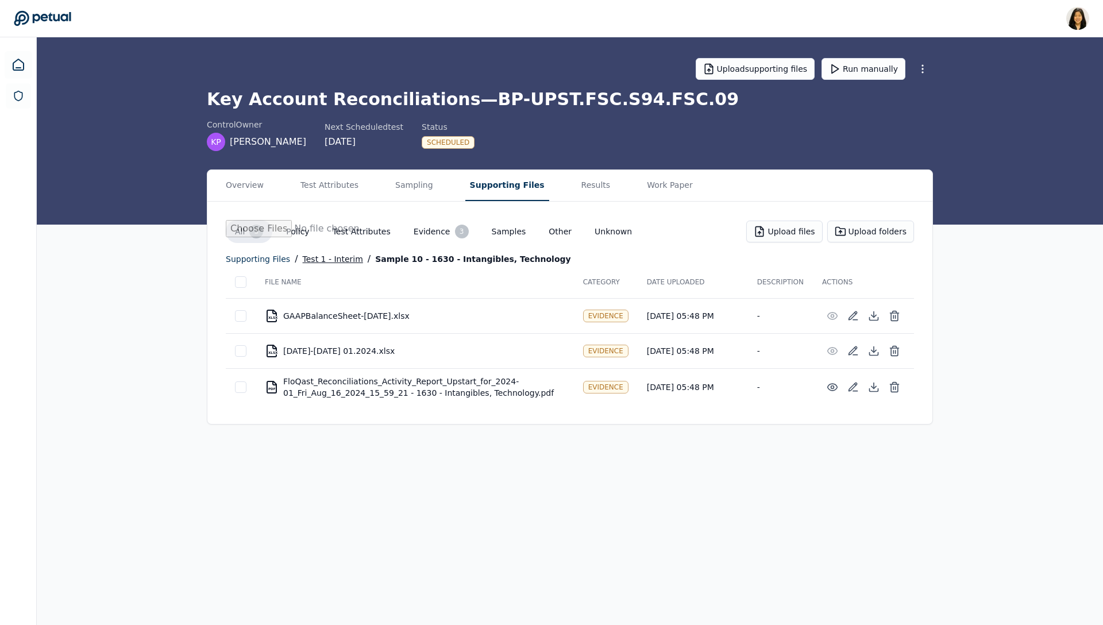
click at [322, 257] on div "Test 1 - Interim" at bounding box center [333, 259] width 60 height 14
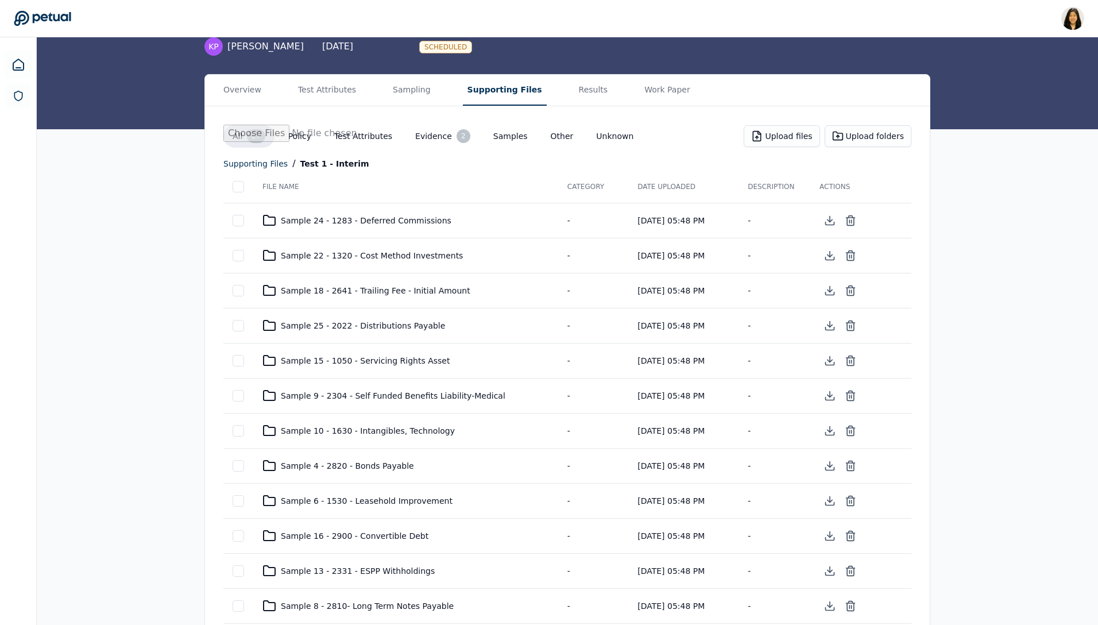
scroll to position [115, 0]
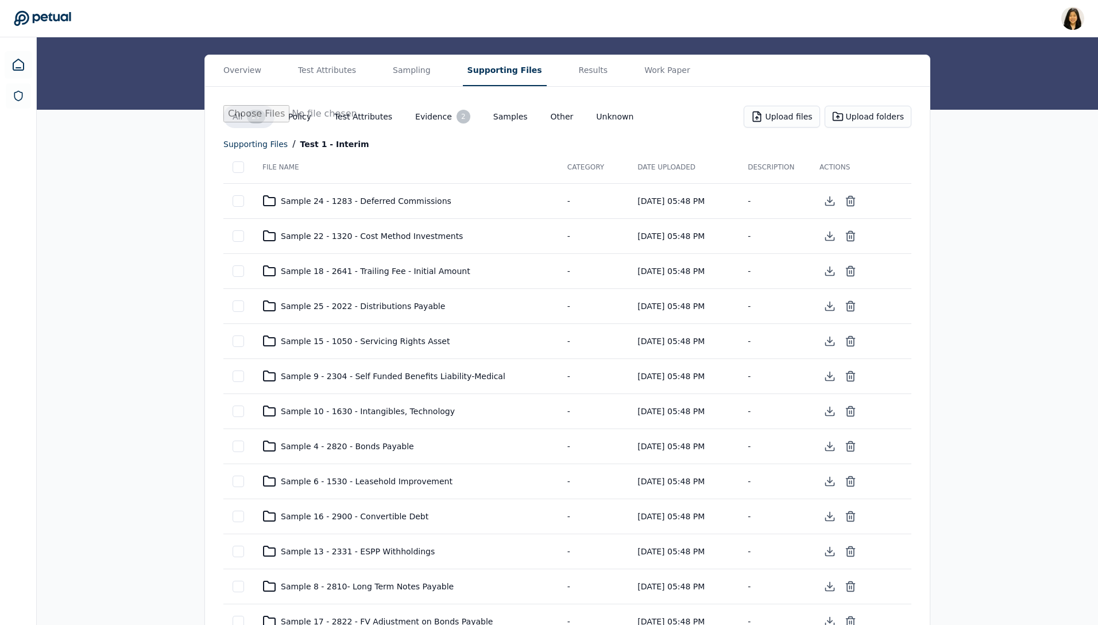
click at [360, 437] on td "Sample 4 - 2820 - Bonds Payable" at bounding box center [405, 445] width 305 height 35
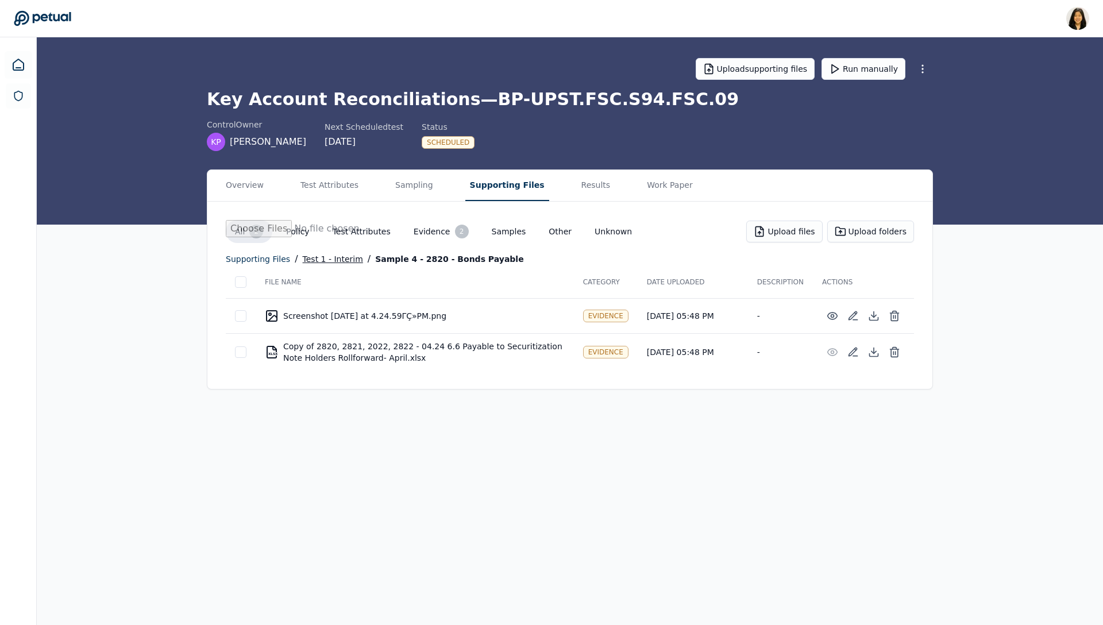
click at [326, 261] on div "Test 1 - Interim" at bounding box center [333, 259] width 60 height 14
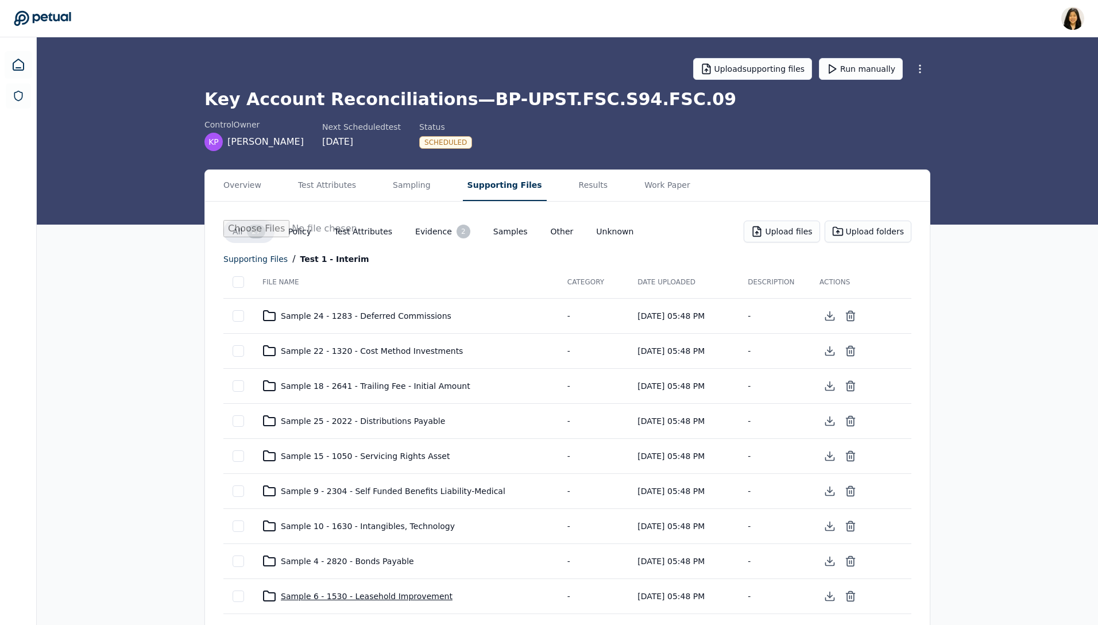
click at [318, 437] on div "Sample 6 - 1530 - Leasehold Improvement" at bounding box center [405, 596] width 287 height 14
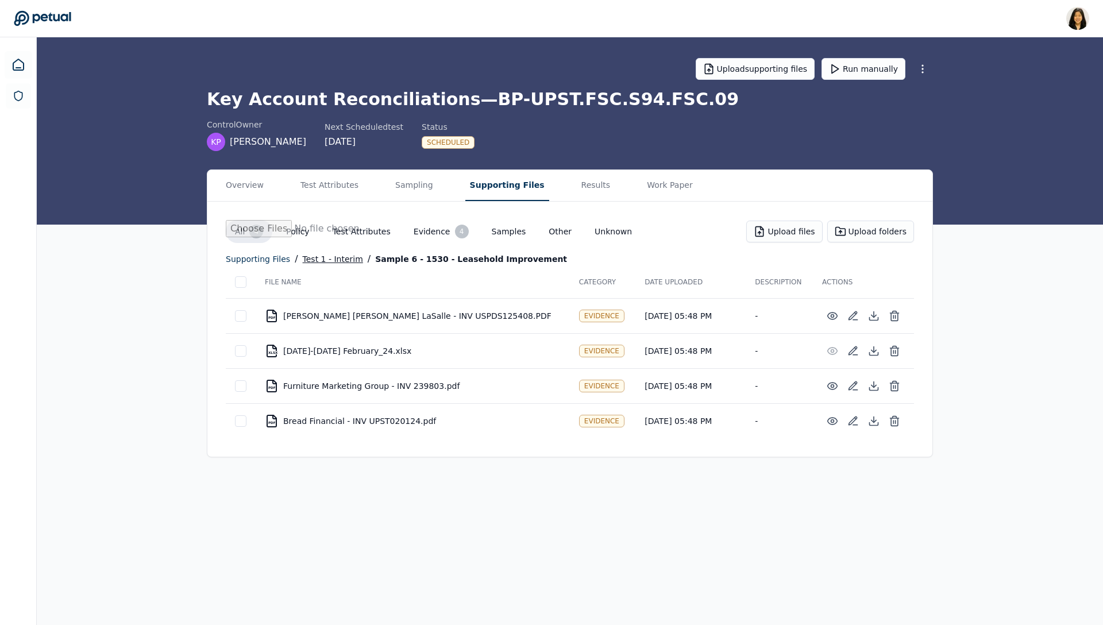
click at [330, 258] on div "Test 1 - Interim" at bounding box center [333, 259] width 60 height 14
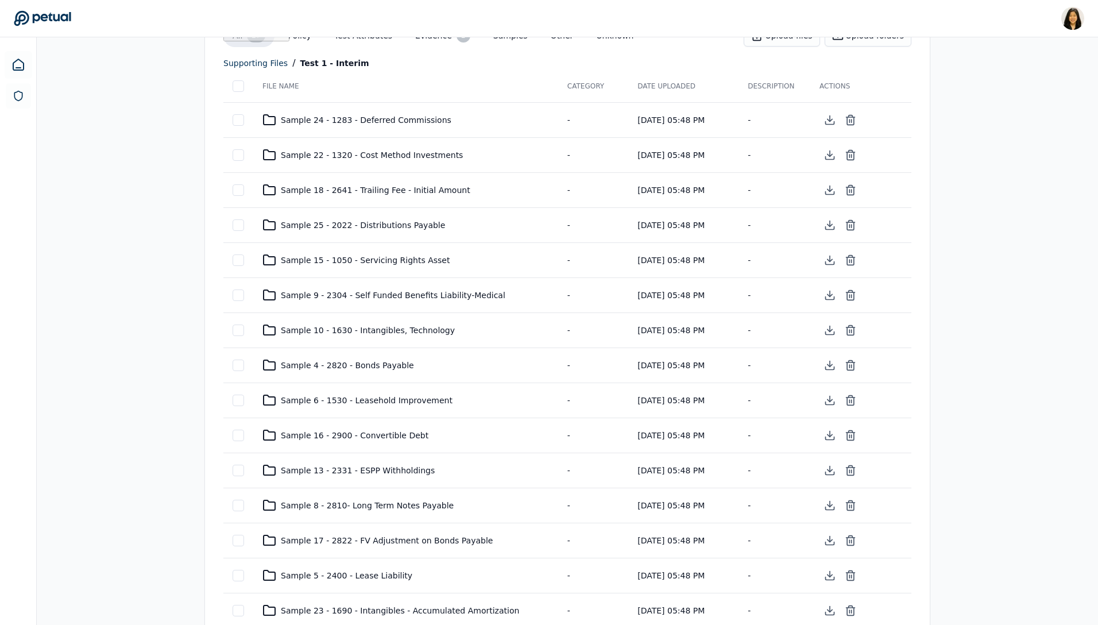
scroll to position [227, 0]
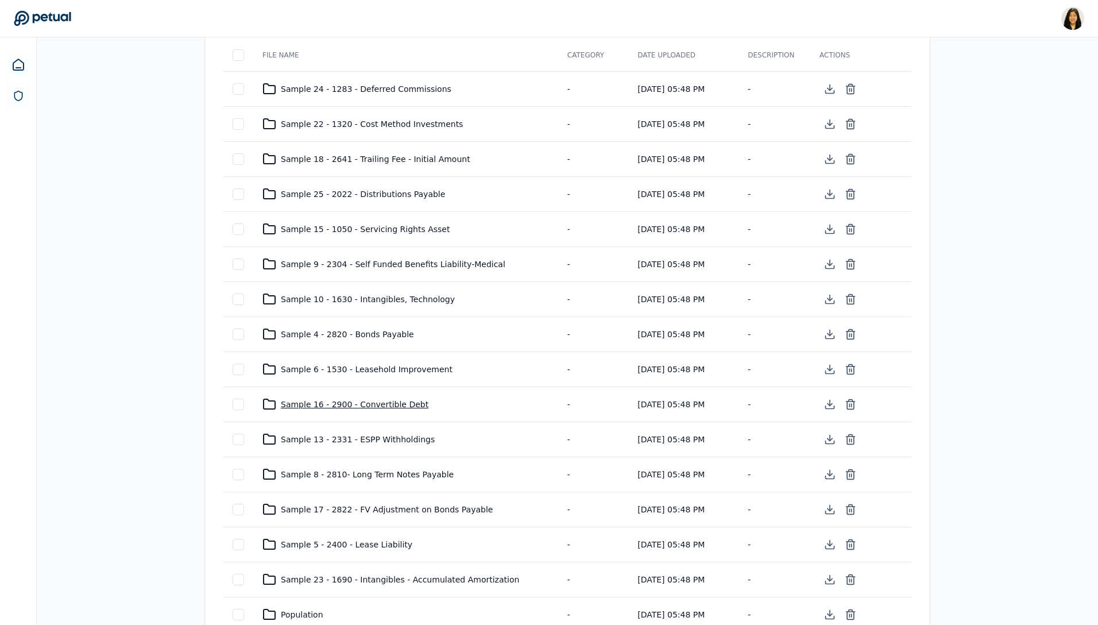
click at [331, 399] on div "Sample 16 - 2900 - Convertible Debt" at bounding box center [405, 404] width 287 height 14
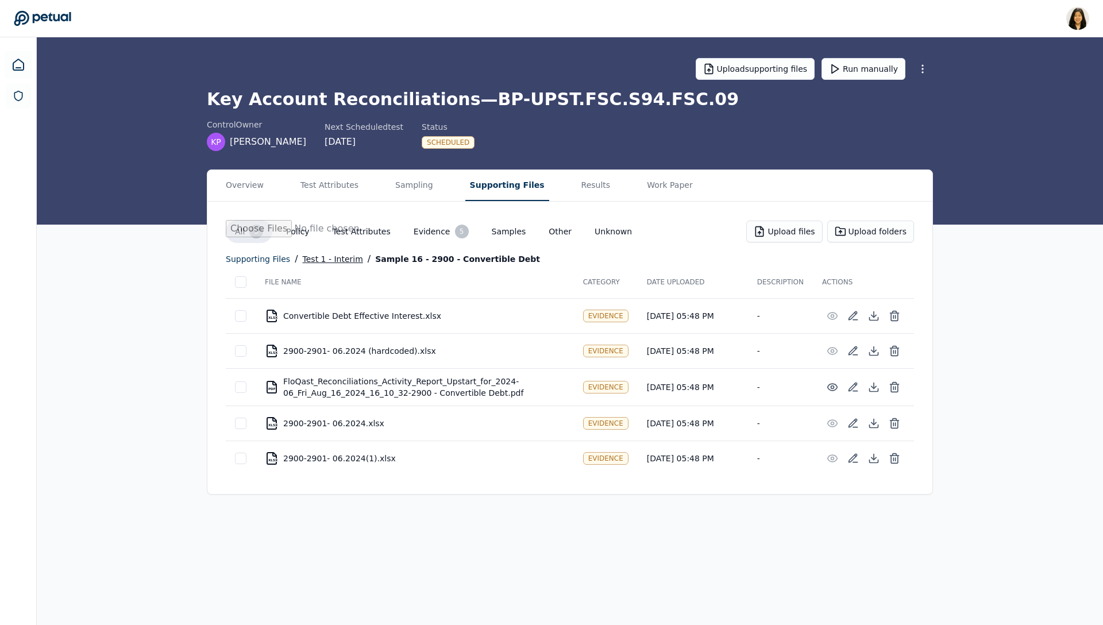
click at [329, 261] on div "Test 1 - Interim" at bounding box center [333, 259] width 60 height 14
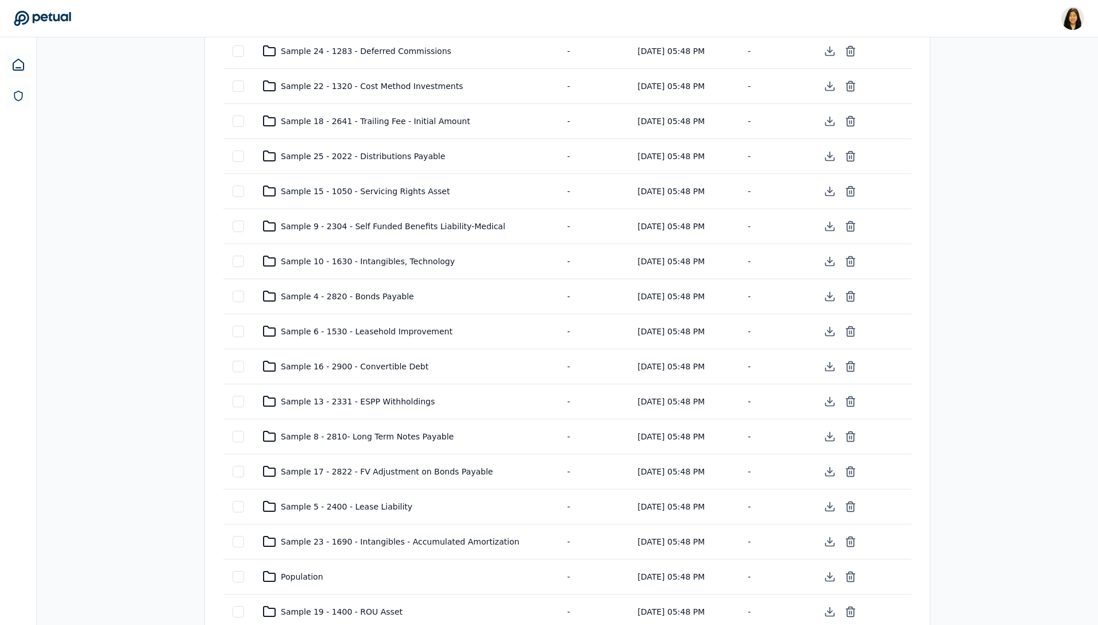
scroll to position [303, 0]
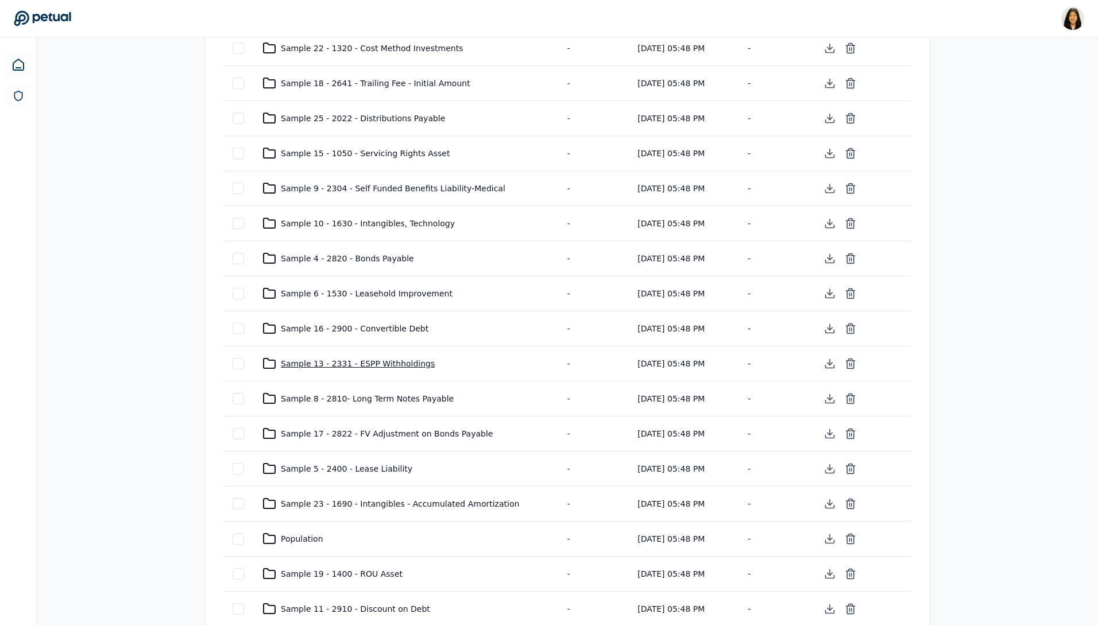
click at [349, 360] on div "Sample 13 - 2331 - ESPP Withholdings" at bounding box center [405, 364] width 287 height 14
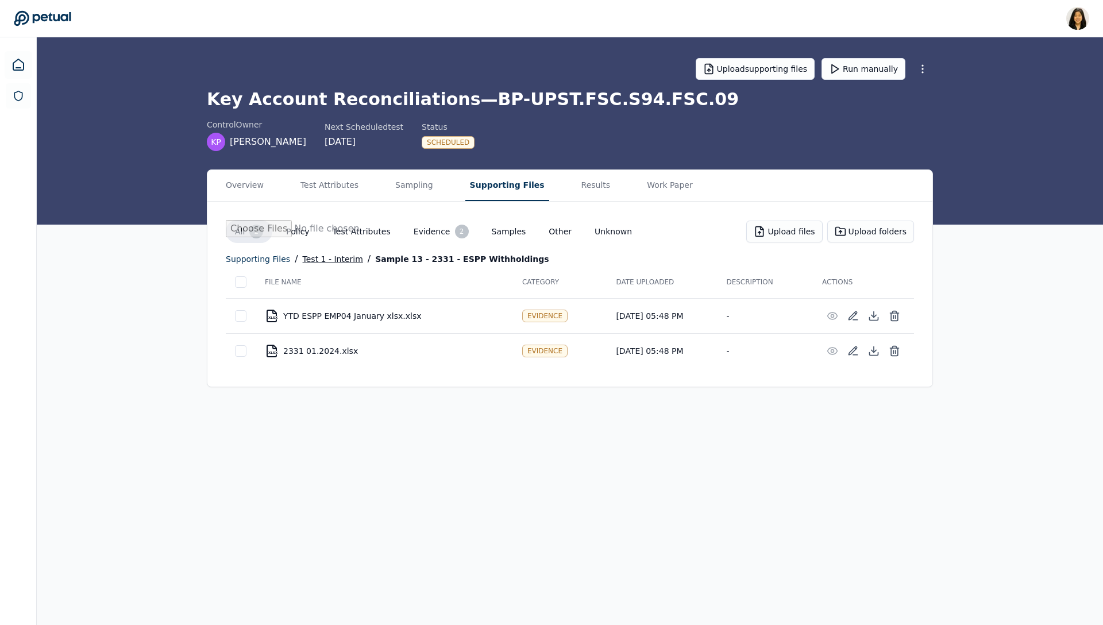
click at [322, 253] on div "Test 1 - Interim" at bounding box center [333, 259] width 60 height 14
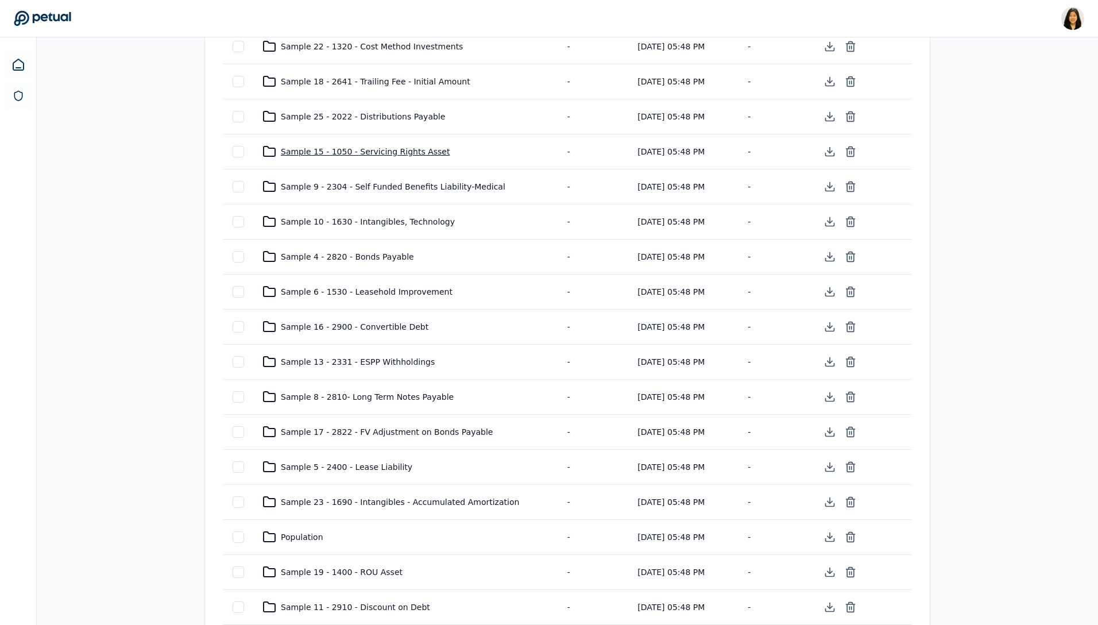
scroll to position [326, 0]
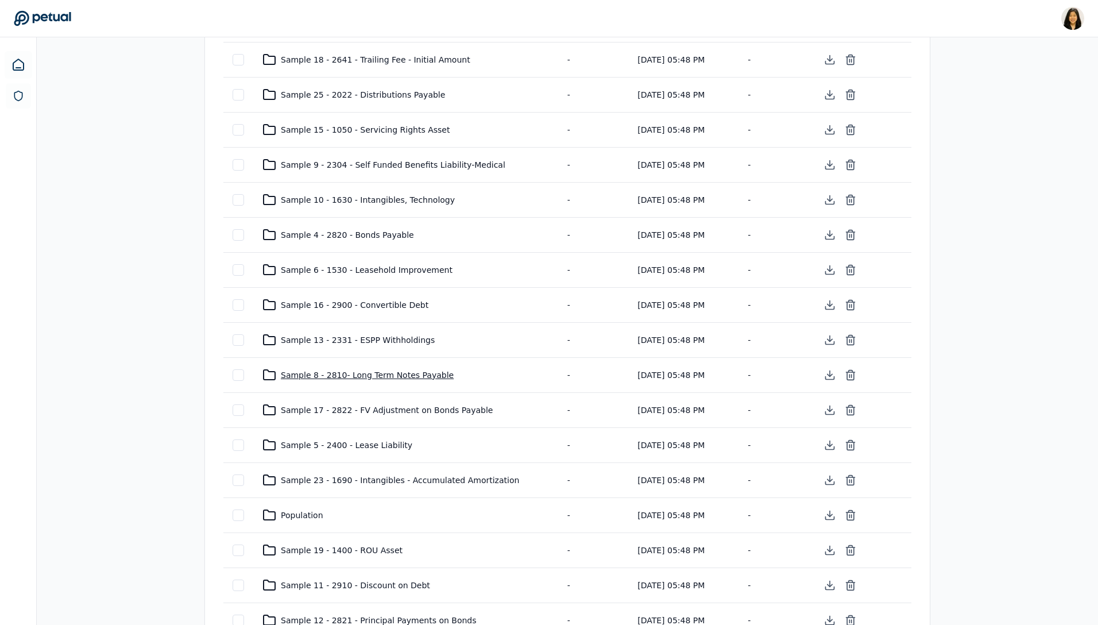
click at [351, 368] on div "Sample 8 - 2810- Long Term Notes Payable" at bounding box center [405, 375] width 287 height 14
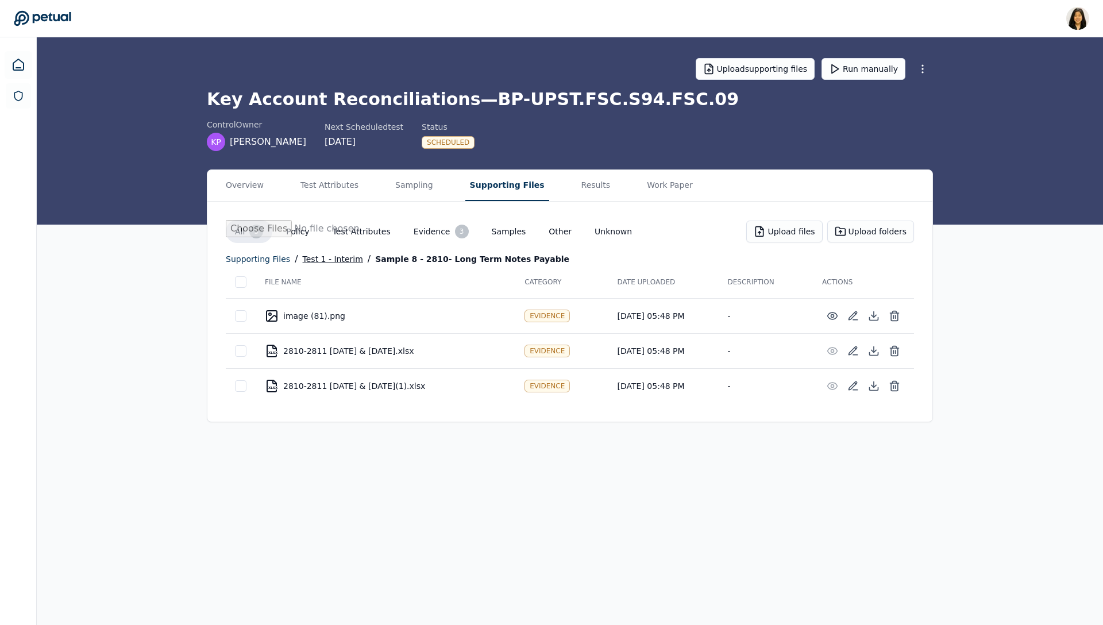
click at [315, 260] on div "Test 1 - Interim" at bounding box center [333, 259] width 60 height 14
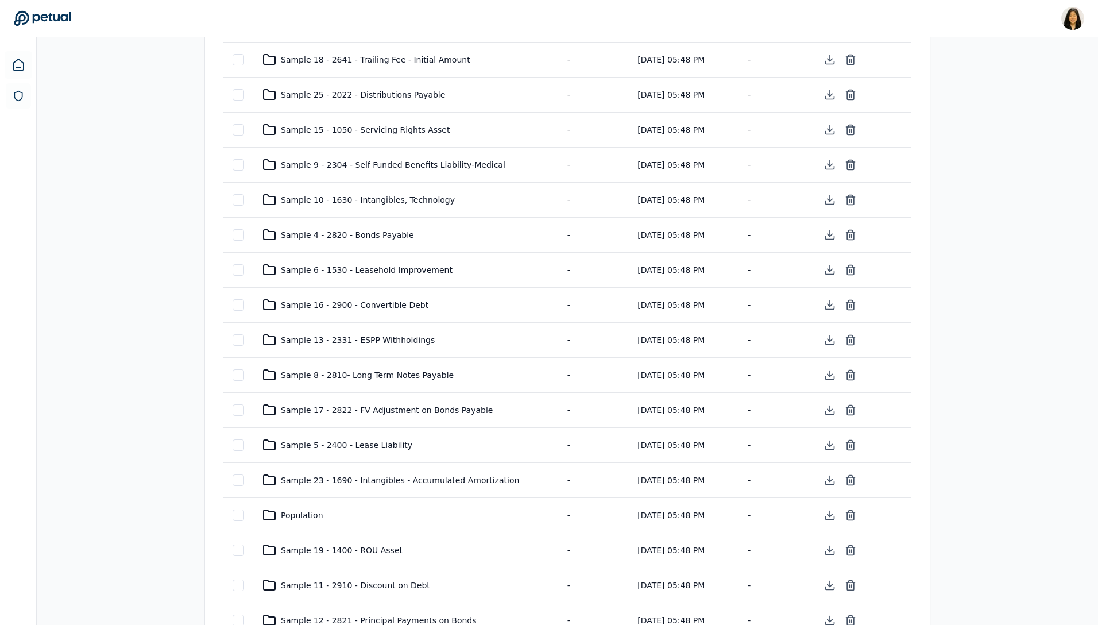
scroll to position [335, 0]
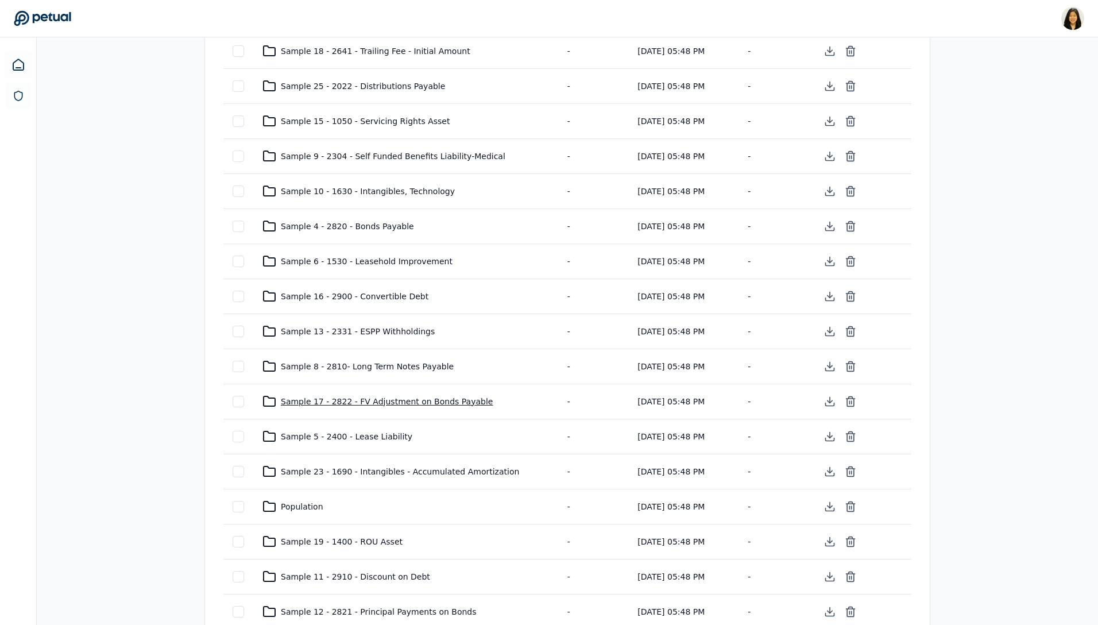
click at [335, 398] on div "Sample 17 - 2822 - FV Adjustment on Bonds Payable" at bounding box center [405, 402] width 287 height 14
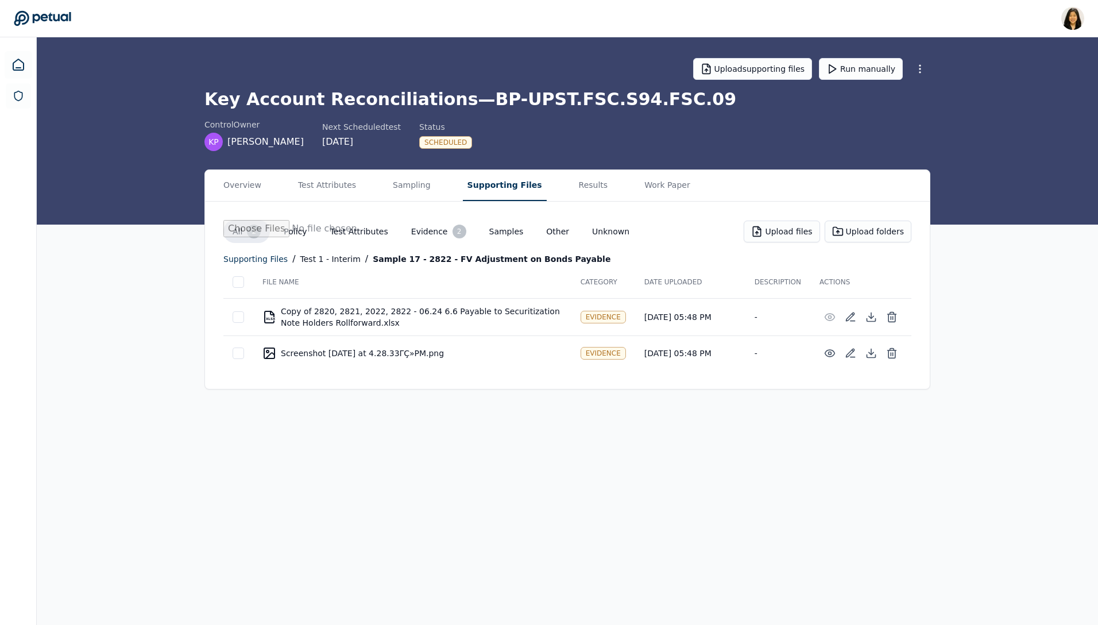
scroll to position [0, 0]
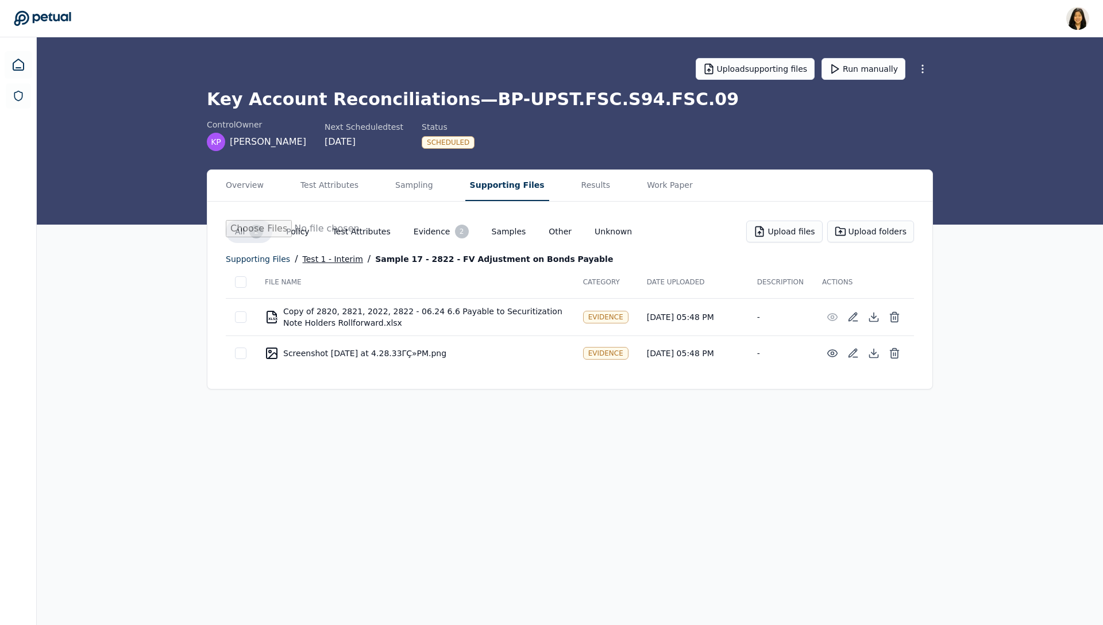
click at [328, 260] on div "Test 1 - Interim" at bounding box center [333, 259] width 60 height 14
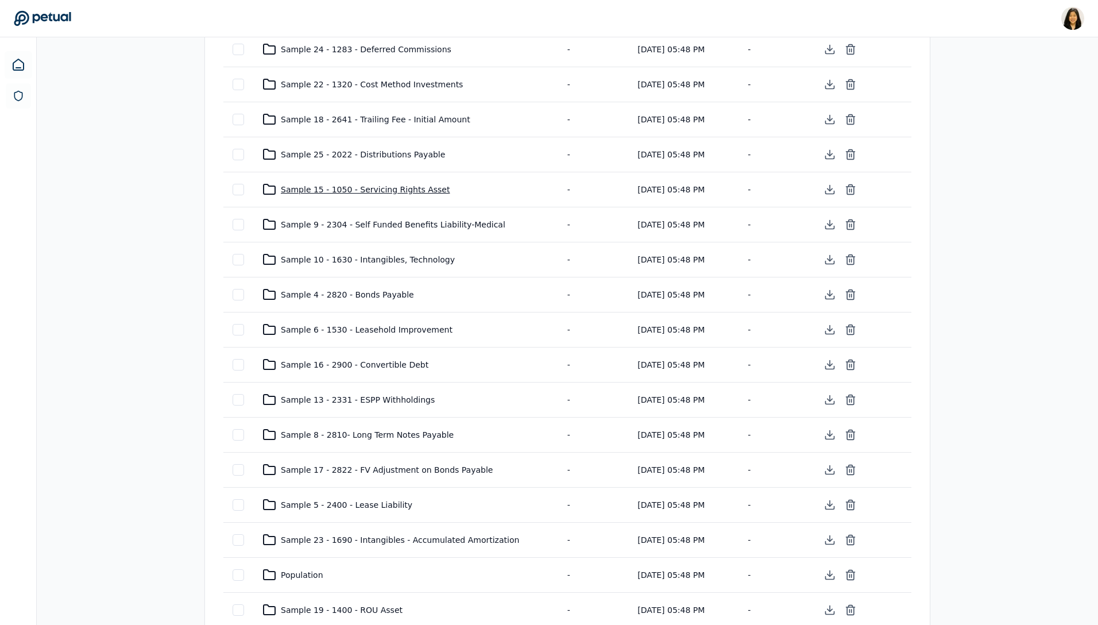
scroll to position [432, 0]
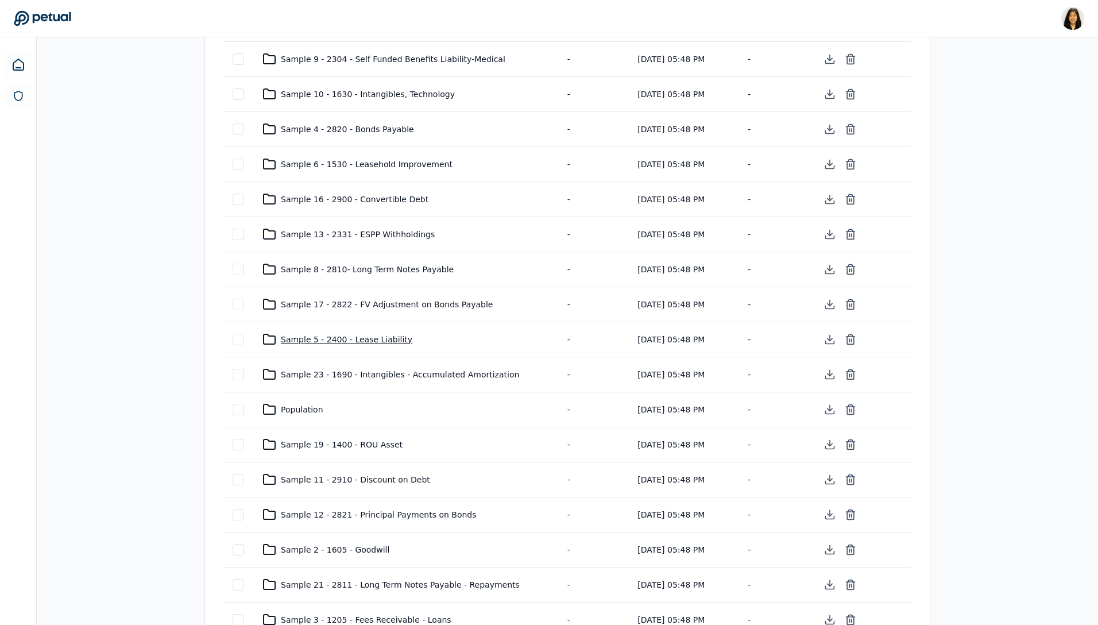
click at [353, 336] on div "Sample 5 - 2400 - Lease Liability" at bounding box center [405, 340] width 287 height 14
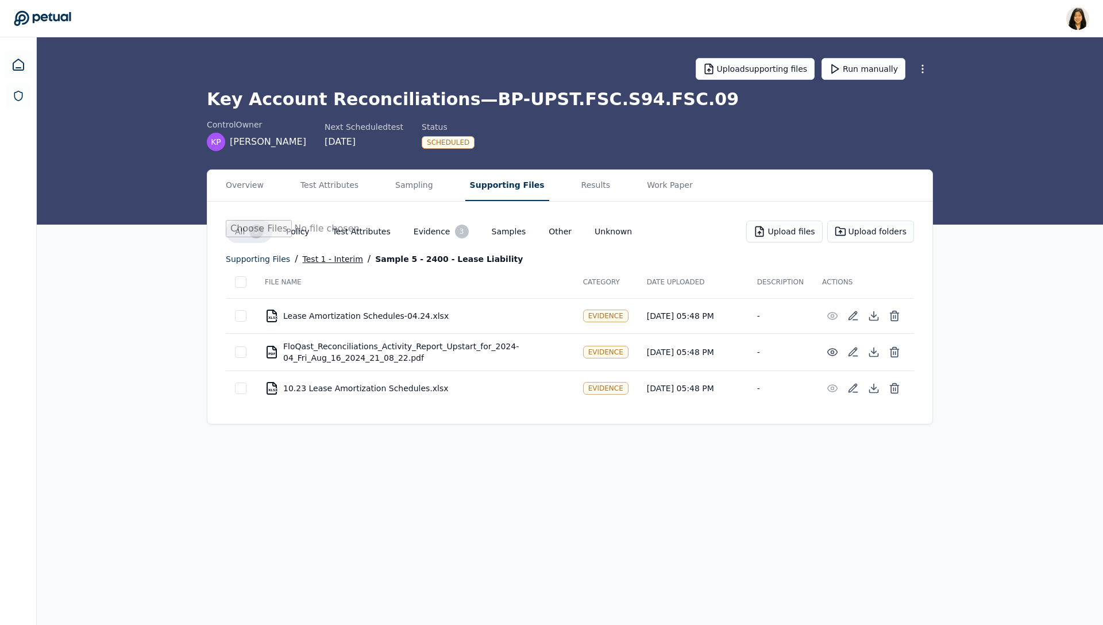
click at [325, 263] on div "Test 1 - Interim" at bounding box center [333, 259] width 60 height 14
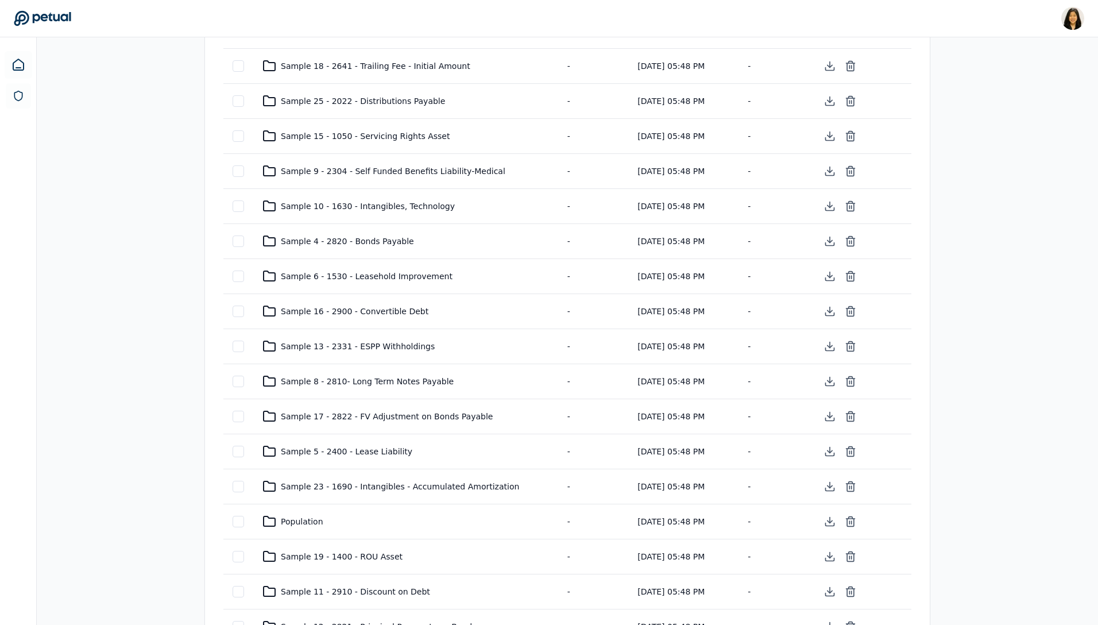
scroll to position [365, 0]
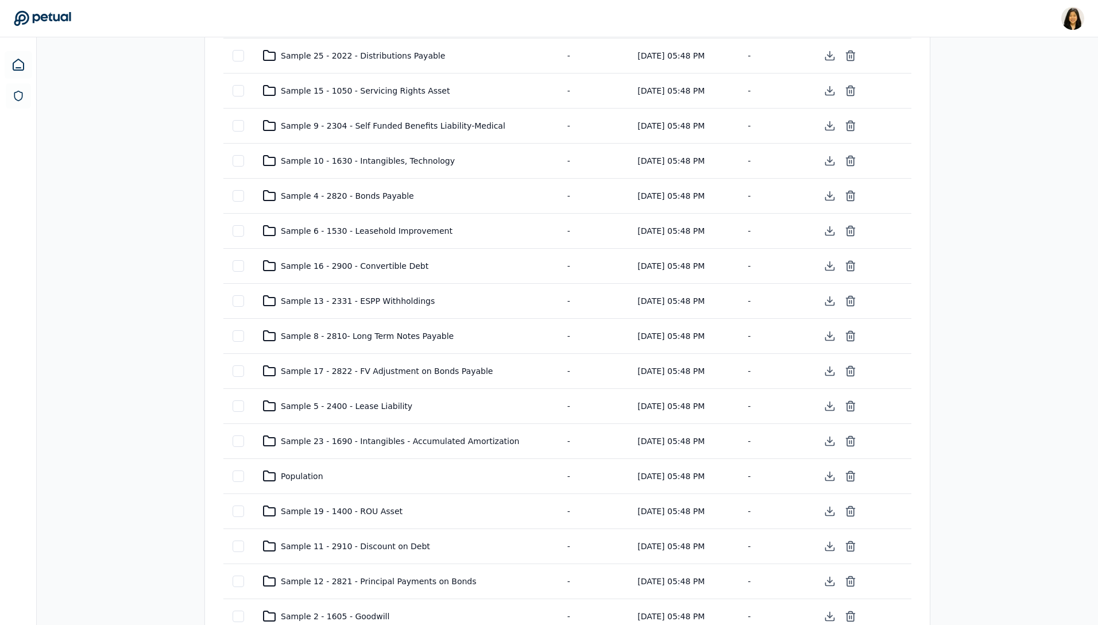
click at [320, 437] on td "Sample 23 - 1690 - Intangibles - Accumulated Amortization" at bounding box center [405, 440] width 305 height 35
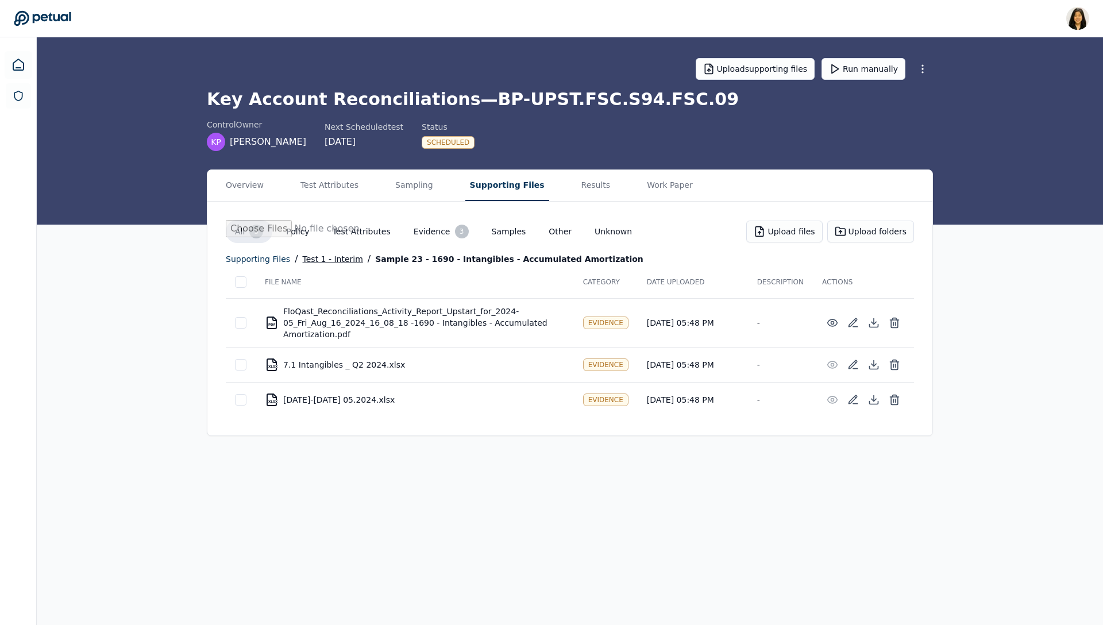
click at [323, 255] on div "Test 1 - Interim" at bounding box center [333, 259] width 60 height 14
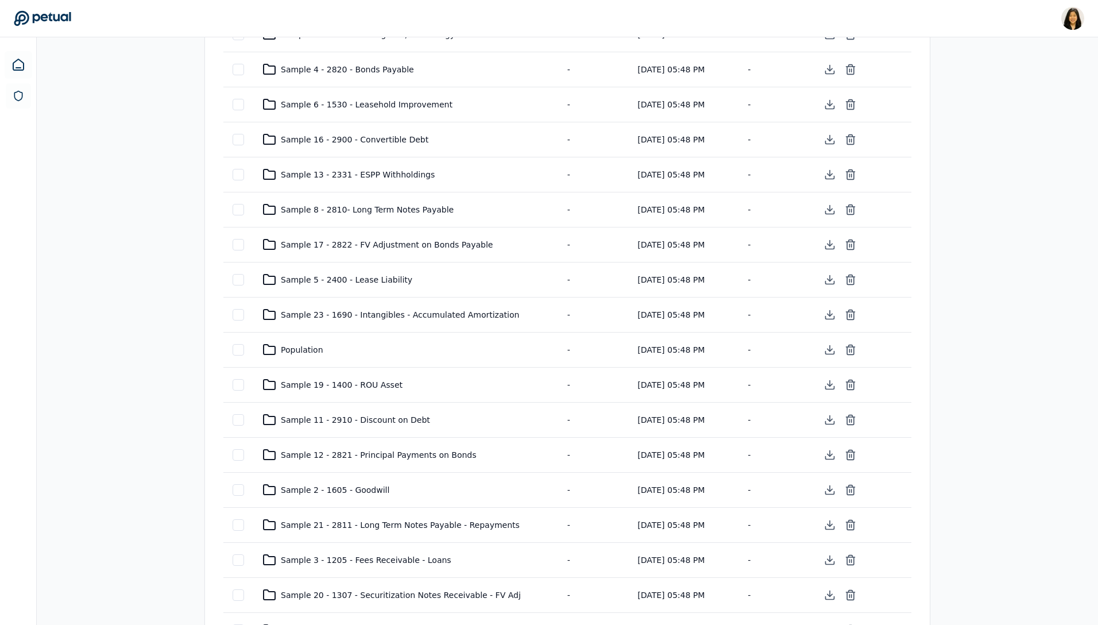
scroll to position [542, 0]
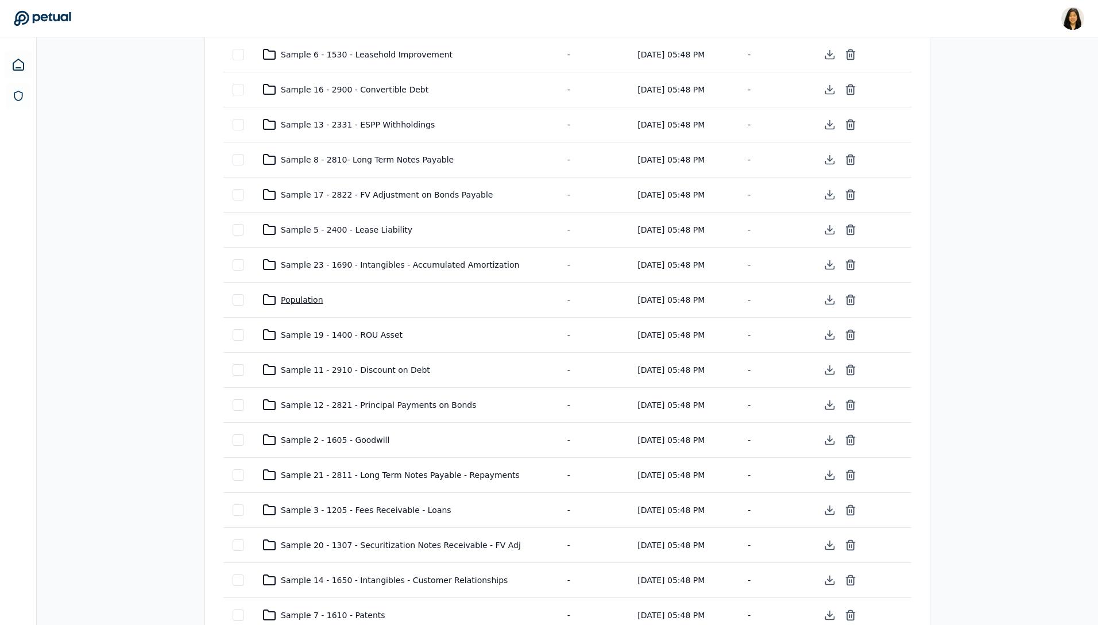
click at [313, 299] on div "Population" at bounding box center [405, 300] width 287 height 14
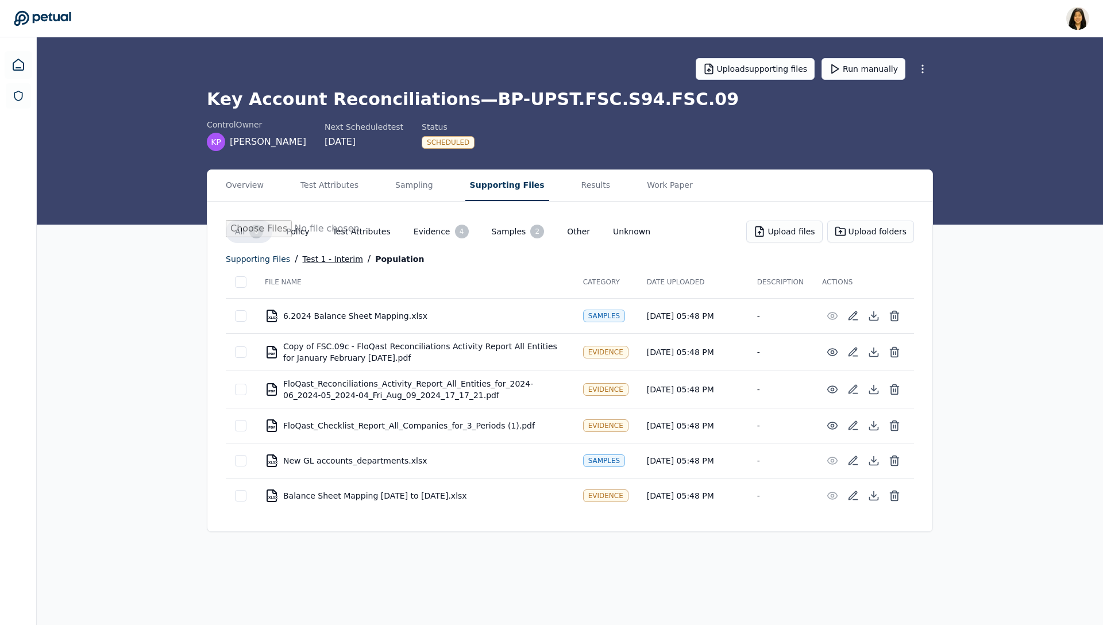
click at [318, 258] on div "Test 1 - Interim" at bounding box center [333, 259] width 60 height 14
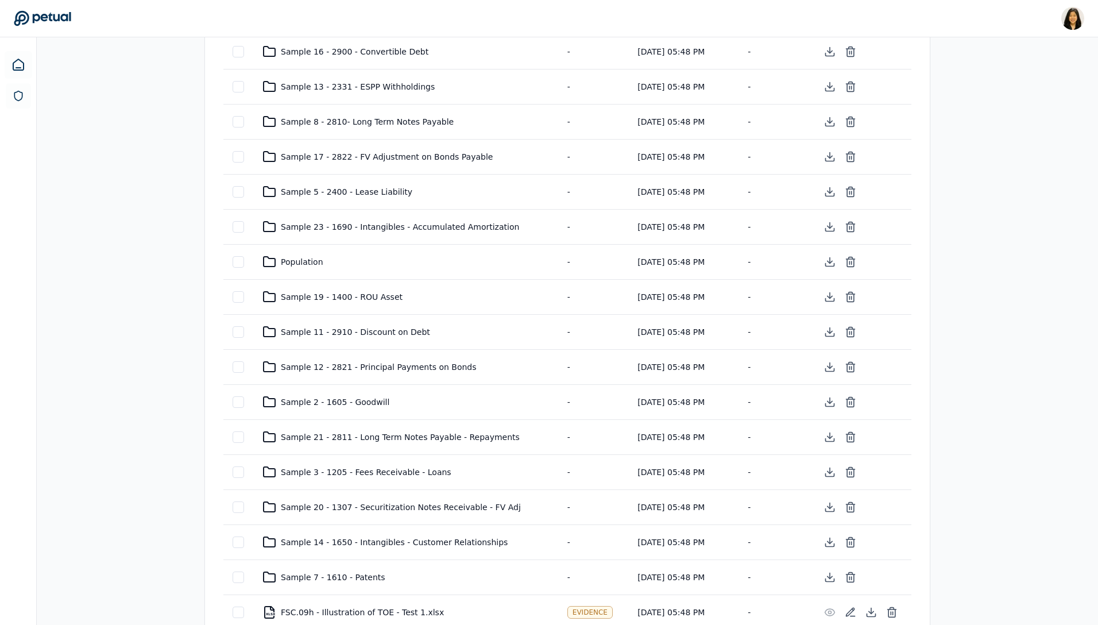
scroll to position [597, 0]
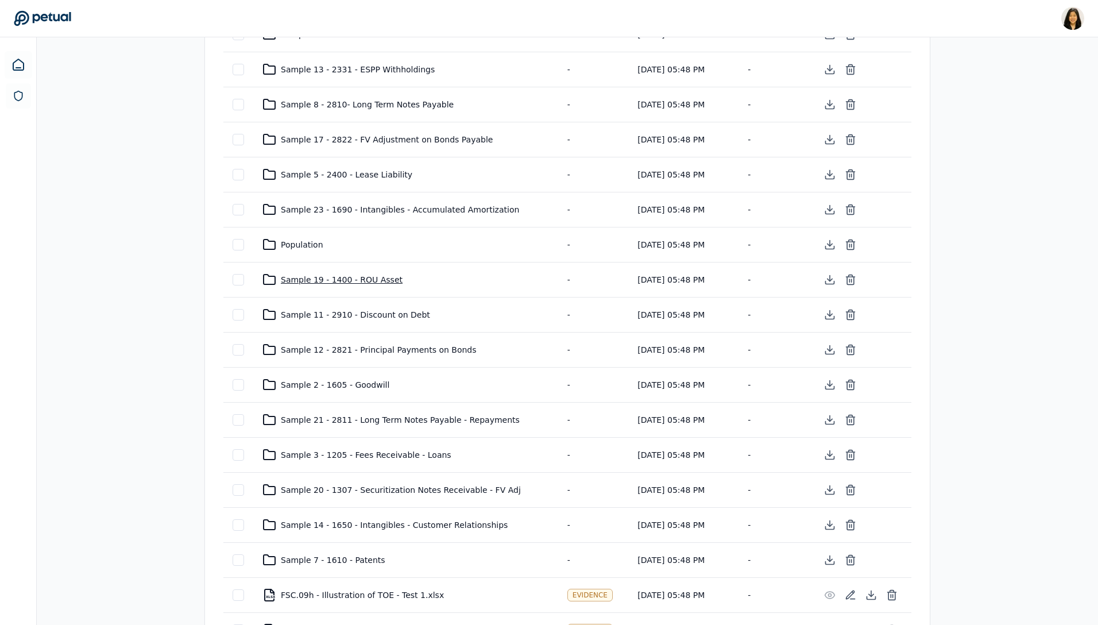
click at [362, 277] on div "Sample 19 - 1400 - ROU Asset" at bounding box center [405, 280] width 287 height 14
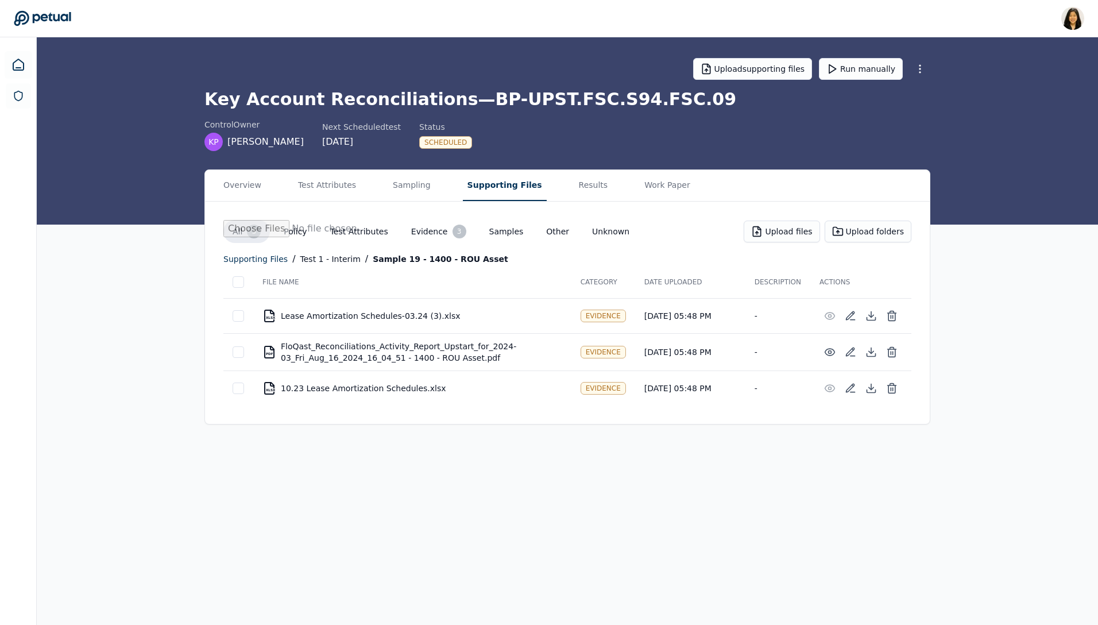
scroll to position [0, 0]
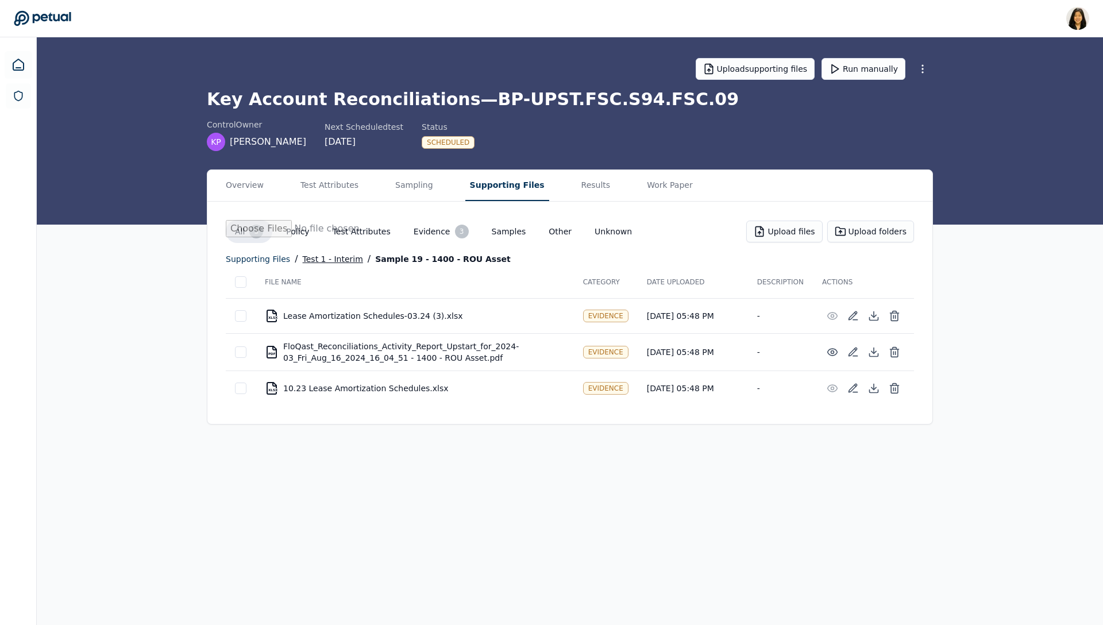
click at [334, 256] on div "Test 1 - Interim" at bounding box center [333, 259] width 60 height 14
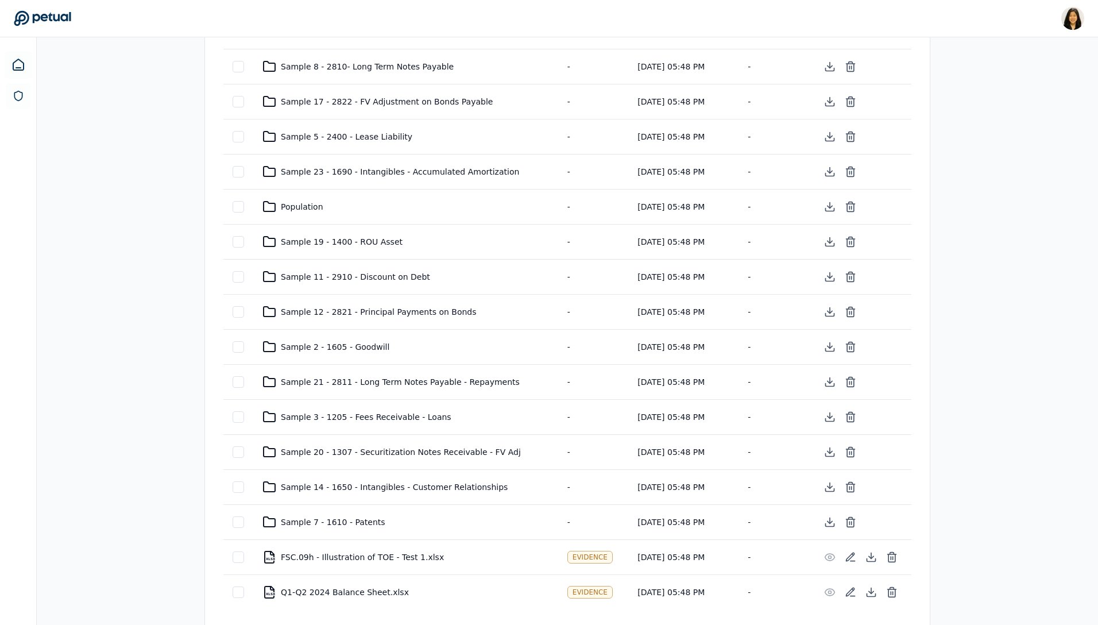
scroll to position [638, 0]
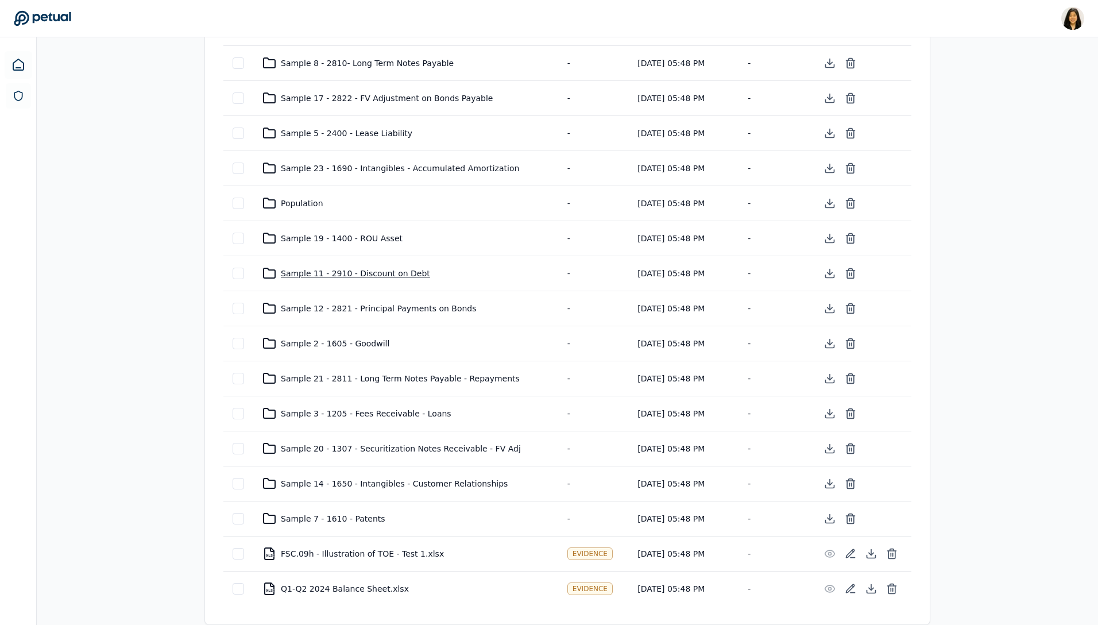
click at [340, 272] on div "Sample 11 - 2910 - Discount on Debt" at bounding box center [405, 274] width 287 height 14
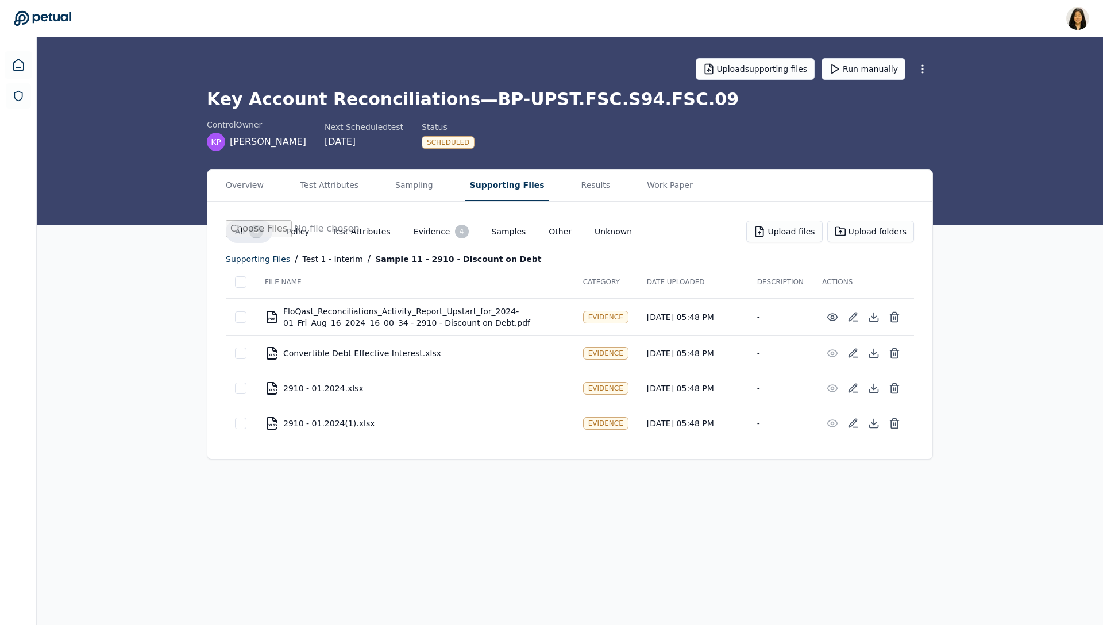
click at [319, 256] on div "Test 1 - Interim" at bounding box center [333, 259] width 60 height 14
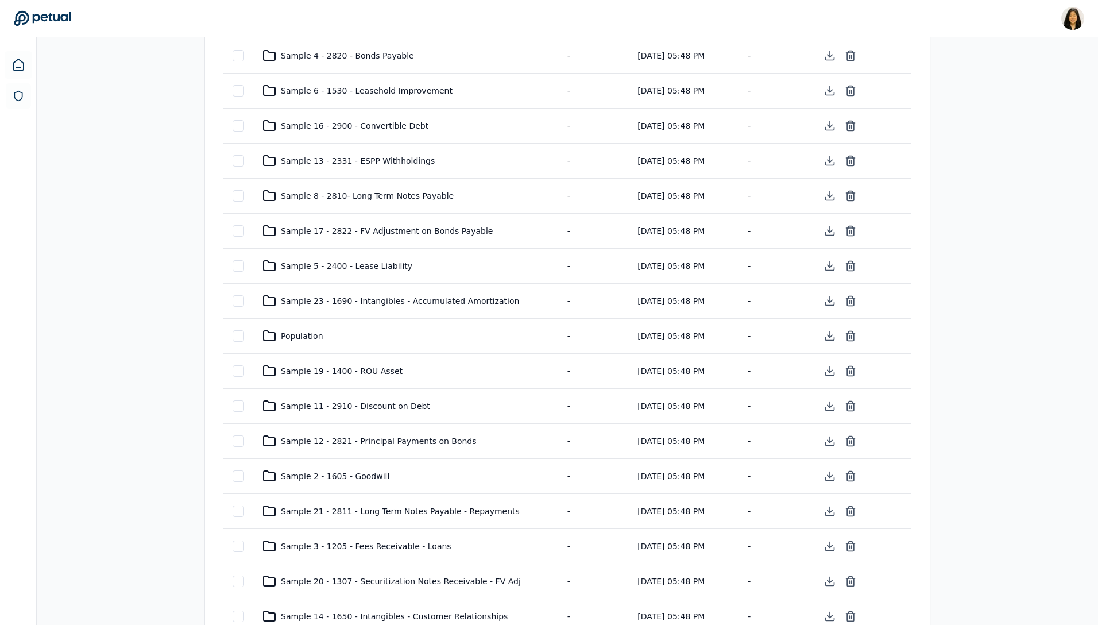
scroll to position [638, 0]
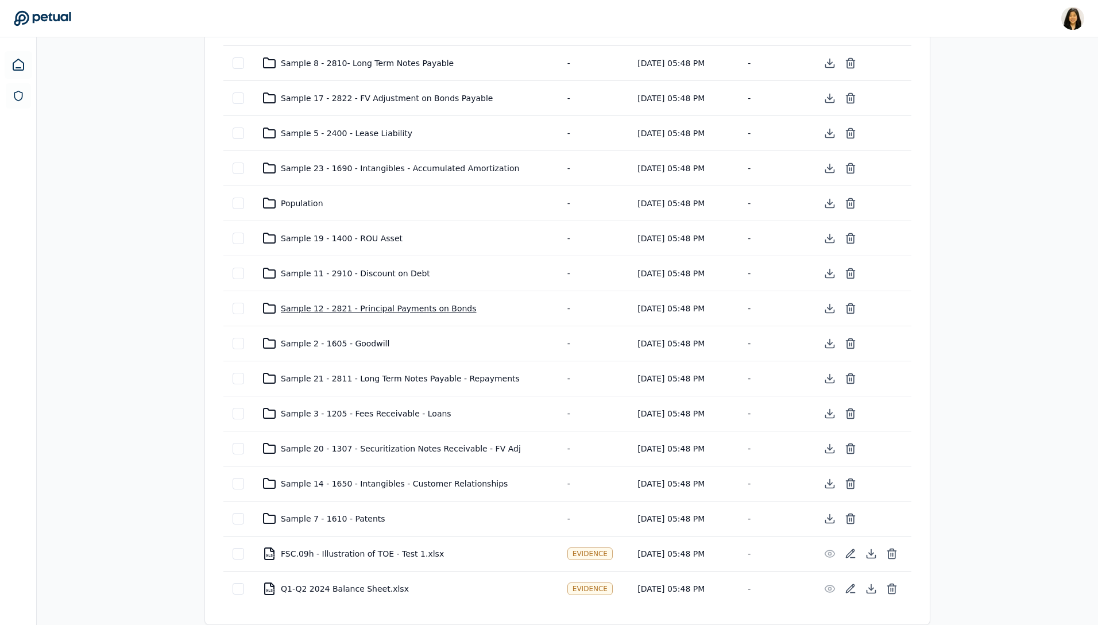
click at [332, 304] on div "Sample 12 - 2821 - Principal Payments on Bonds" at bounding box center [405, 309] width 287 height 14
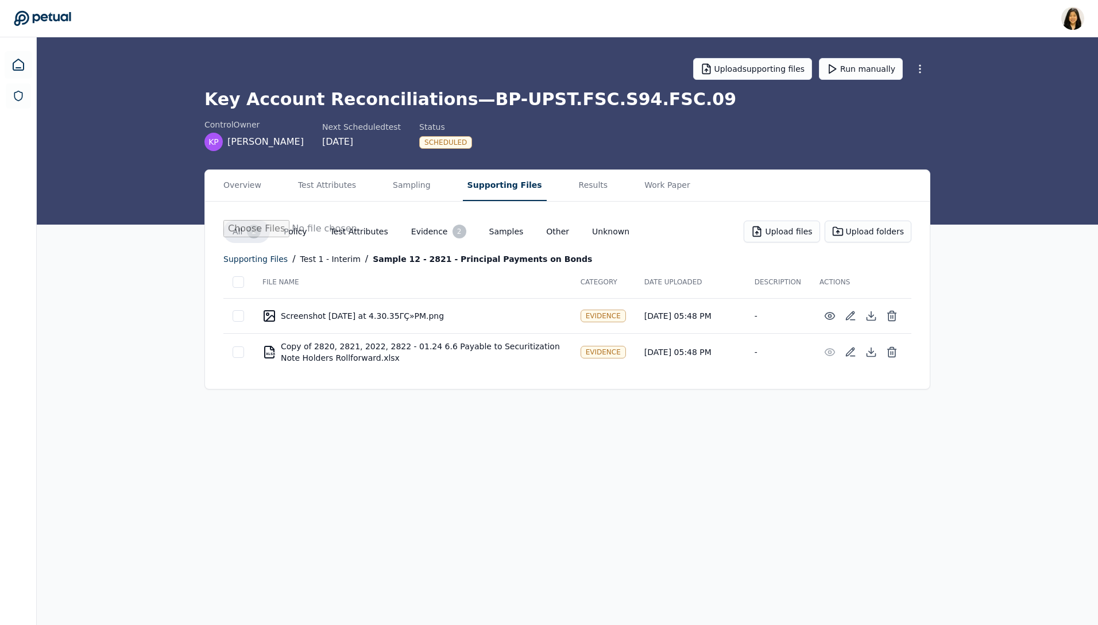
scroll to position [0, 0]
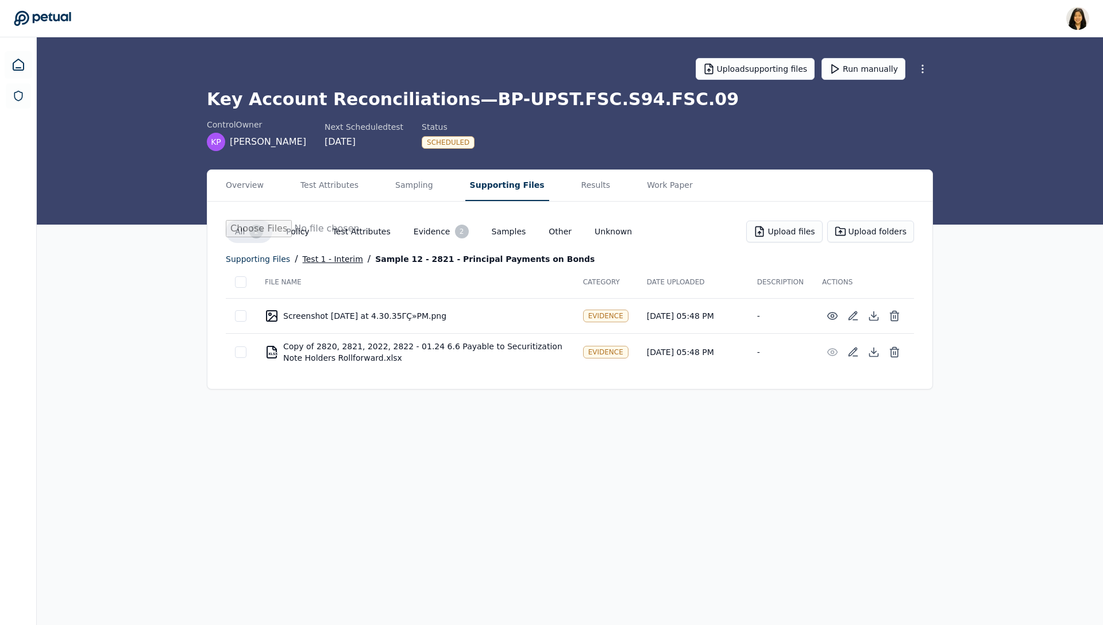
click at [328, 256] on div "Test 1 - Interim" at bounding box center [333, 259] width 60 height 14
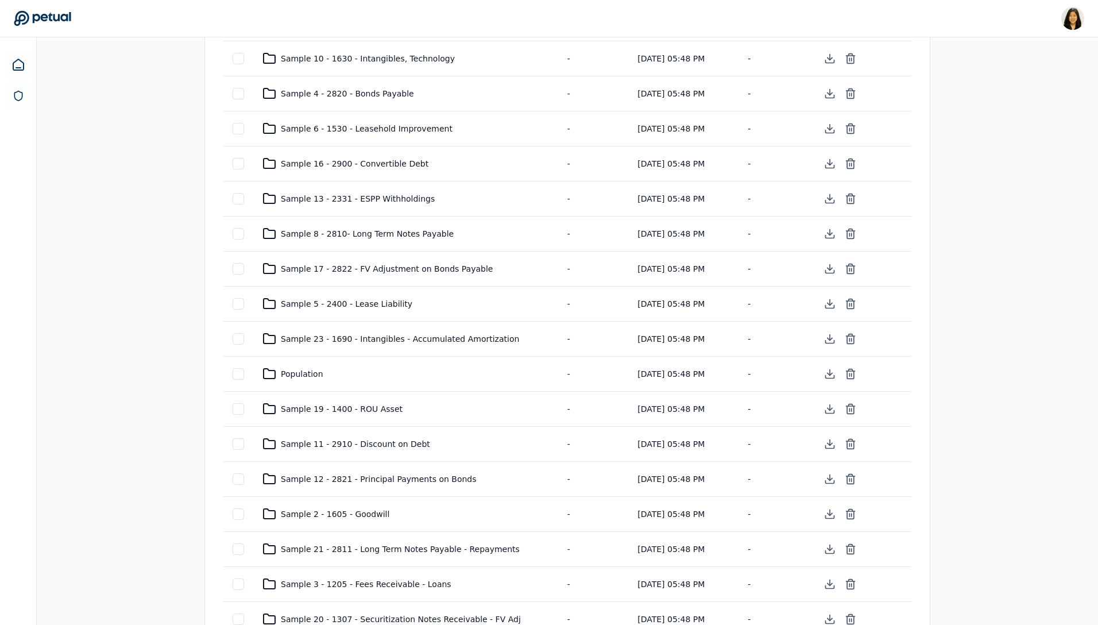
scroll to position [638, 0]
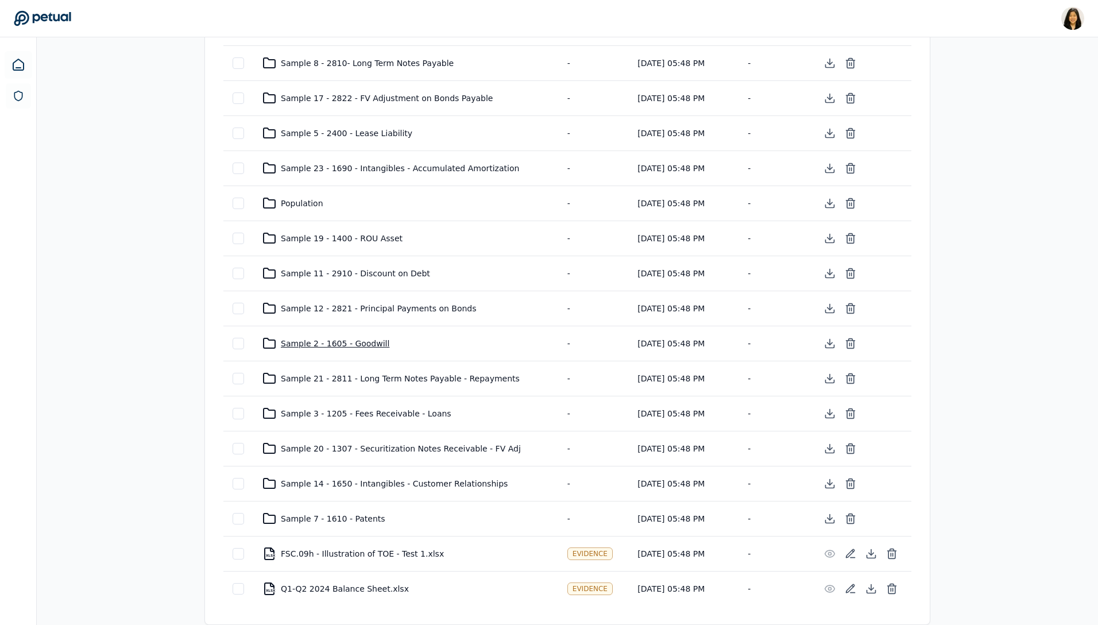
click at [331, 341] on div "Sample 2 - 1605 - Goodwill" at bounding box center [405, 344] width 287 height 14
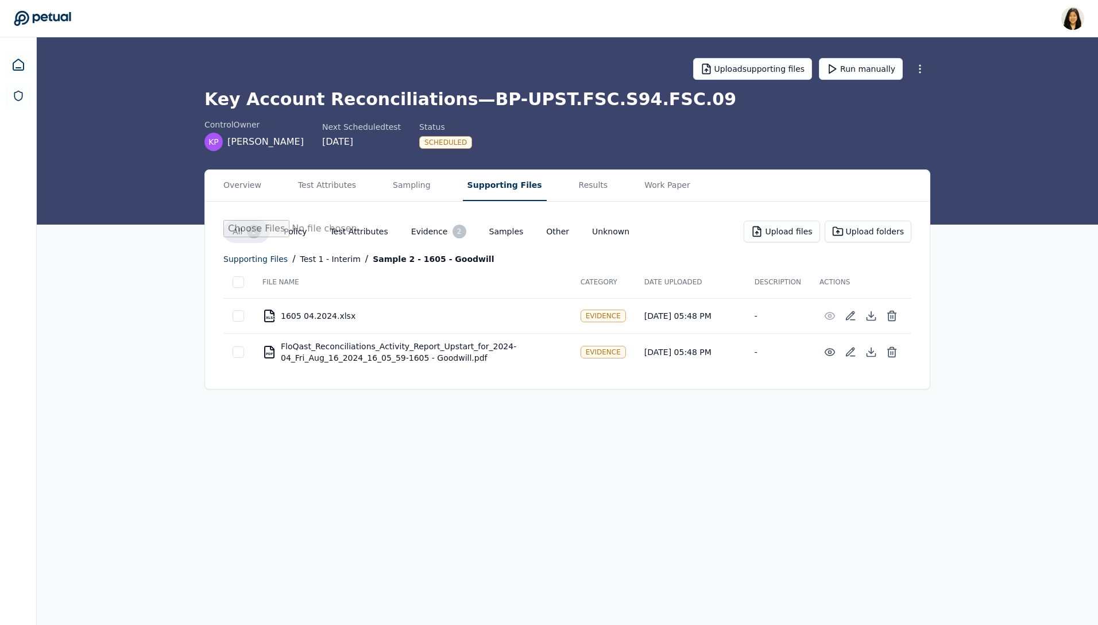
scroll to position [0, 0]
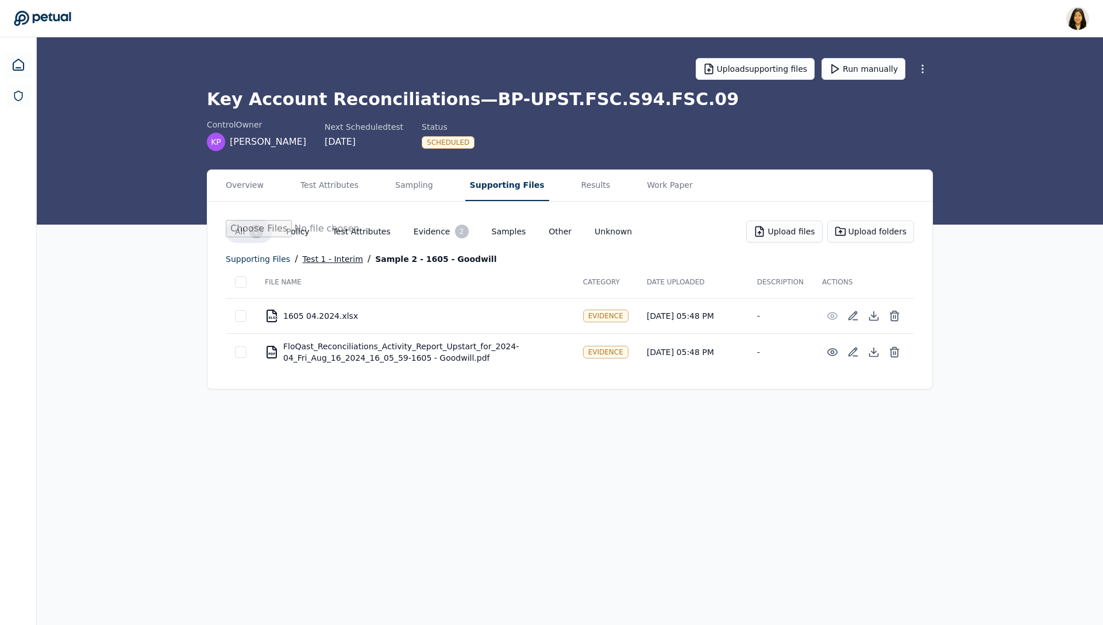
click at [316, 254] on div "Test 1 - Interim" at bounding box center [333, 259] width 60 height 14
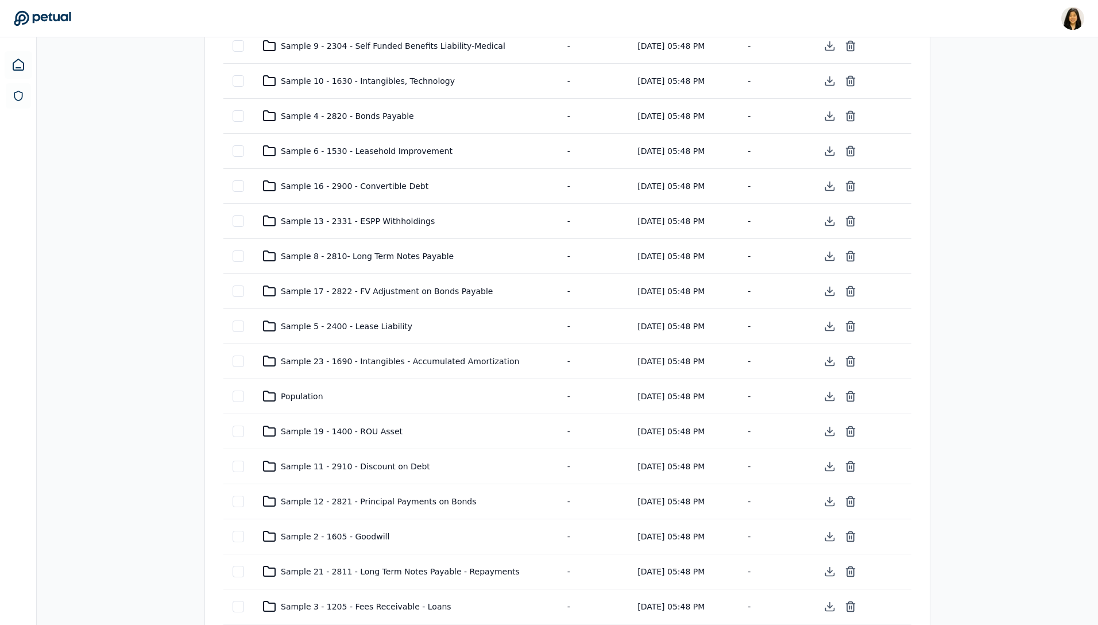
scroll to position [638, 0]
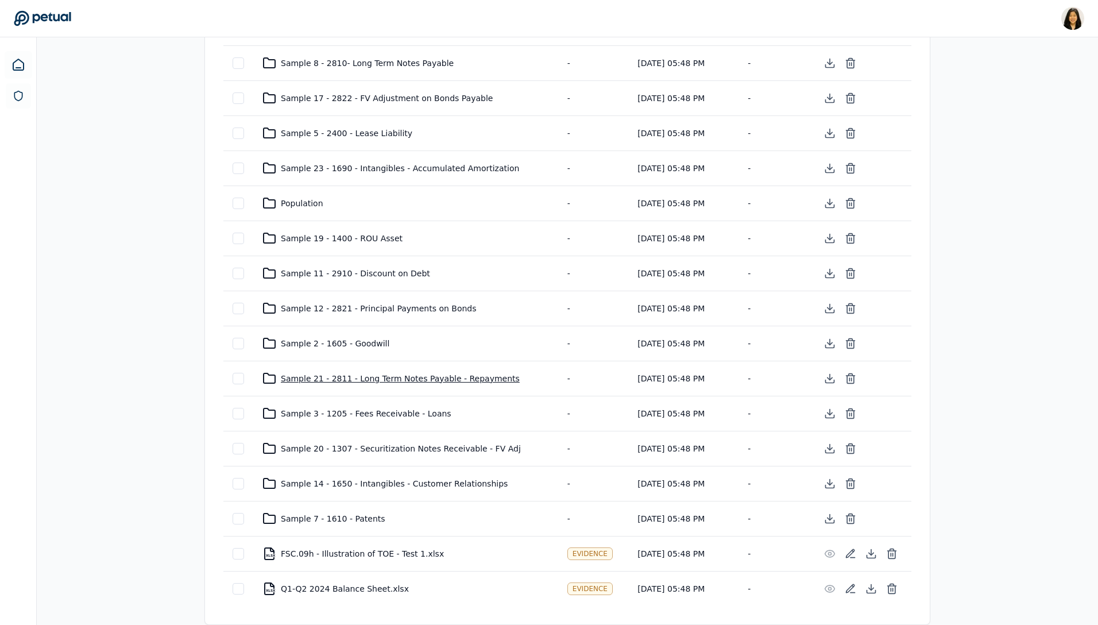
click at [333, 384] on div "Sample 21 - 2811 - Long Term Notes Payable - Repayments" at bounding box center [405, 379] width 287 height 14
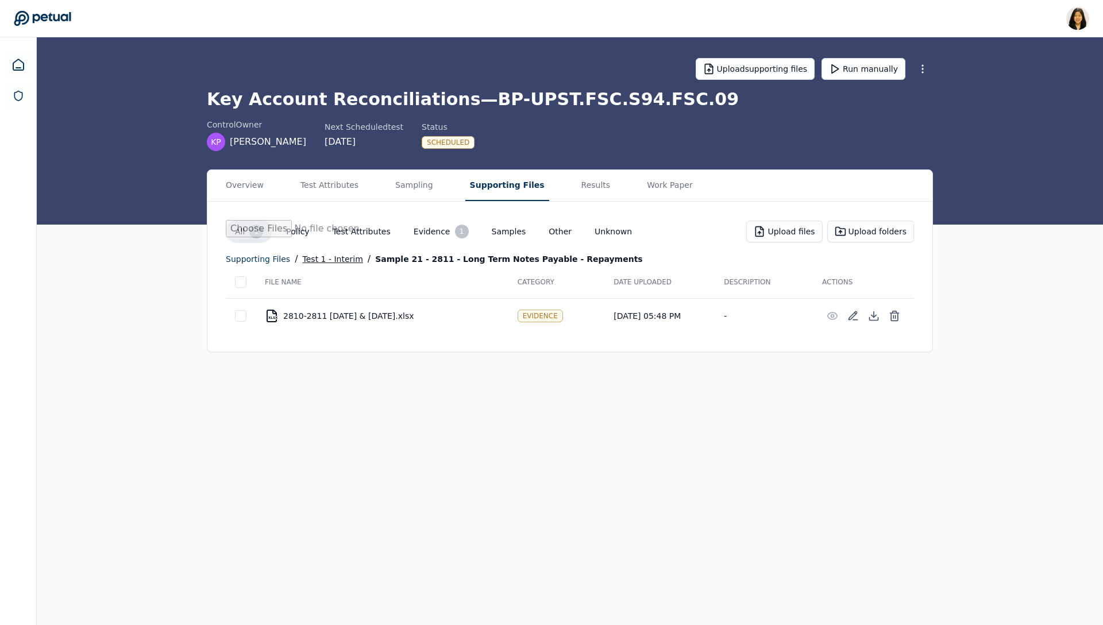
click at [319, 261] on div "Test 1 - Interim" at bounding box center [333, 259] width 60 height 14
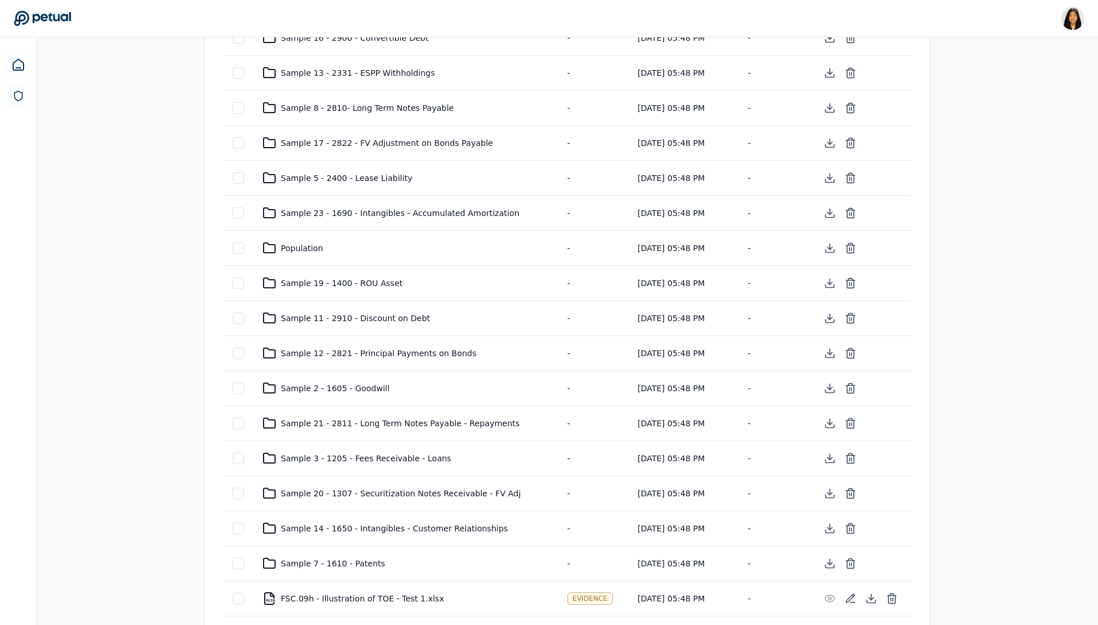
scroll to position [638, 0]
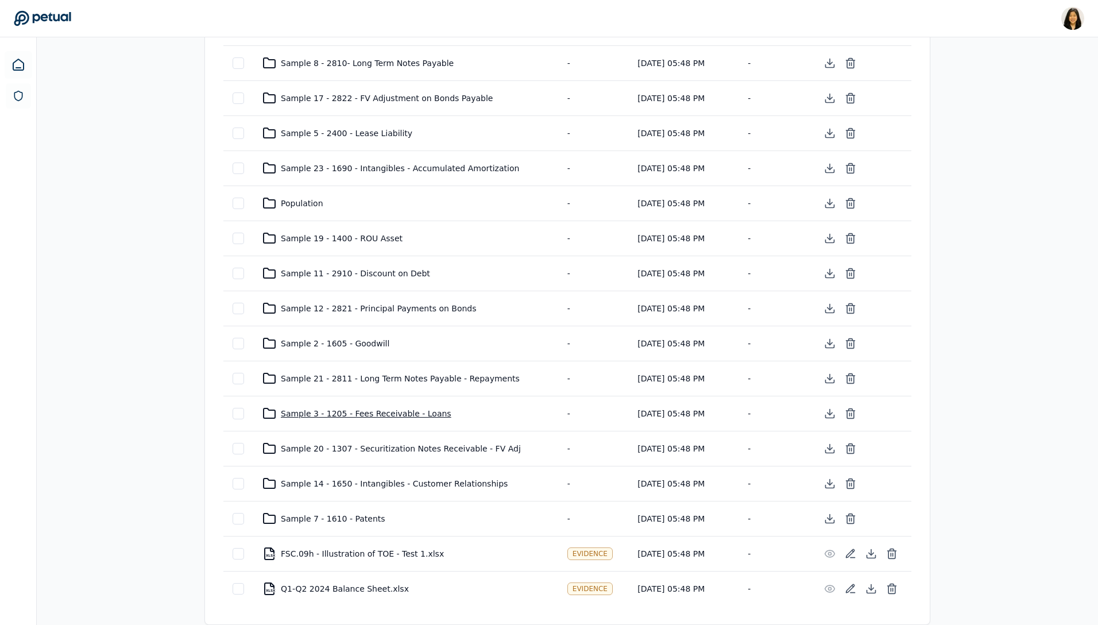
click at [351, 407] on div "Sample 3 - 1205 - Fees Receivable - Loans" at bounding box center [405, 414] width 287 height 14
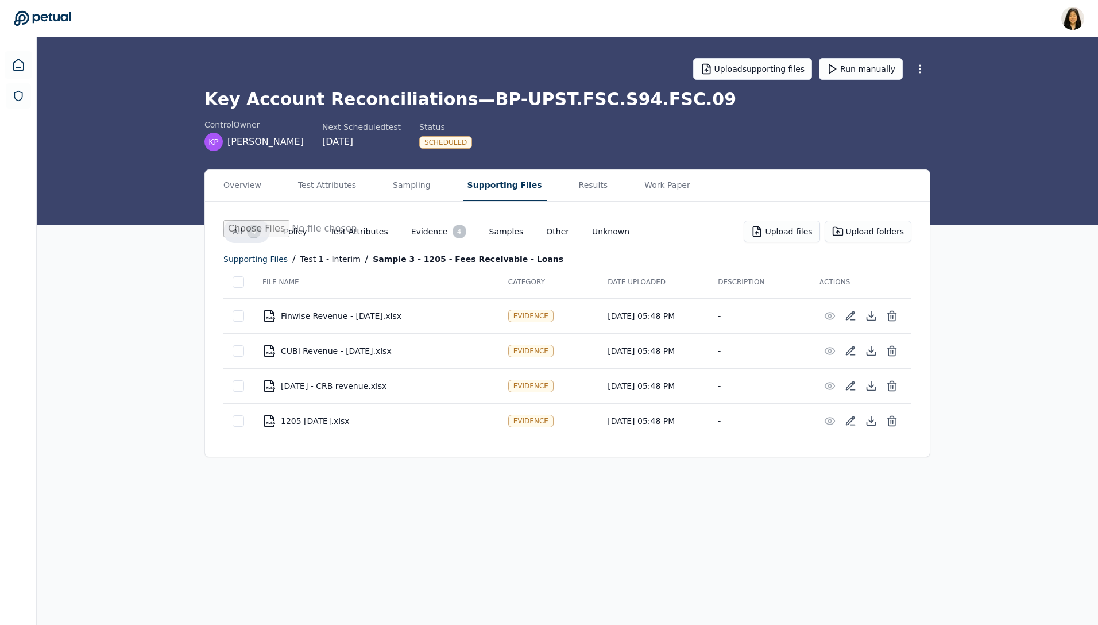
scroll to position [0, 0]
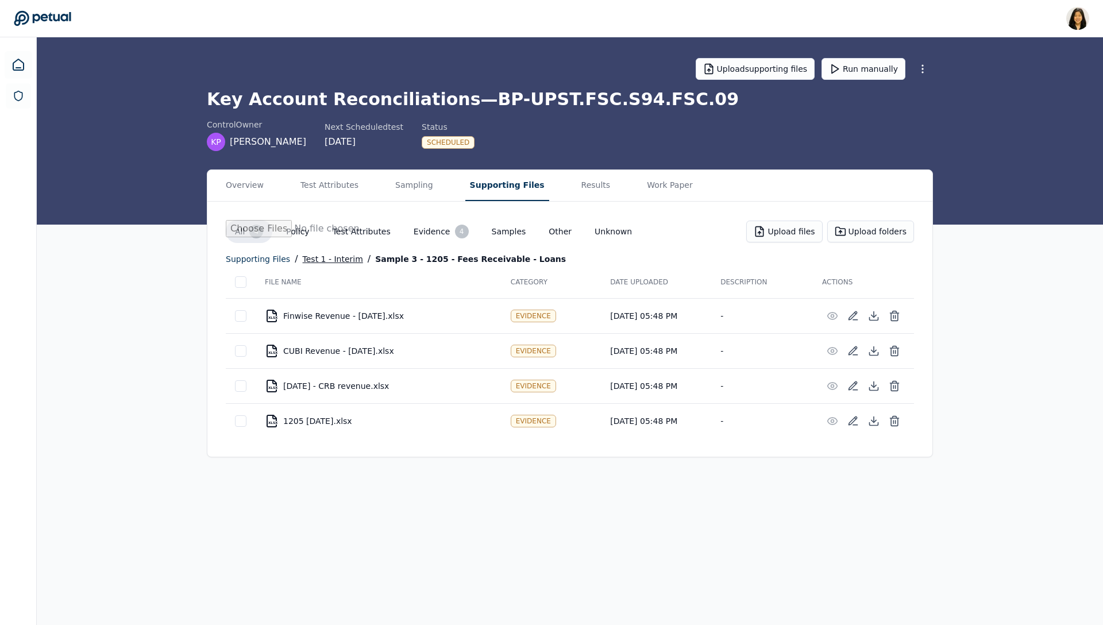
click at [327, 262] on div "Test 1 - Interim" at bounding box center [333, 259] width 60 height 14
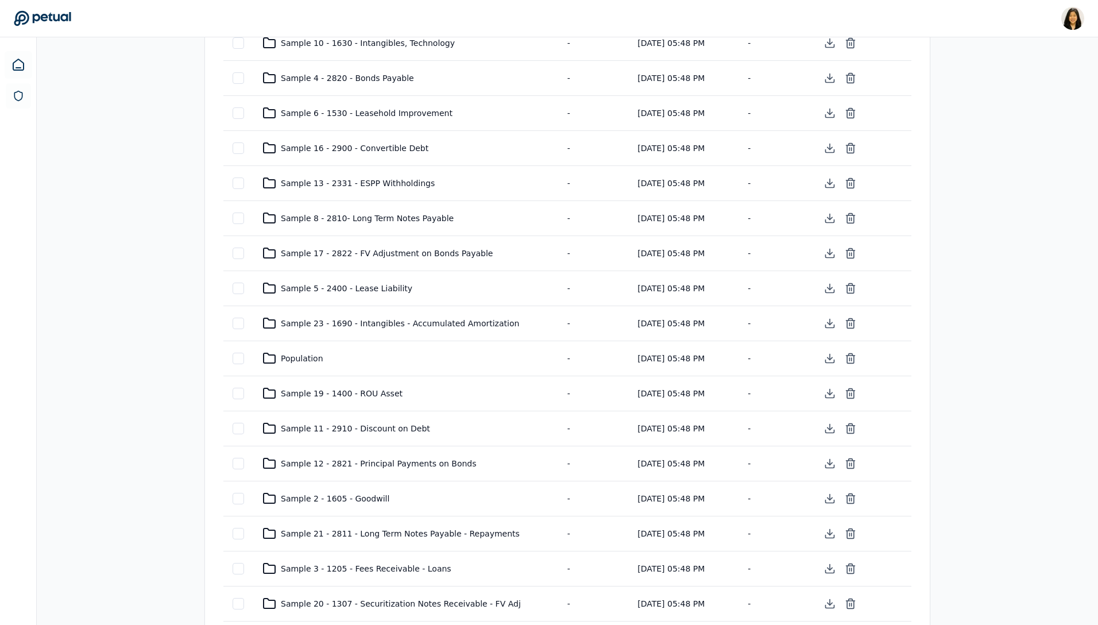
scroll to position [638, 0]
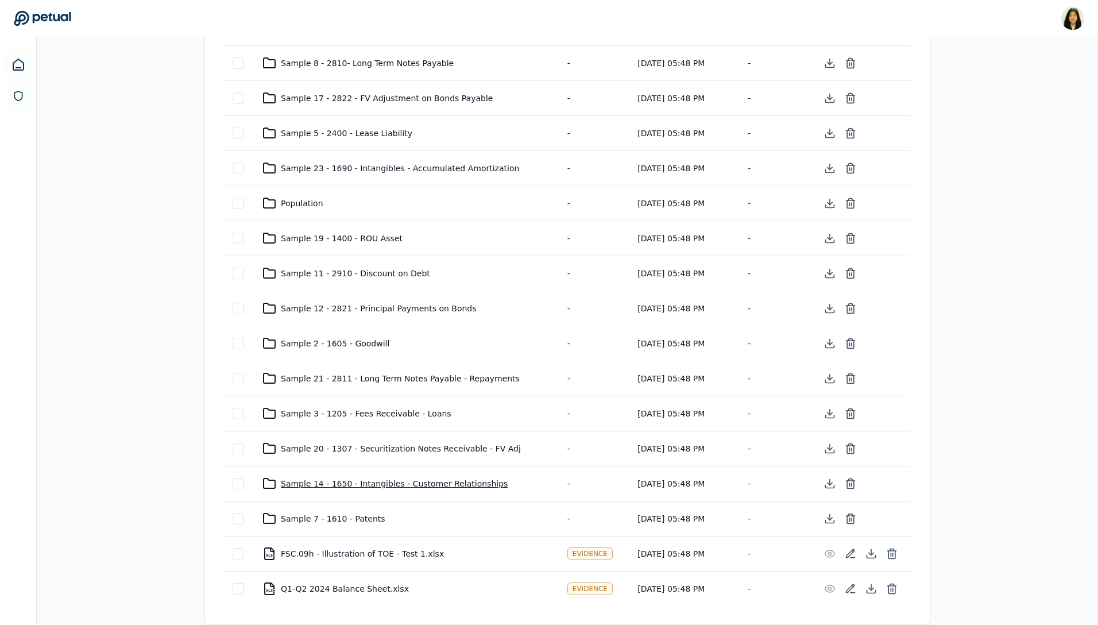
click at [358, 437] on div "Sample 14 - 1650 - Intangibles - Customer Relationships" at bounding box center [405, 484] width 287 height 14
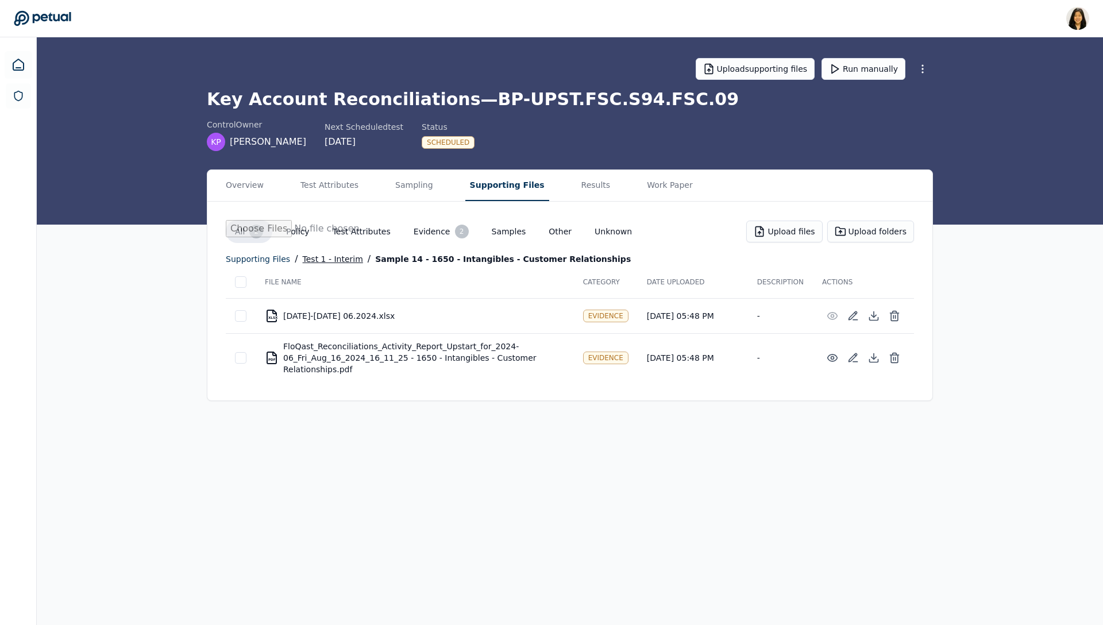
click at [313, 262] on div "Test 1 - Interim" at bounding box center [333, 259] width 60 height 14
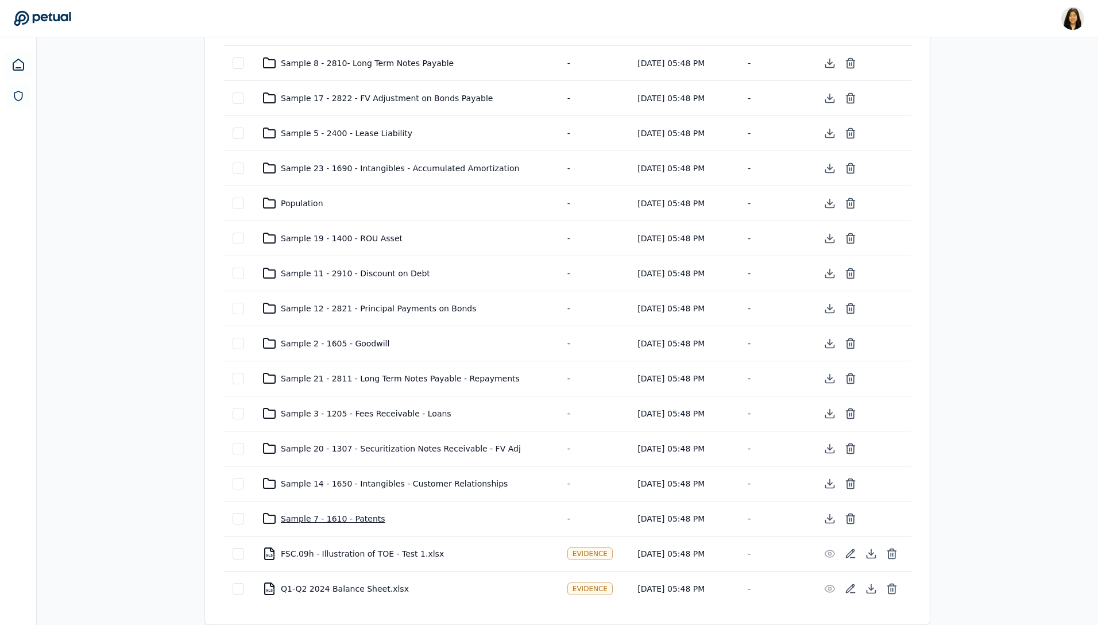
click at [346, 437] on div "Sample 7 - 1610 - Patents" at bounding box center [405, 519] width 287 height 14
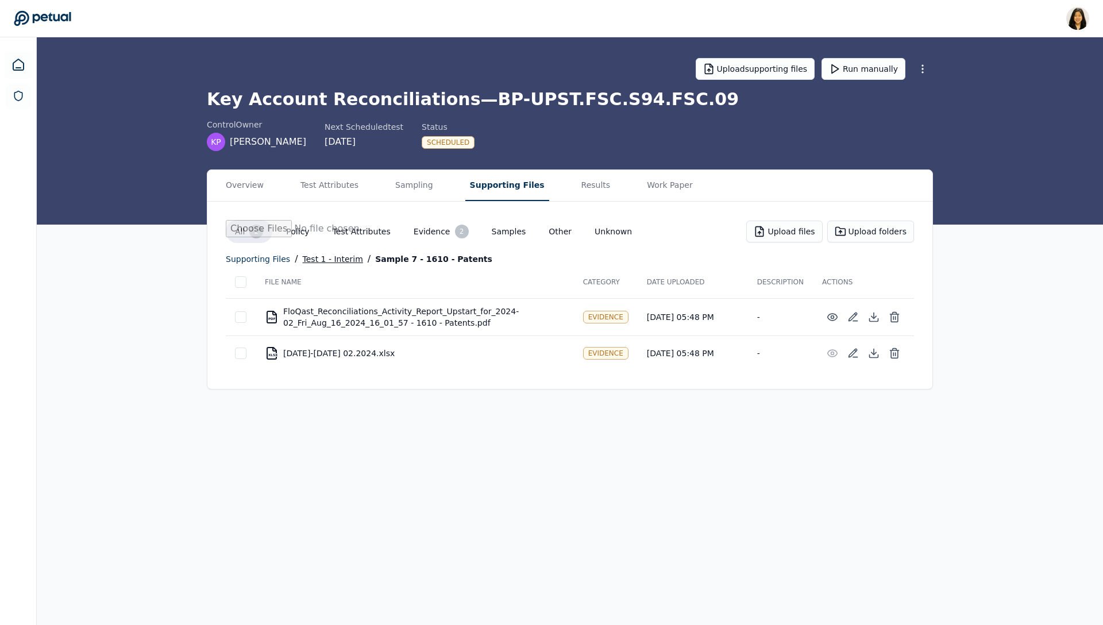
click at [305, 260] on div "Test 1 - Interim" at bounding box center [333, 259] width 60 height 14
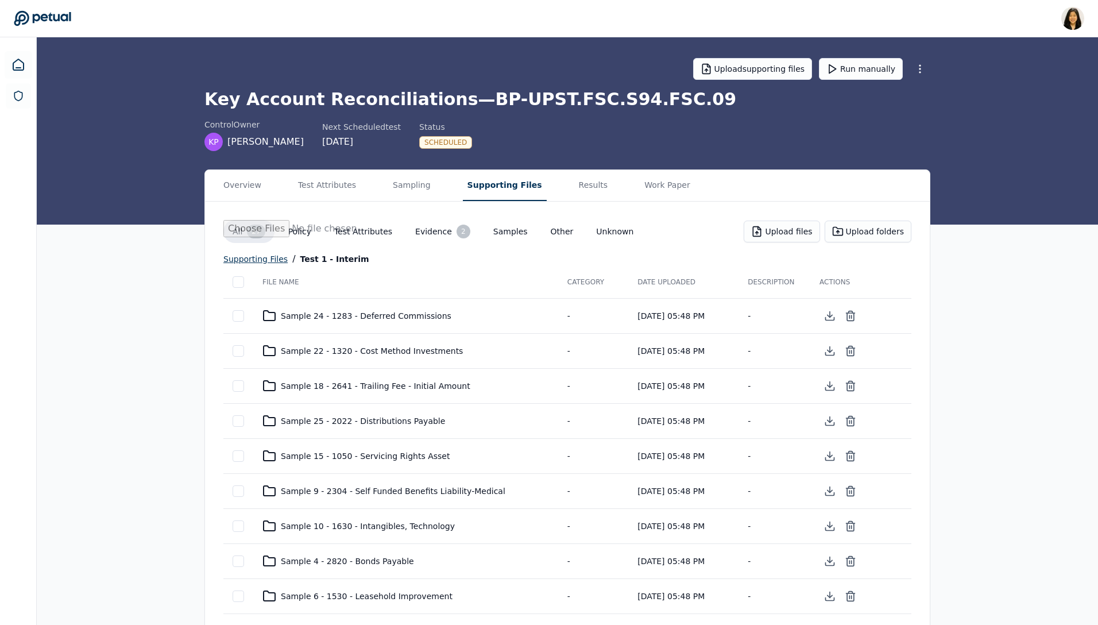
click at [252, 254] on div "supporting files" at bounding box center [255, 259] width 64 height 14
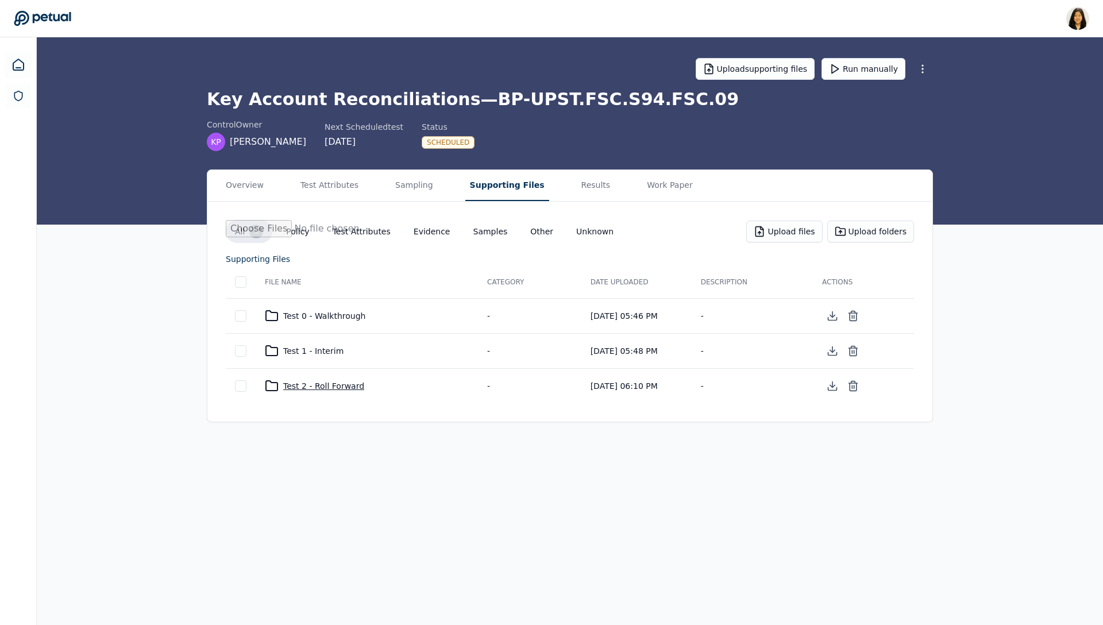
click at [344, 386] on div "Test 2 - Roll Forward" at bounding box center [367, 386] width 204 height 14
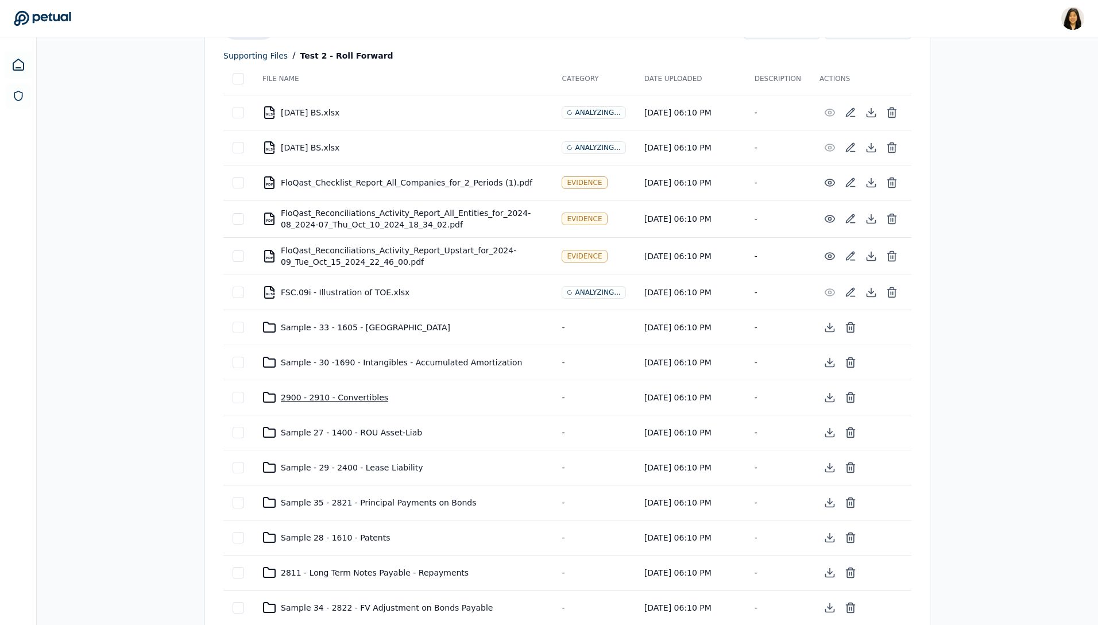
scroll to position [294, 0]
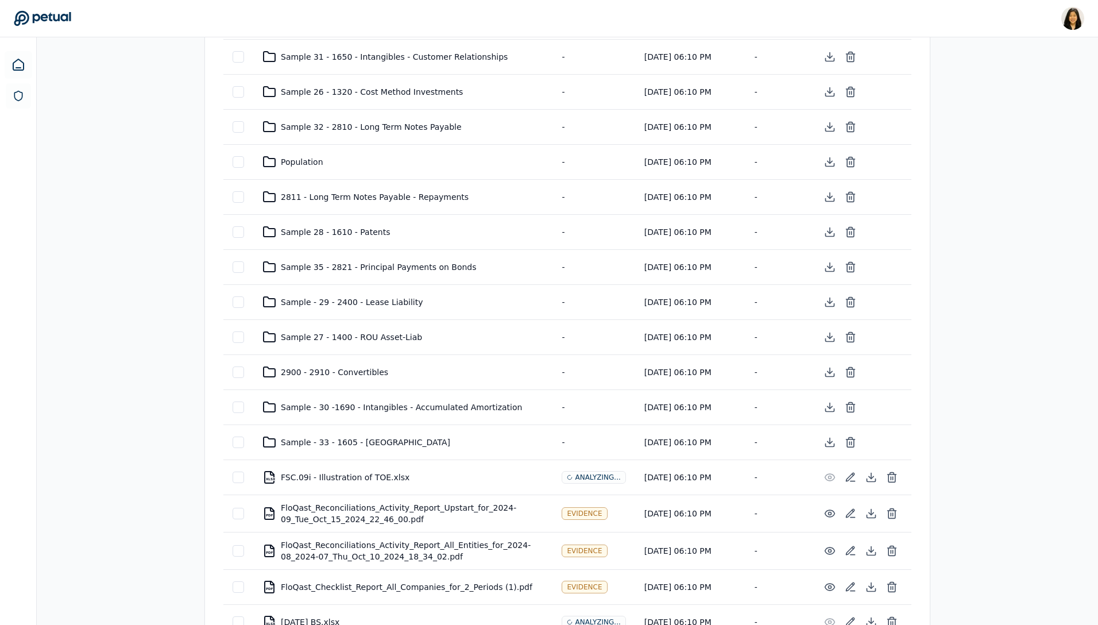
click at [369, 237] on div "Sample 28 - 1610 - Patents" at bounding box center [402, 232] width 281 height 14
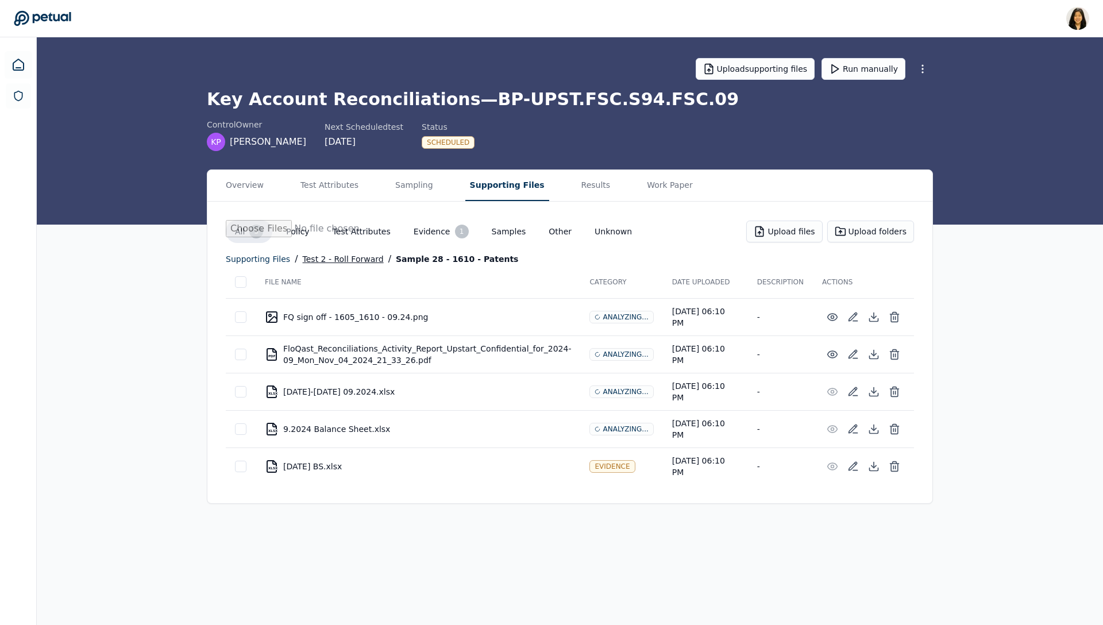
click at [326, 257] on div "Test 2 - Roll Forward" at bounding box center [343, 259] width 81 height 14
